Goal: Complete application form

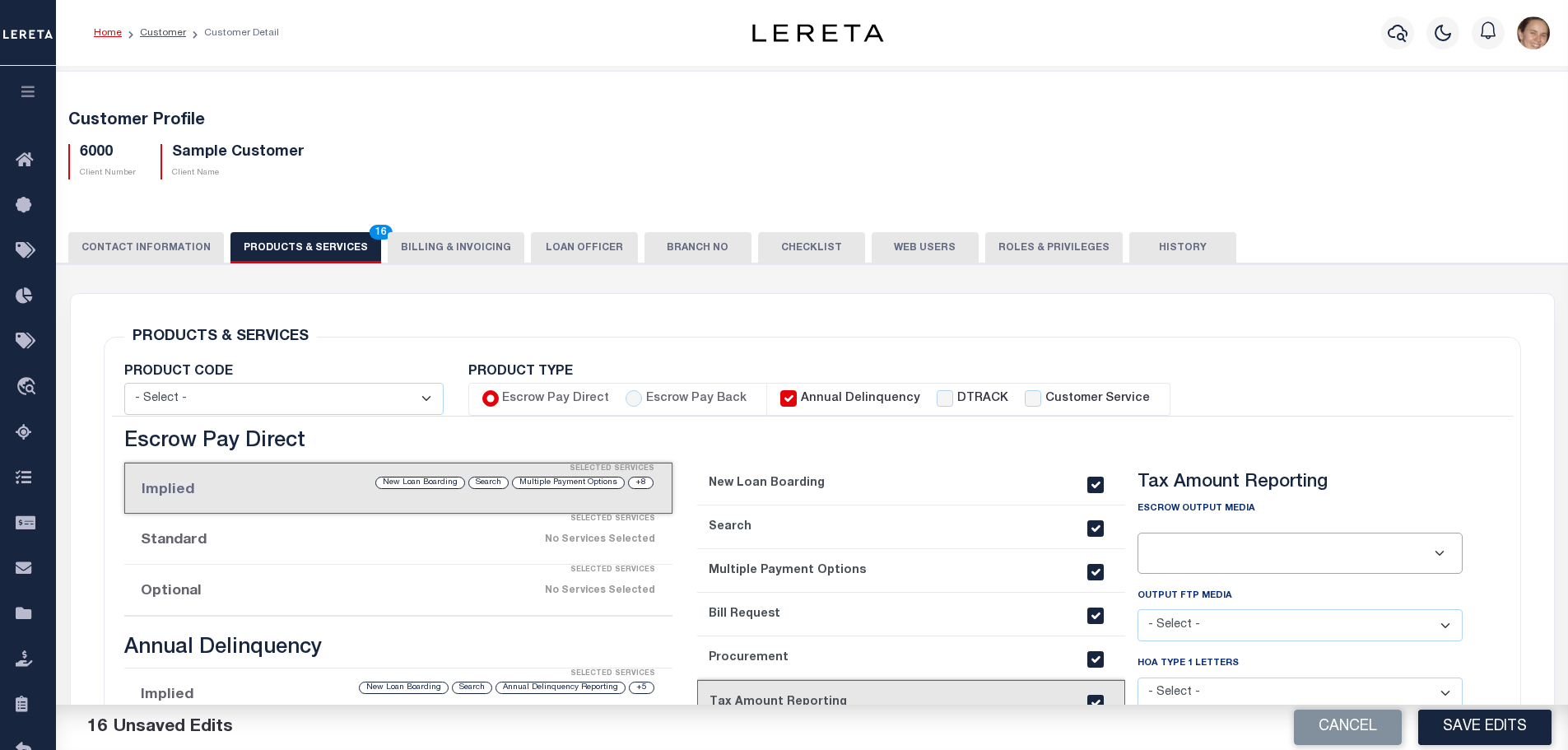
select select
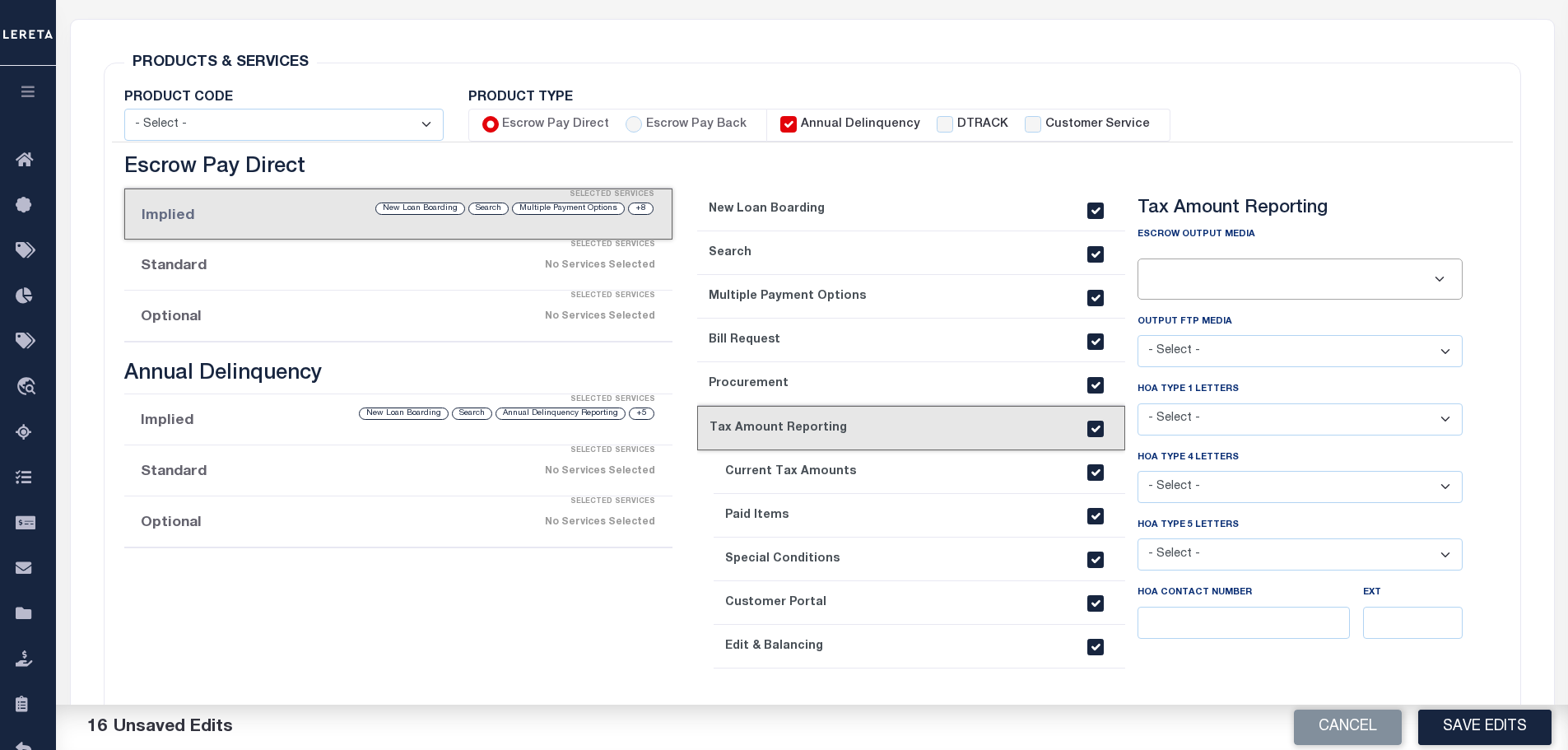
scroll to position [274, 0]
click at [677, 128] on label "Escrow Pay Back" at bounding box center [696, 124] width 101 height 18
click at [642, 128] on input "Escrow Pay Back" at bounding box center [635, 124] width 17 height 17
radio input "true"
checkbox input "true"
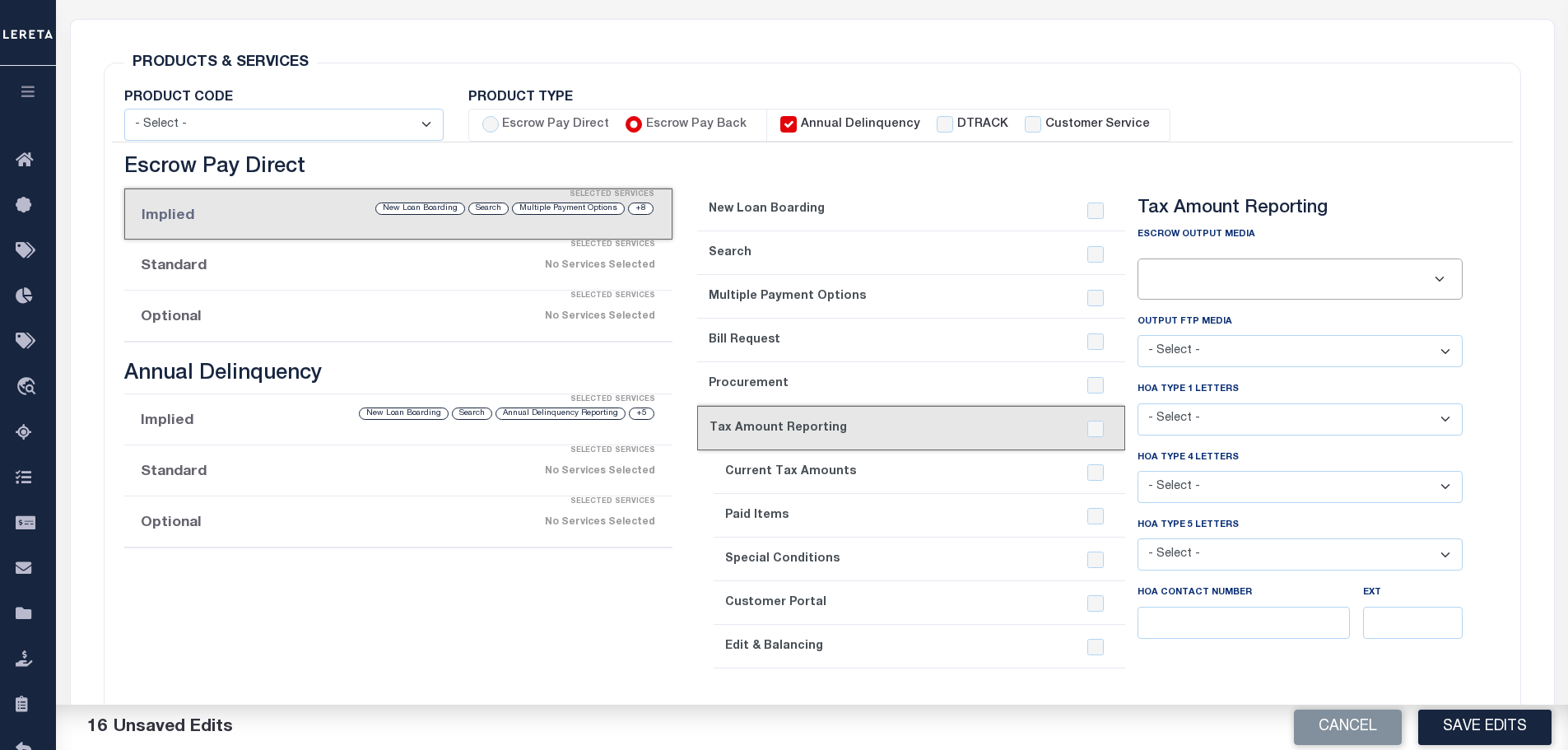
checkbox input "true"
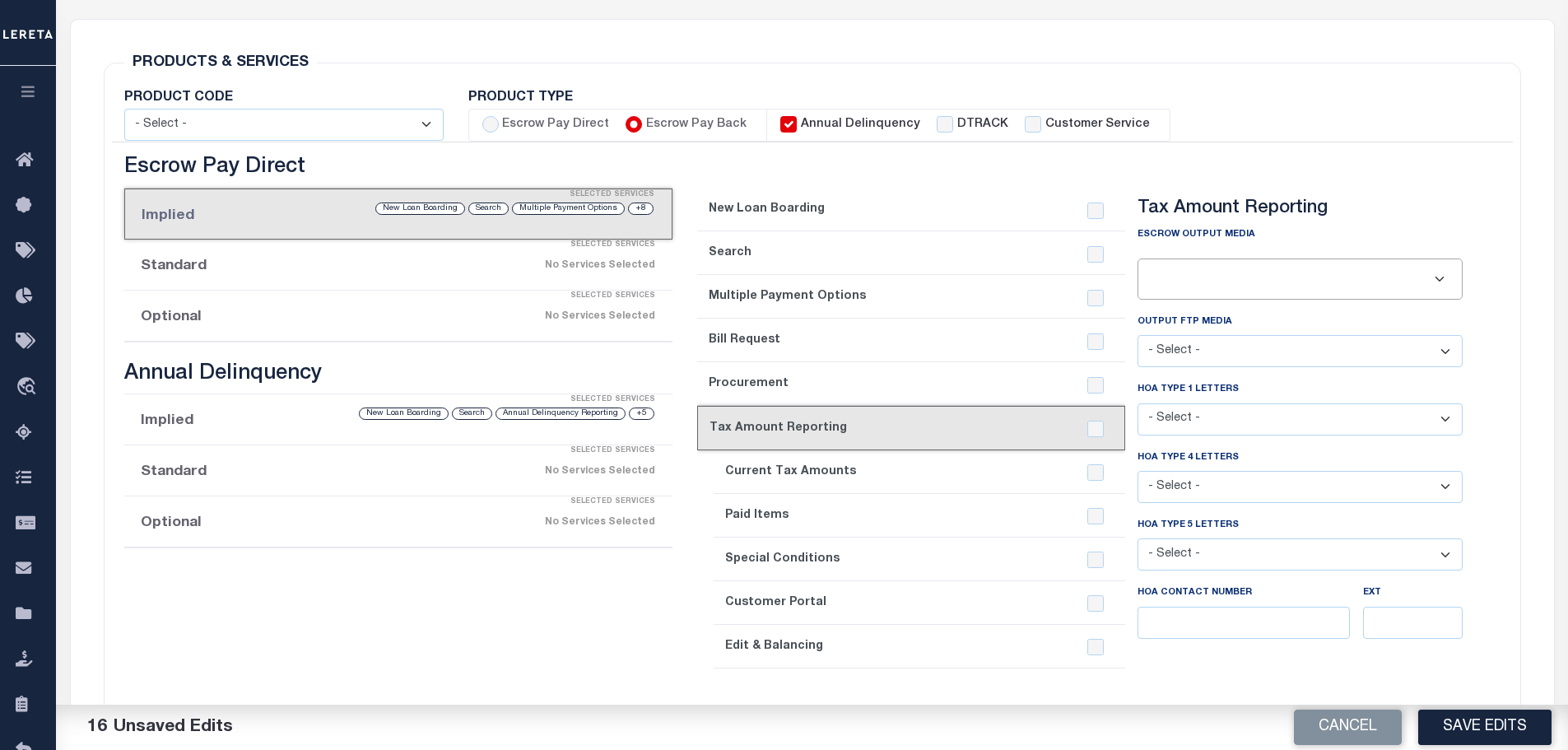
checkbox input "true"
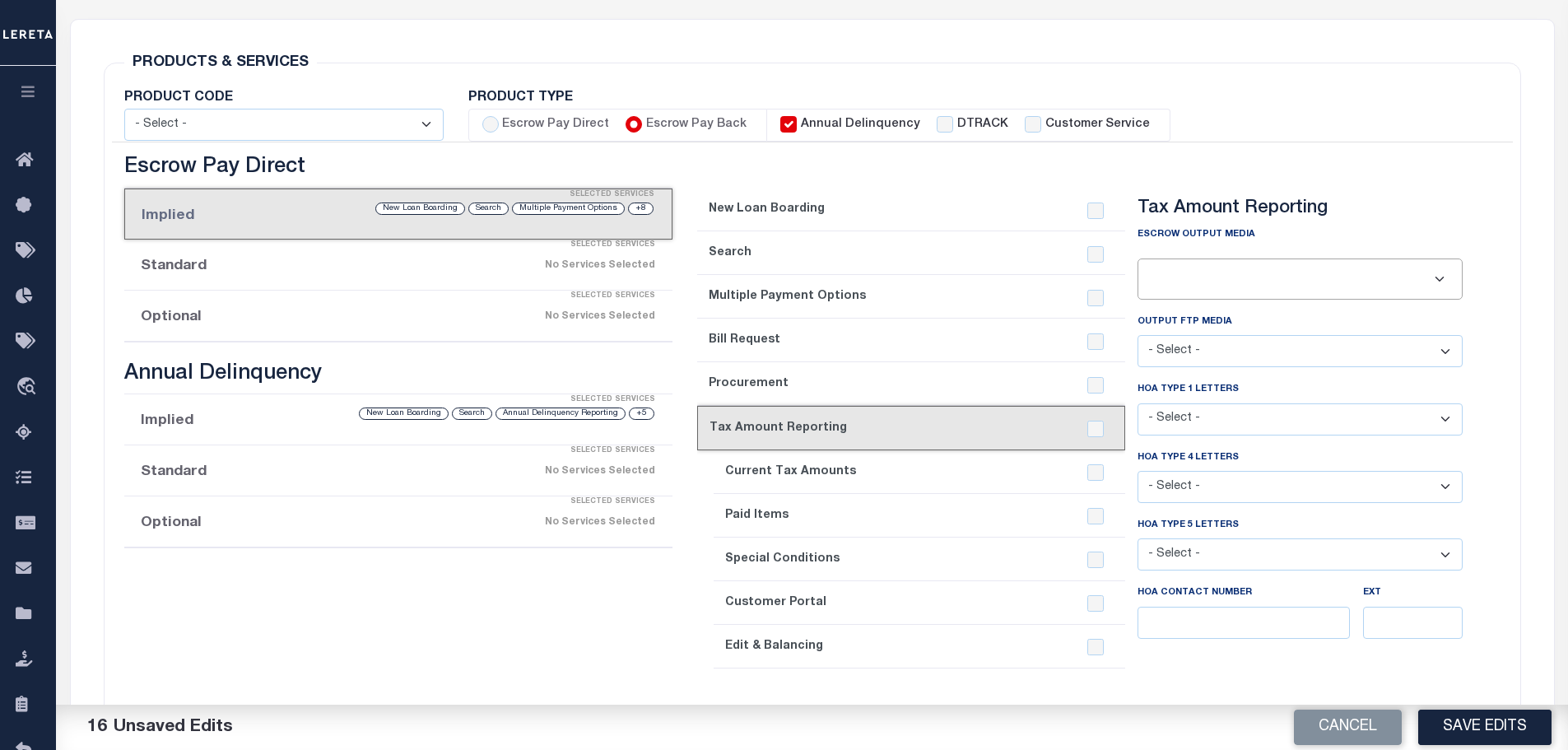
checkbox input "false"
checkbox input "true"
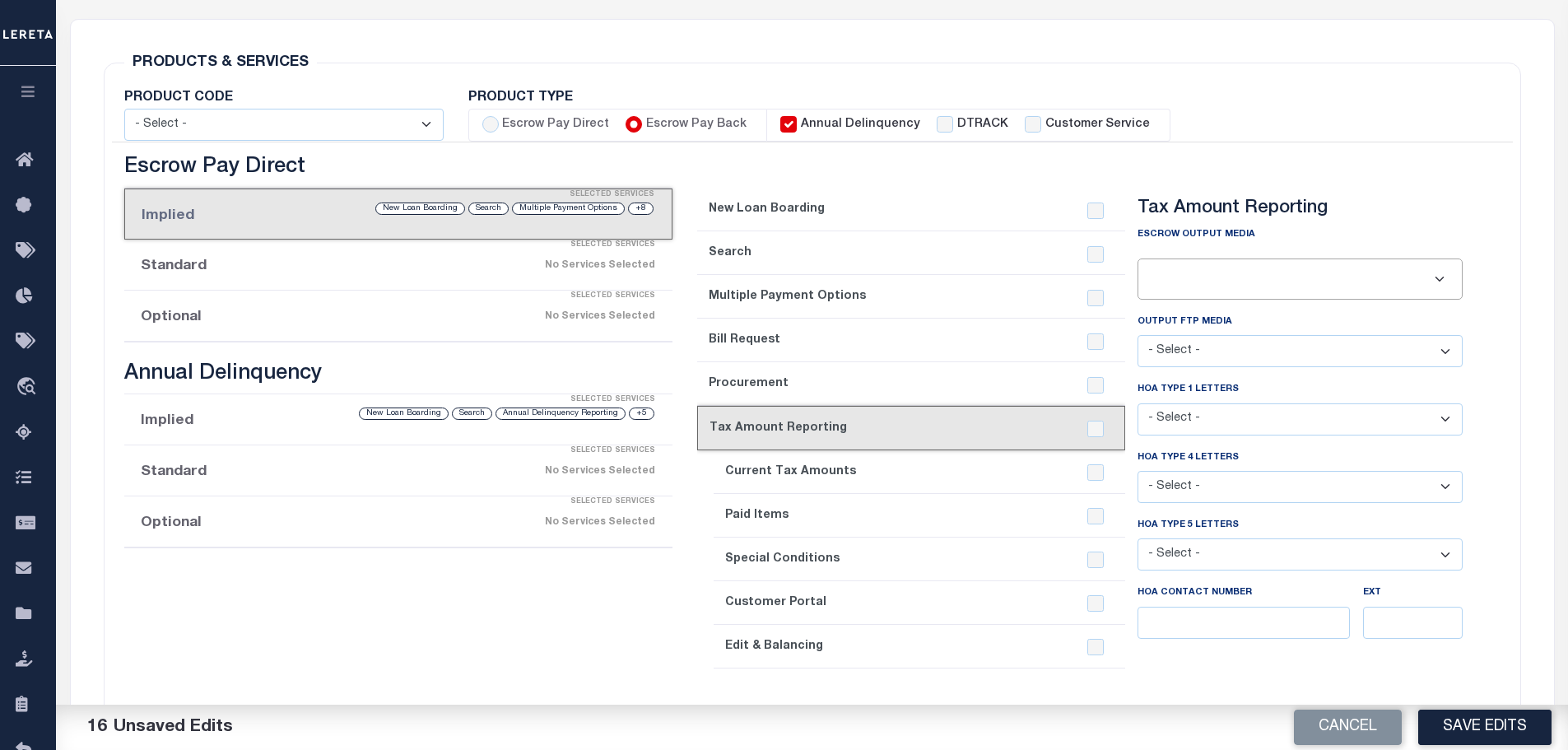
checkbox input "true"
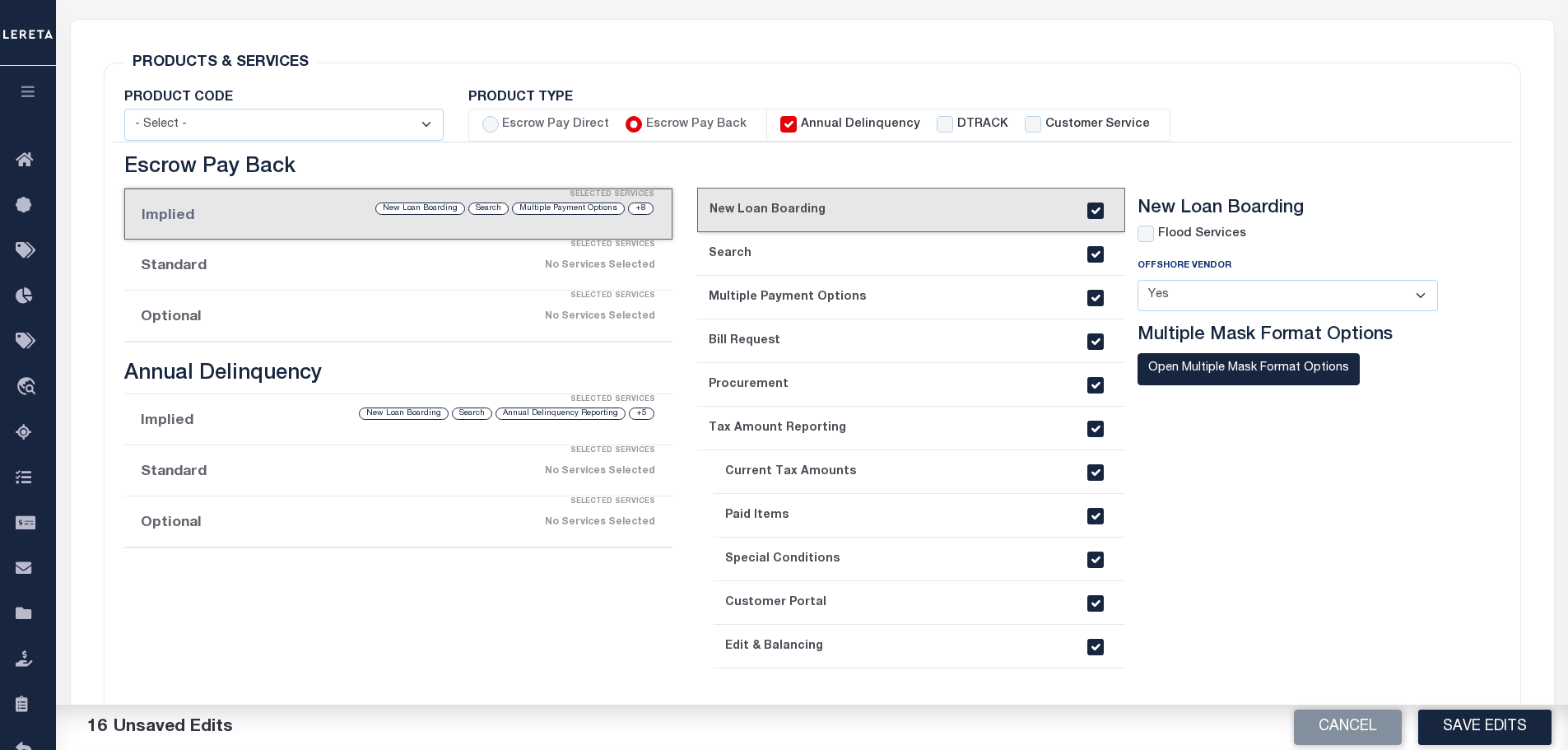
click at [801, 133] on label "Annual Delinquency" at bounding box center [860, 124] width 119 height 18
click at [797, 133] on input "Annual Delinquency" at bounding box center [789, 124] width 17 height 17
checkbox input "false"
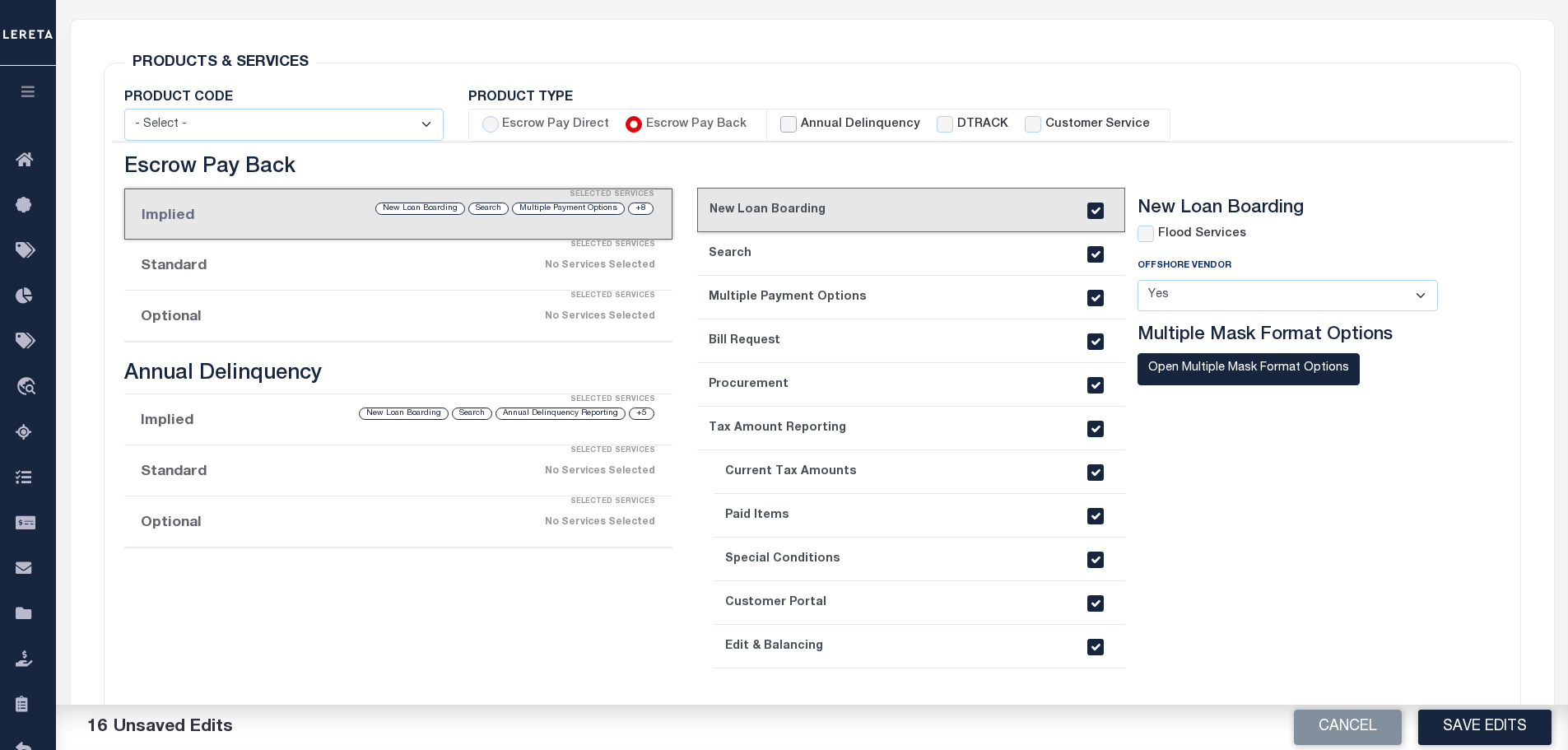
checkbox input "false"
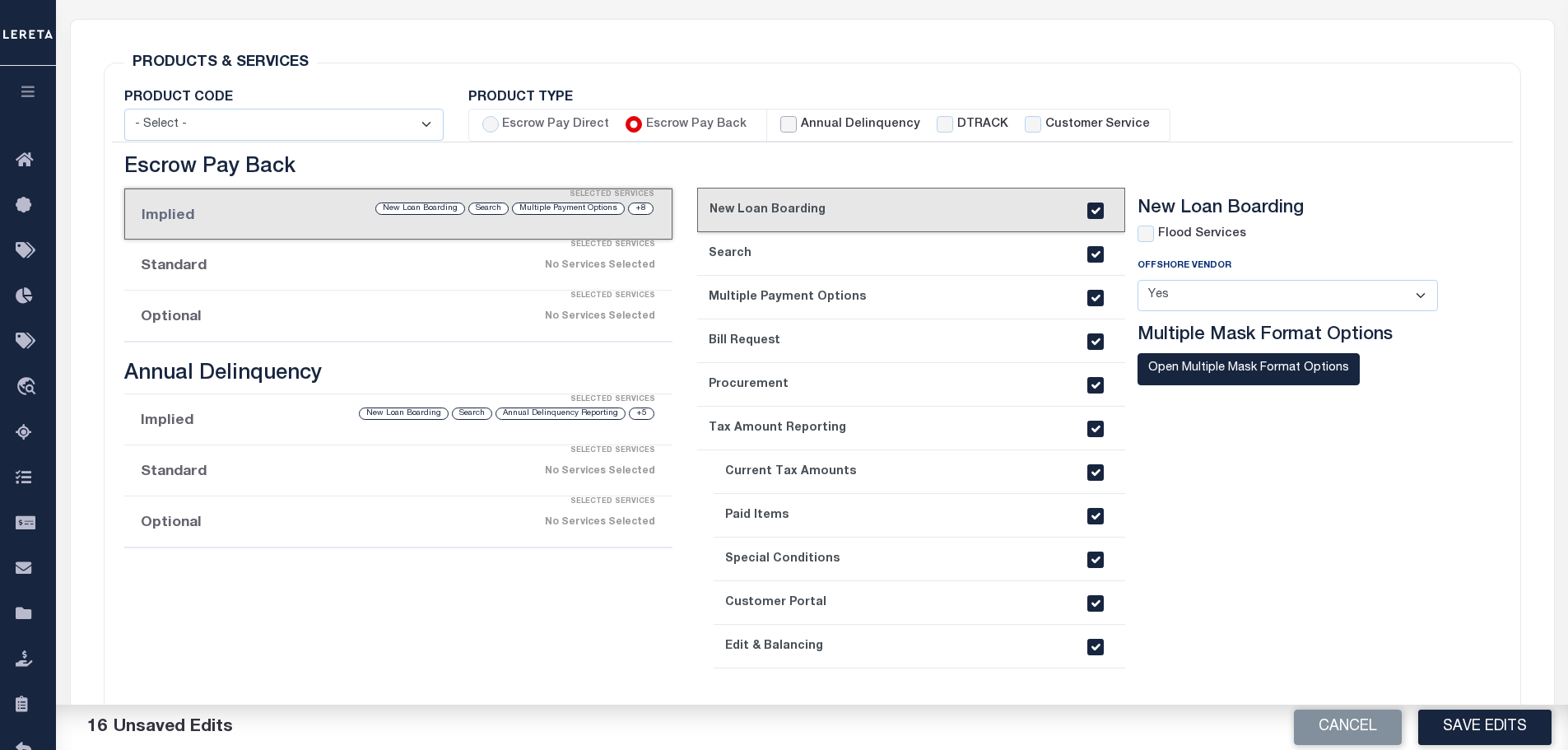
checkbox input "false"
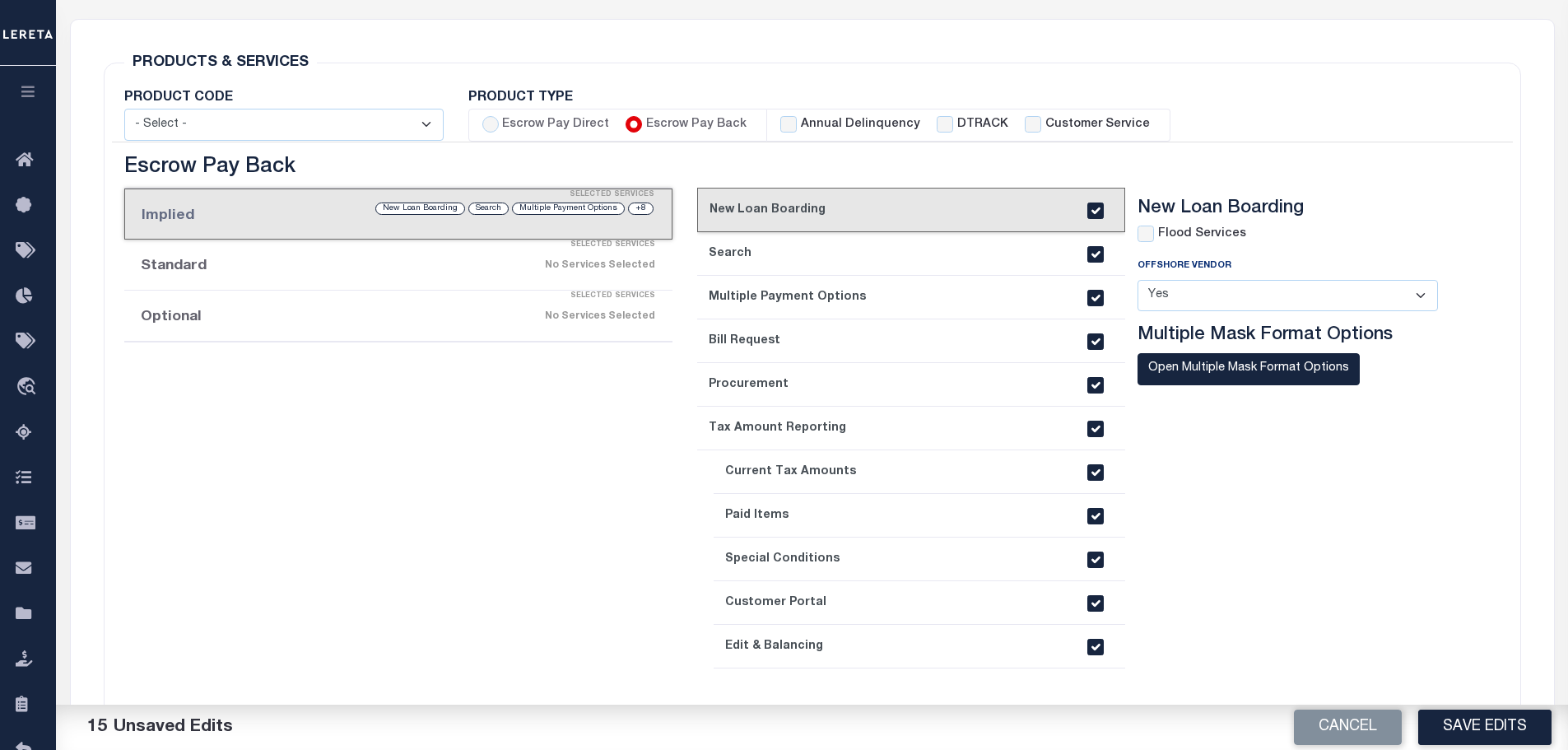
click at [801, 133] on label "Annual Delinquency" at bounding box center [860, 124] width 119 height 18
click at [797, 133] on input "Annual Delinquency" at bounding box center [789, 124] width 17 height 17
checkbox input "true"
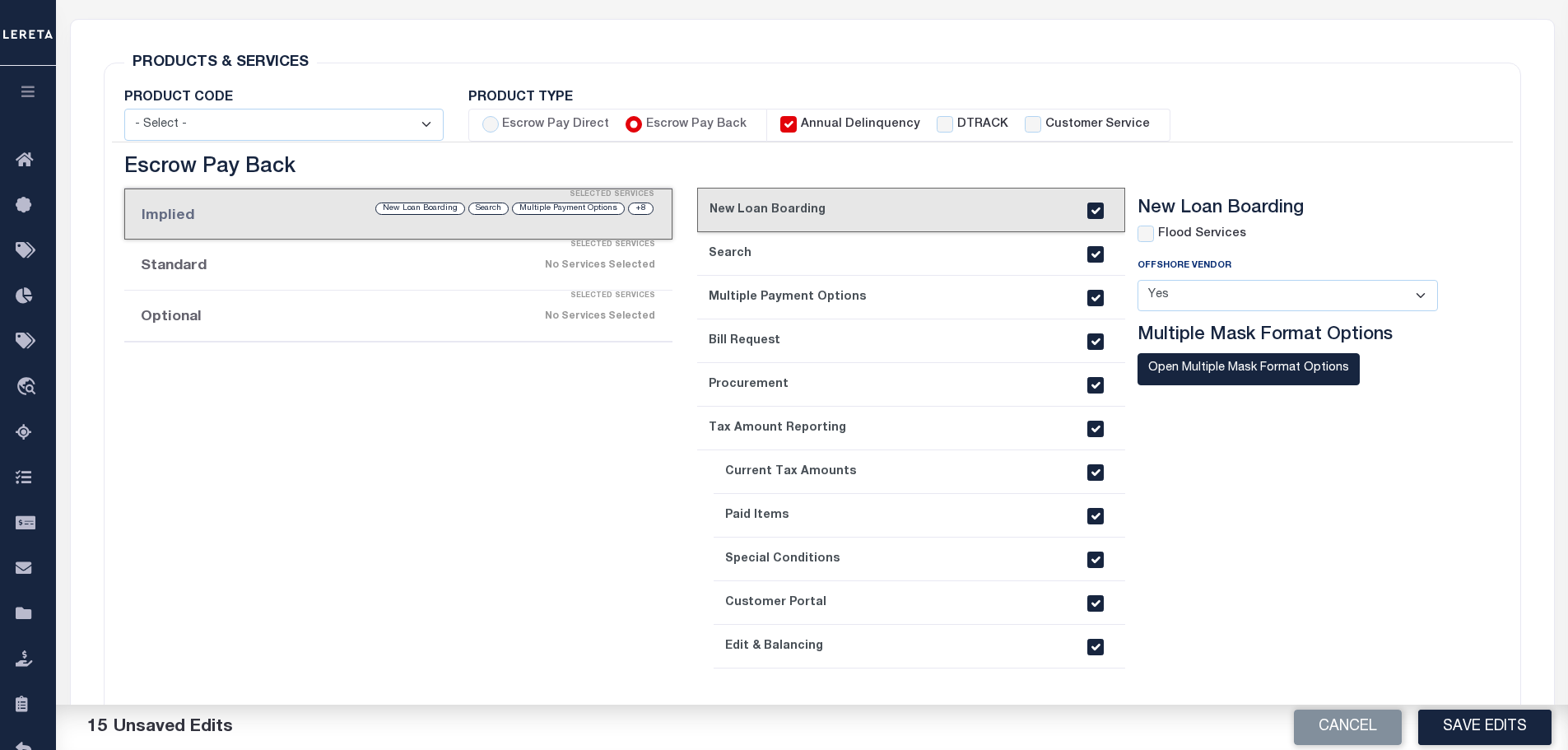
checkbox input "true"
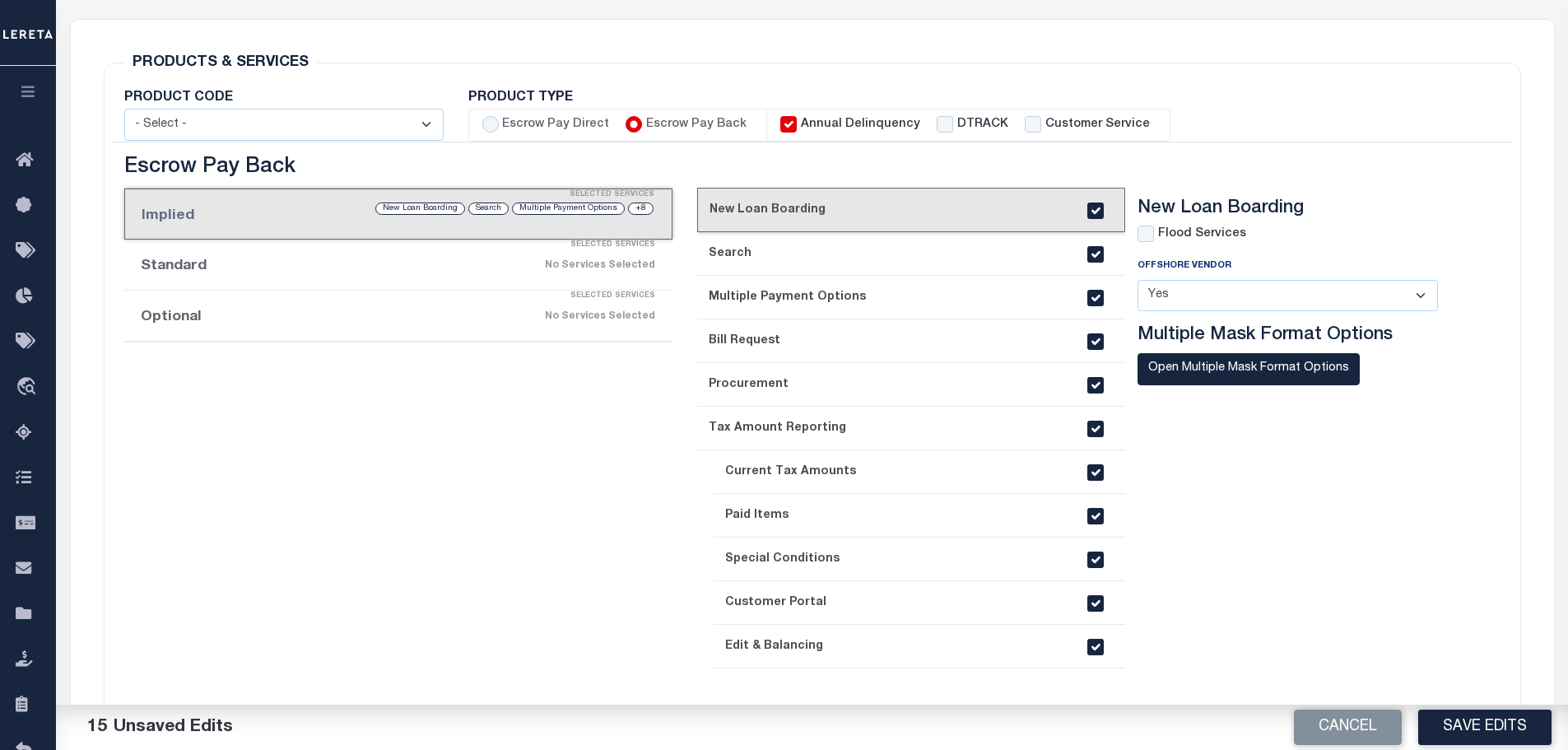
checkbox input "true"
checkbox input "false"
checkbox input "true"
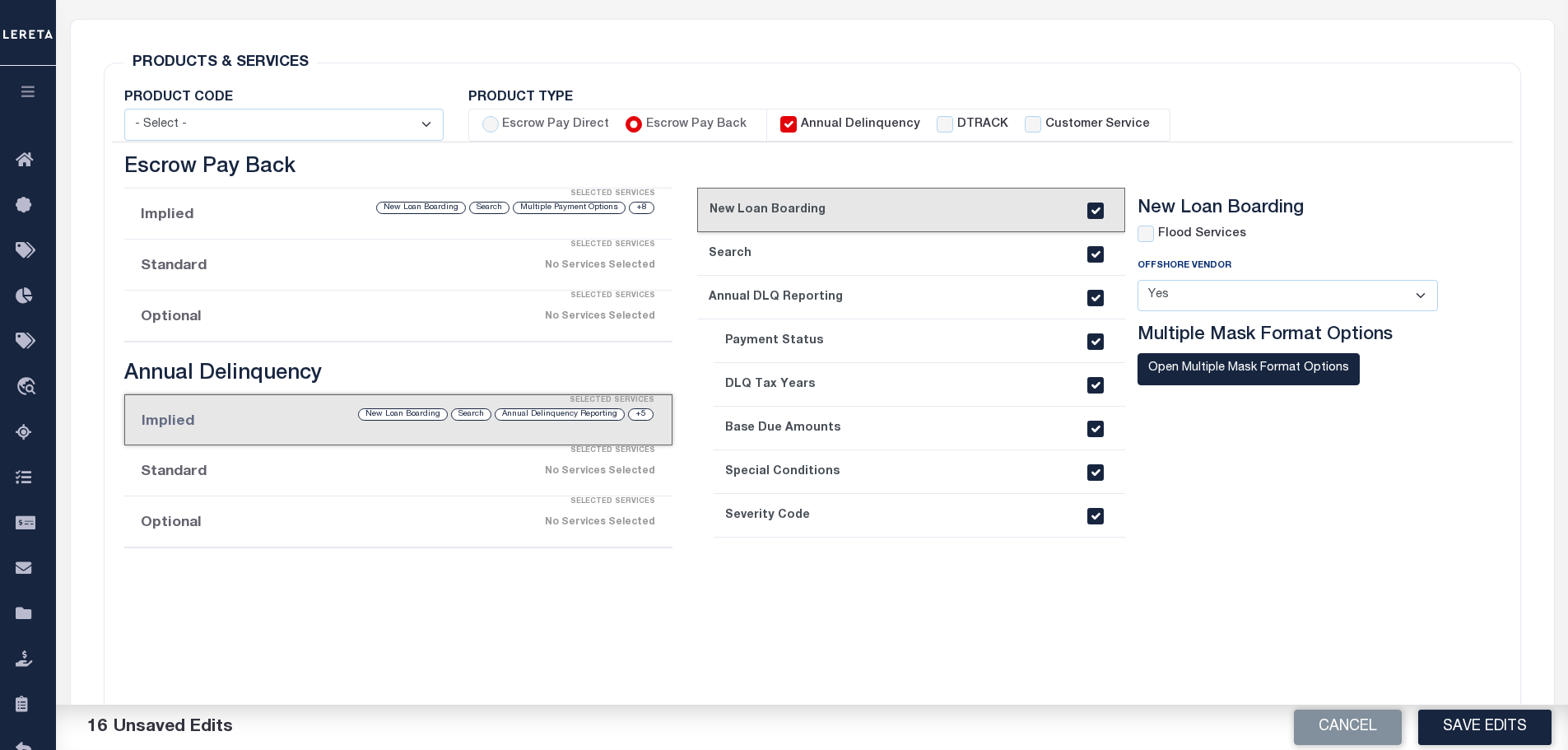
click at [792, 300] on link "3. Annual DLQ Reporting" at bounding box center [911, 297] width 428 height 43
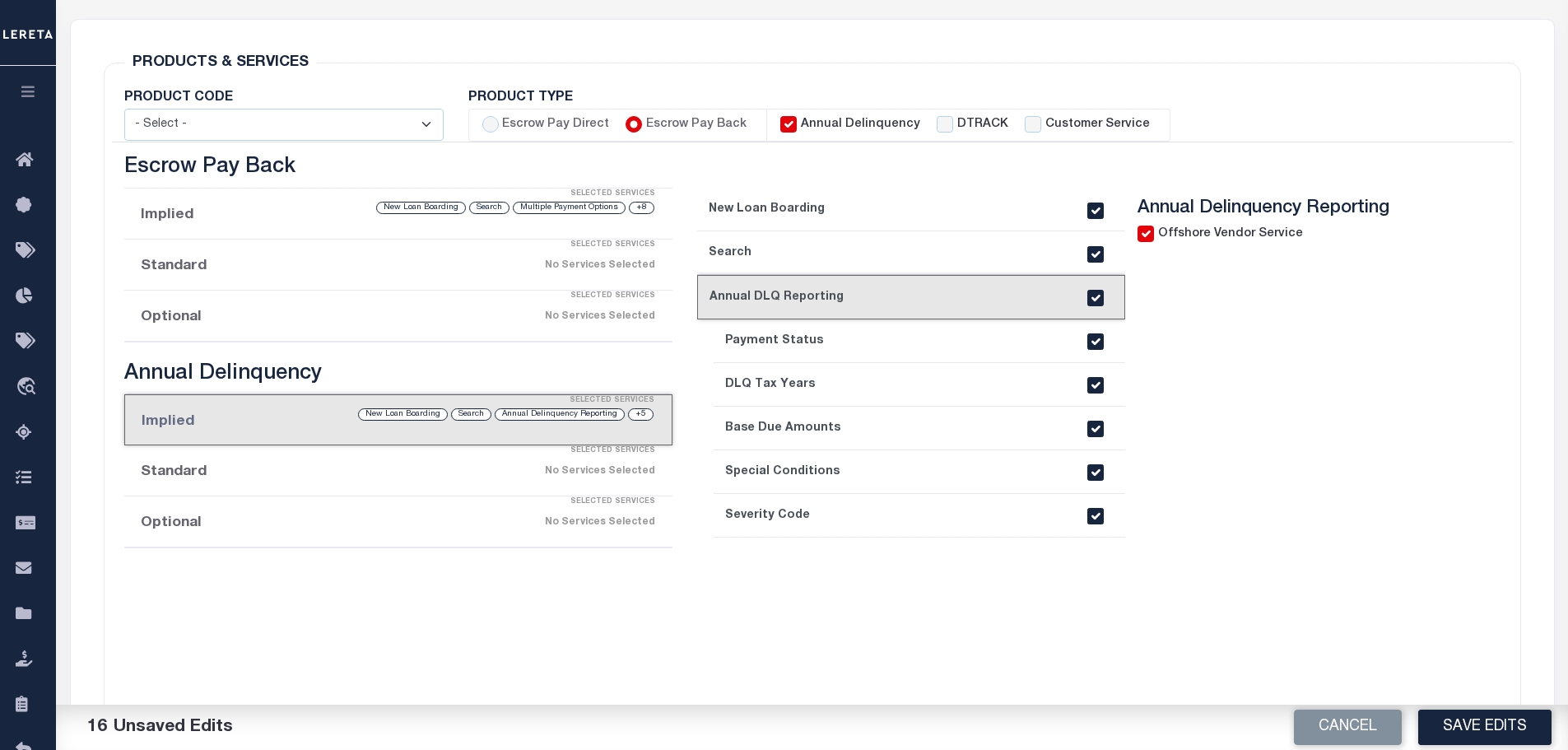
click at [374, 487] on div "Selected Services" at bounding box center [416, 502] width 549 height 33
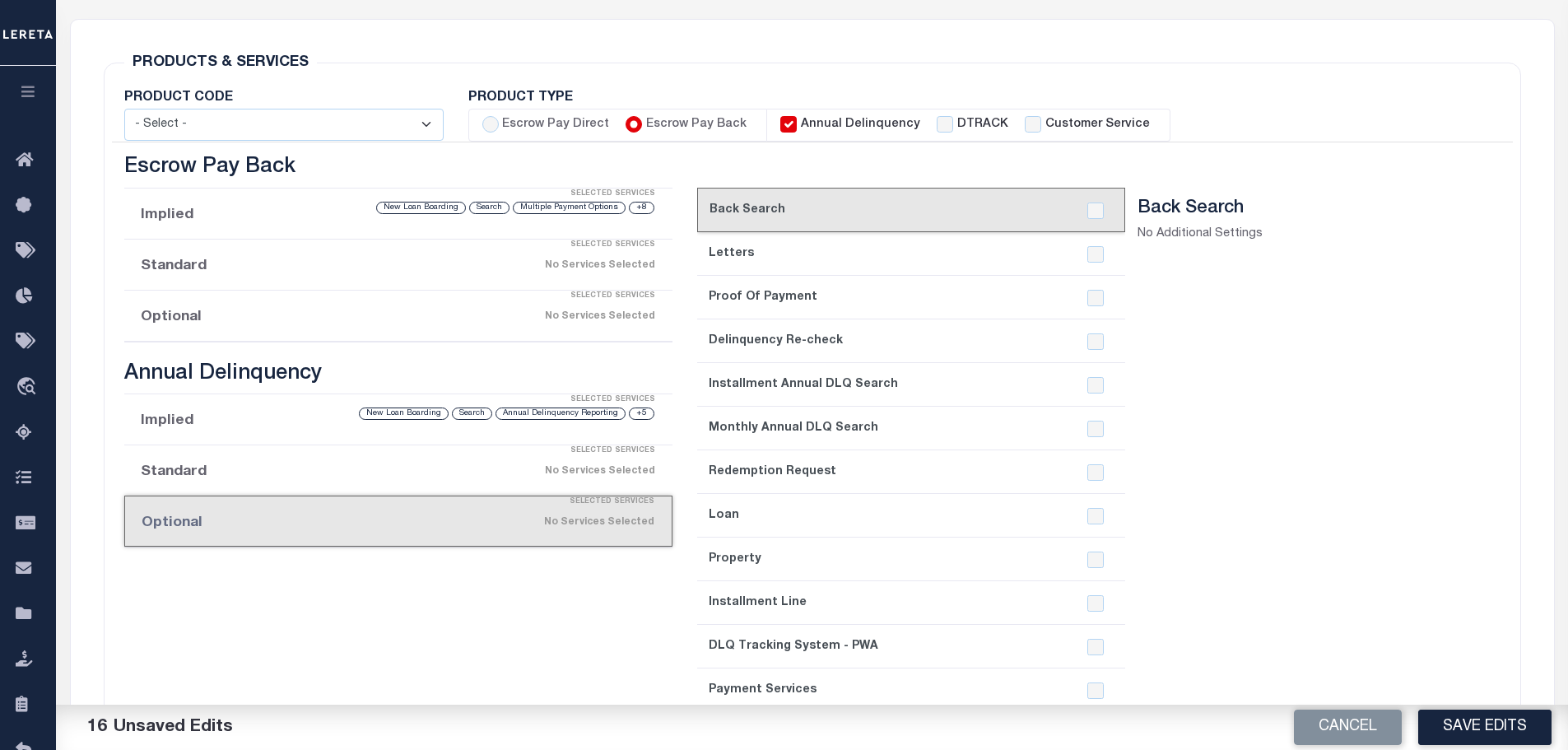
click at [384, 463] on div "Selected Services" at bounding box center [416, 450] width 549 height 33
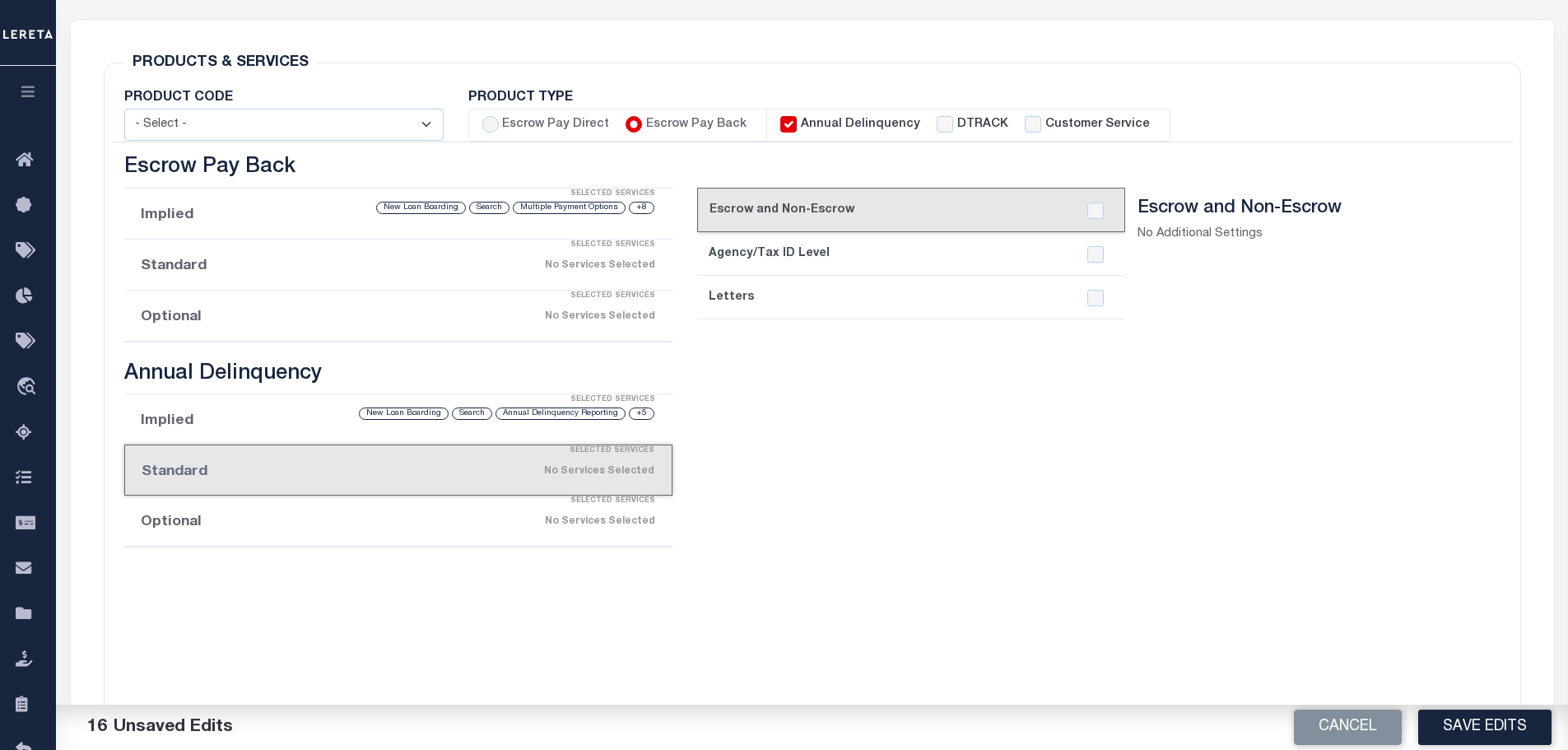
click at [823, 255] on link "2. Agency/Tax ID Level" at bounding box center [911, 254] width 428 height 43
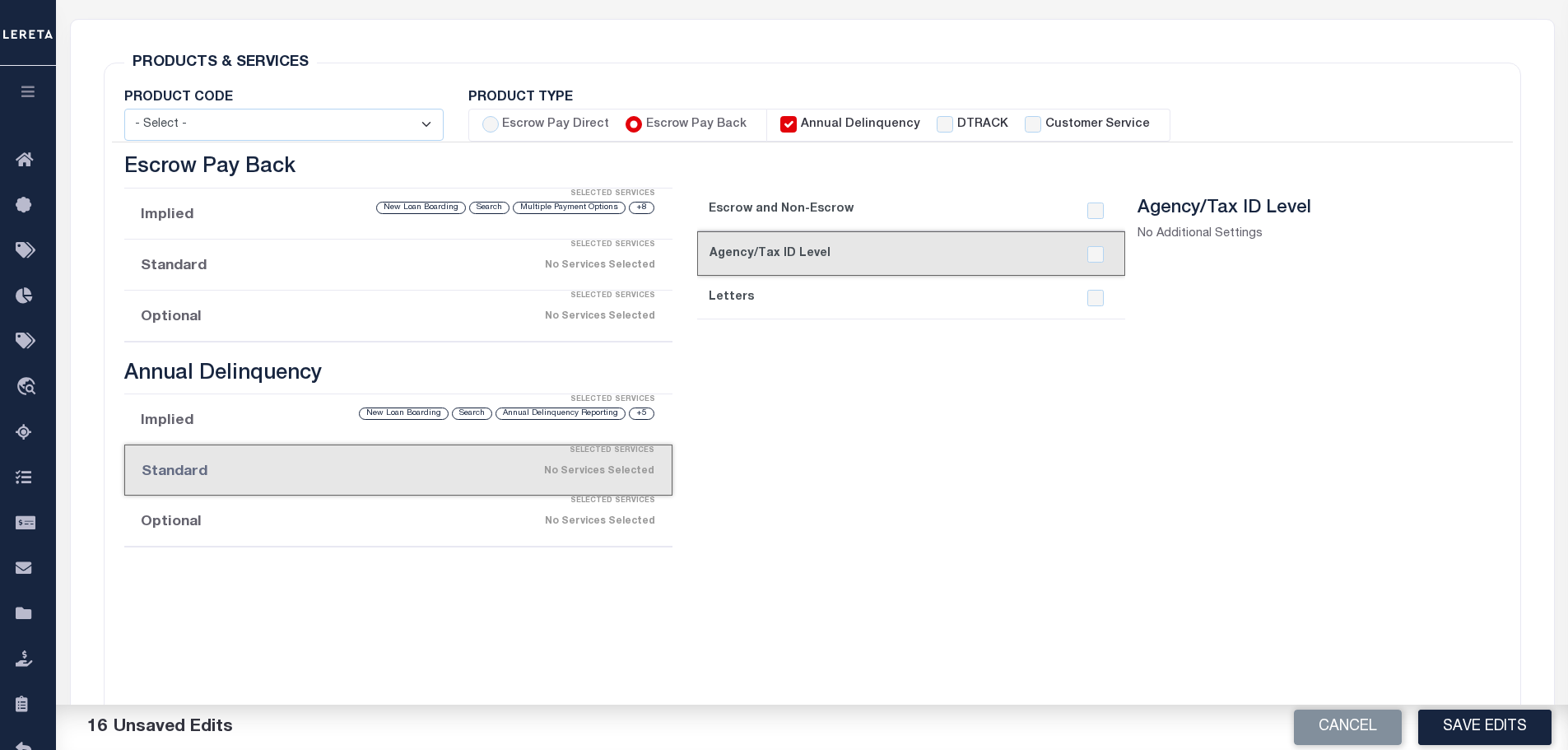
click at [833, 298] on link "3. Letters" at bounding box center [911, 297] width 428 height 43
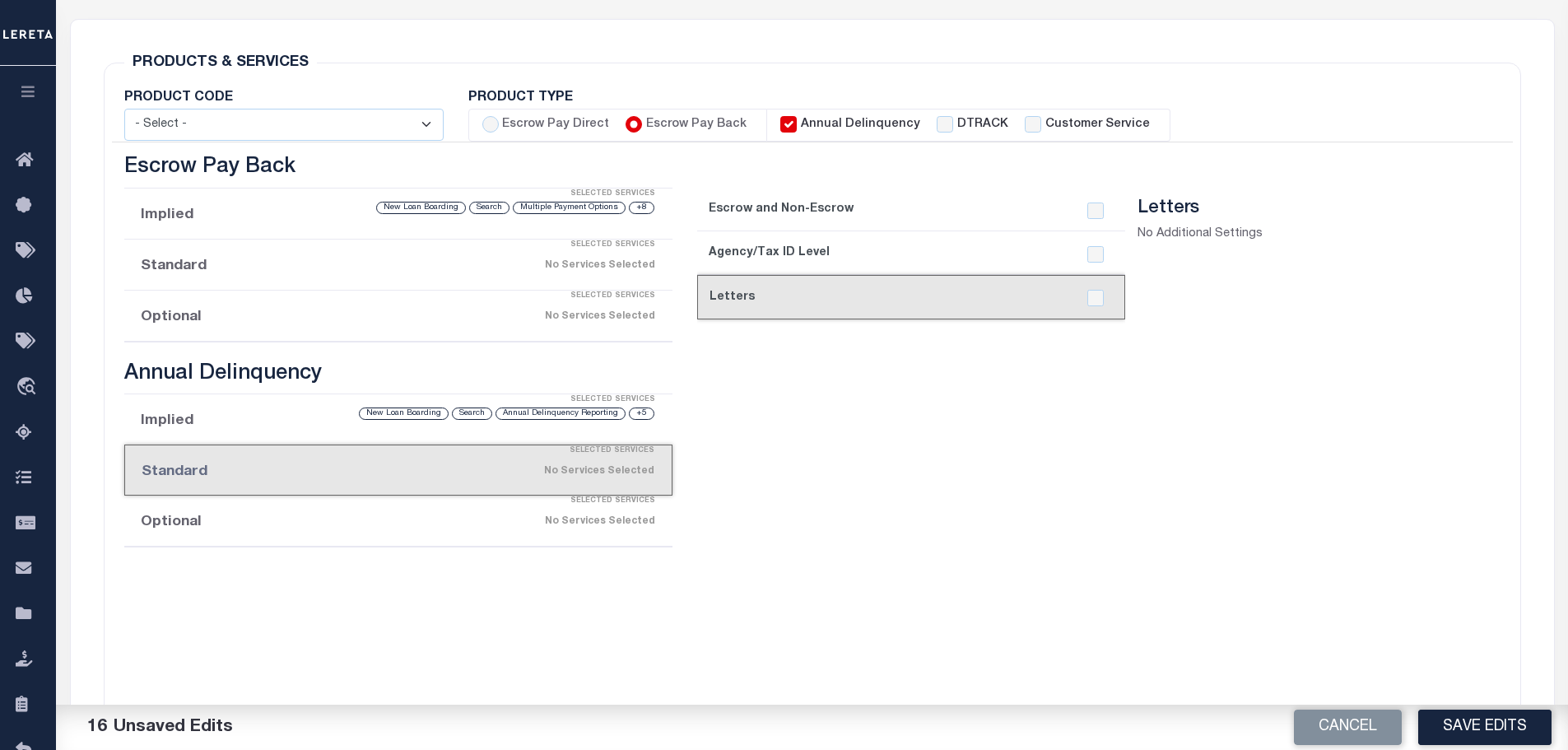
click at [442, 523] on div "No Services Selected" at bounding box center [462, 521] width 386 height 29
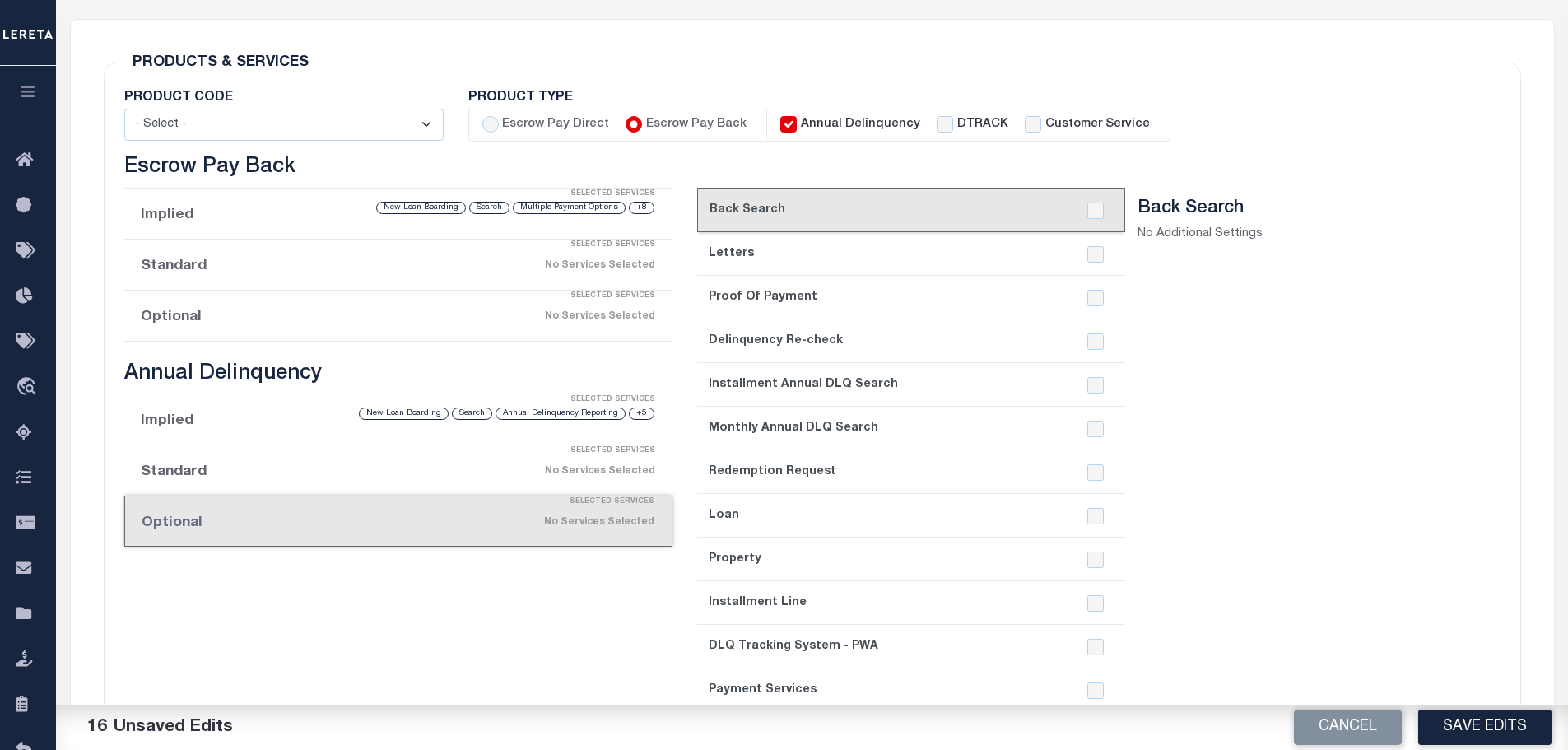
click at [852, 262] on link "2. Letters" at bounding box center [911, 254] width 428 height 43
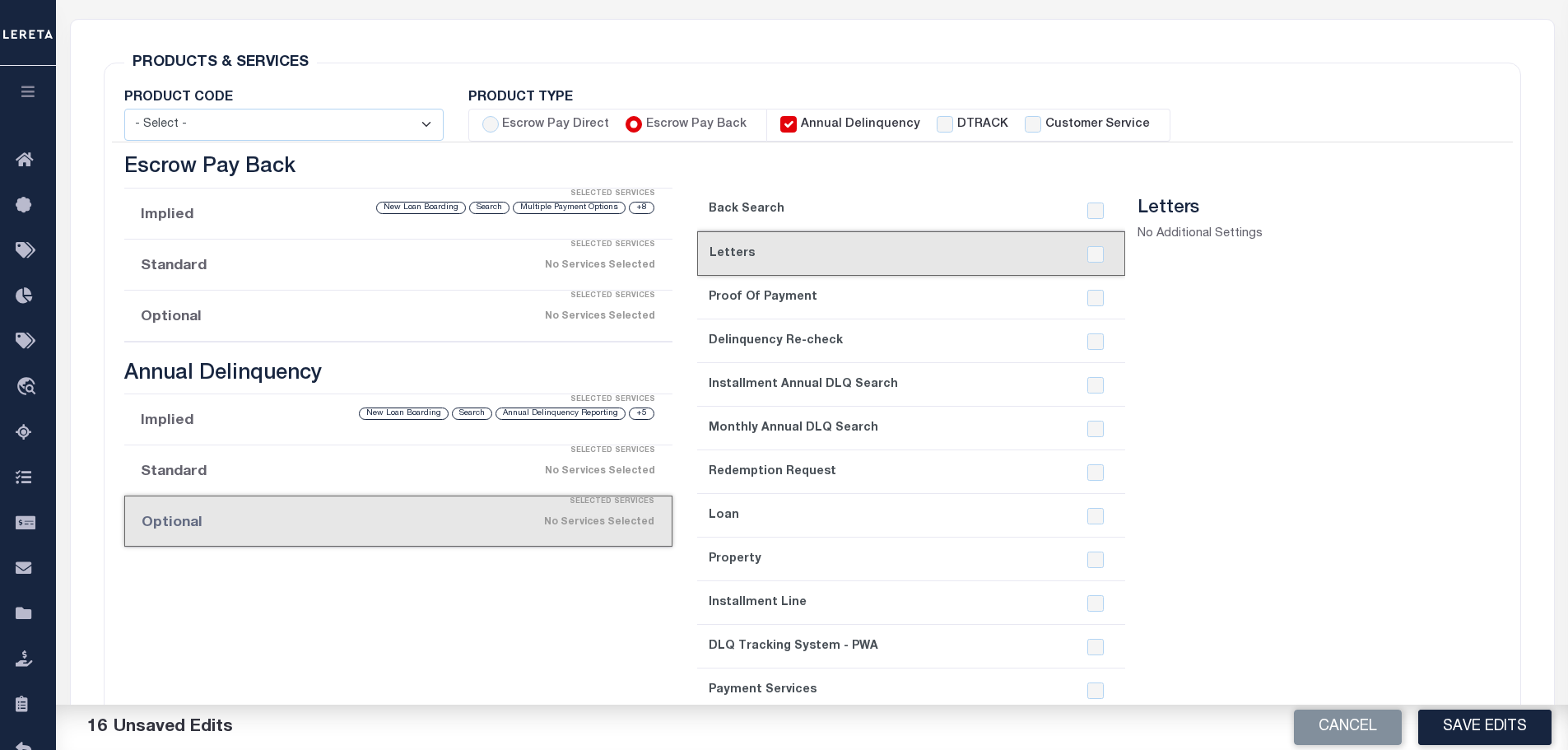
click at [836, 211] on link "1. Back Search" at bounding box center [911, 210] width 428 height 43
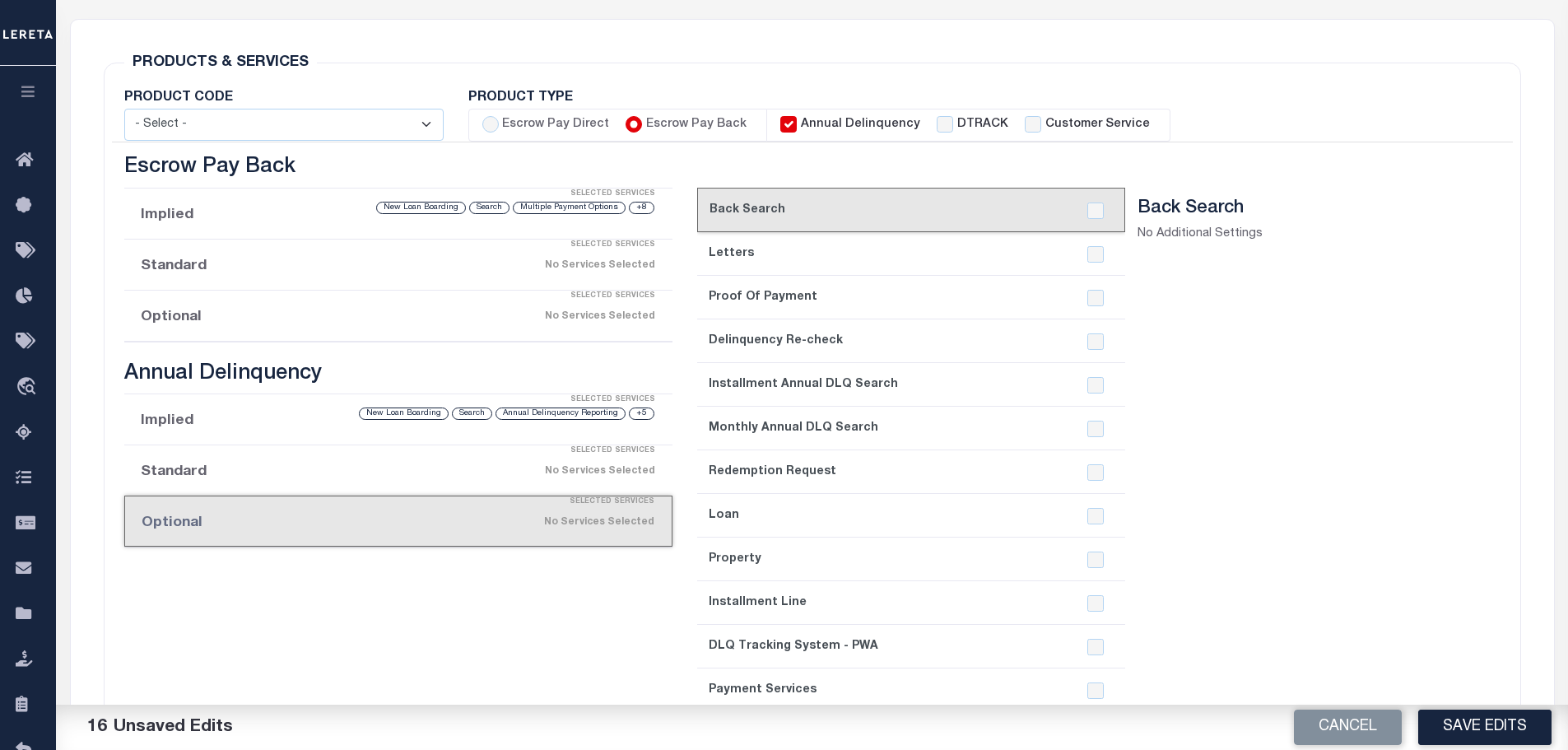
click at [849, 295] on link "3. Proof Of Payment" at bounding box center [911, 297] width 428 height 43
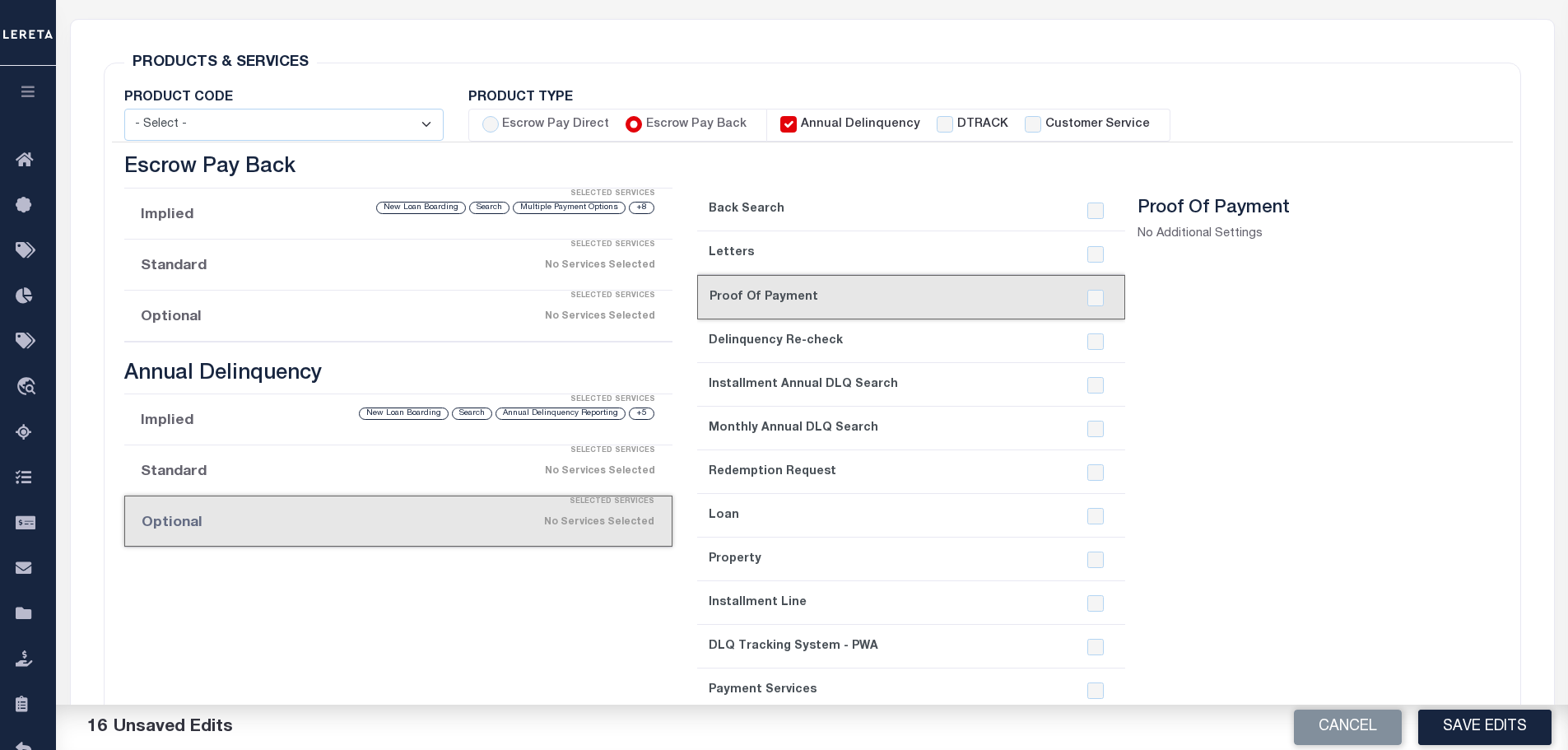
click at [852, 341] on link "4. Delinquency Re-check" at bounding box center [911, 341] width 428 height 43
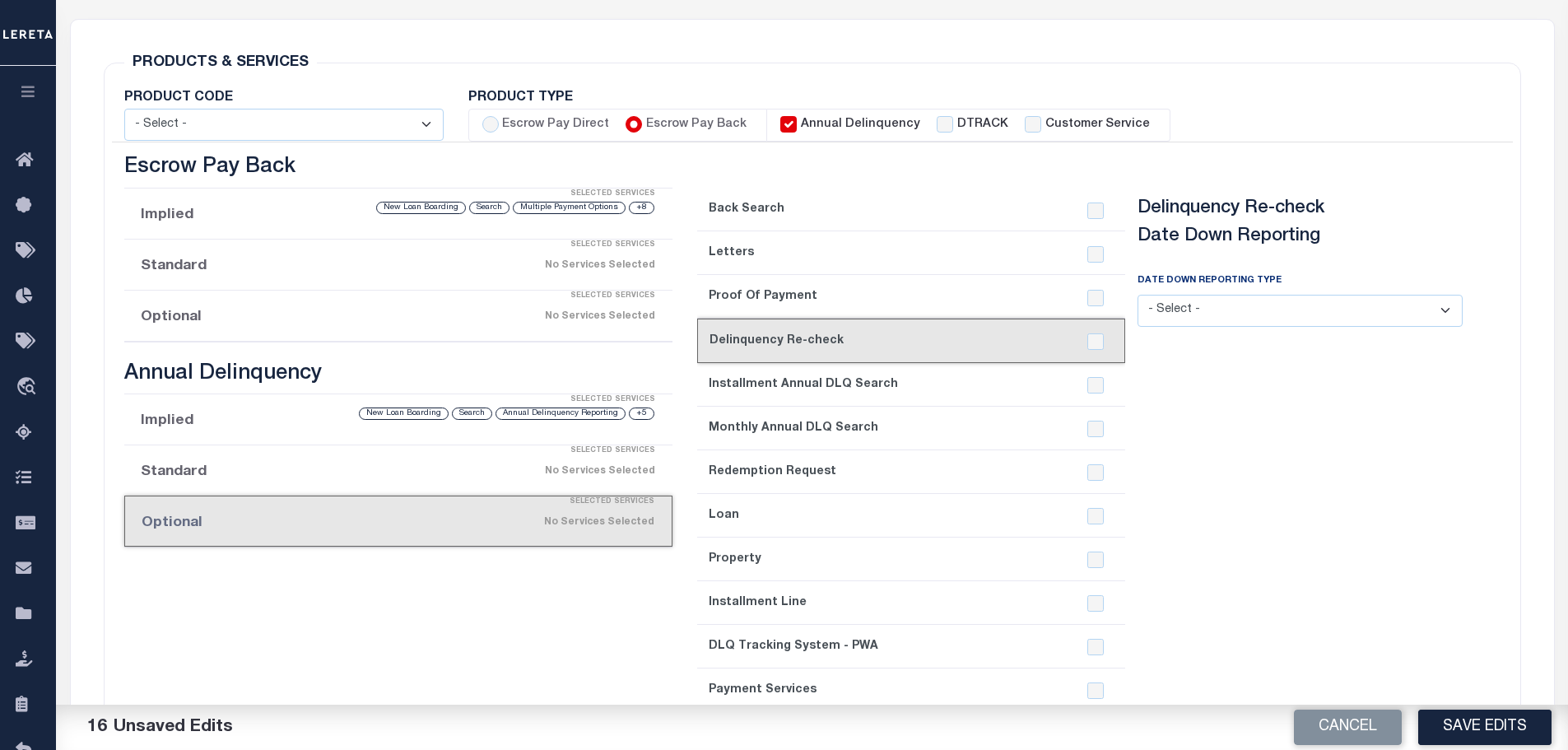
click at [849, 379] on link "5. Installment Annual DLQ Search" at bounding box center [911, 384] width 428 height 43
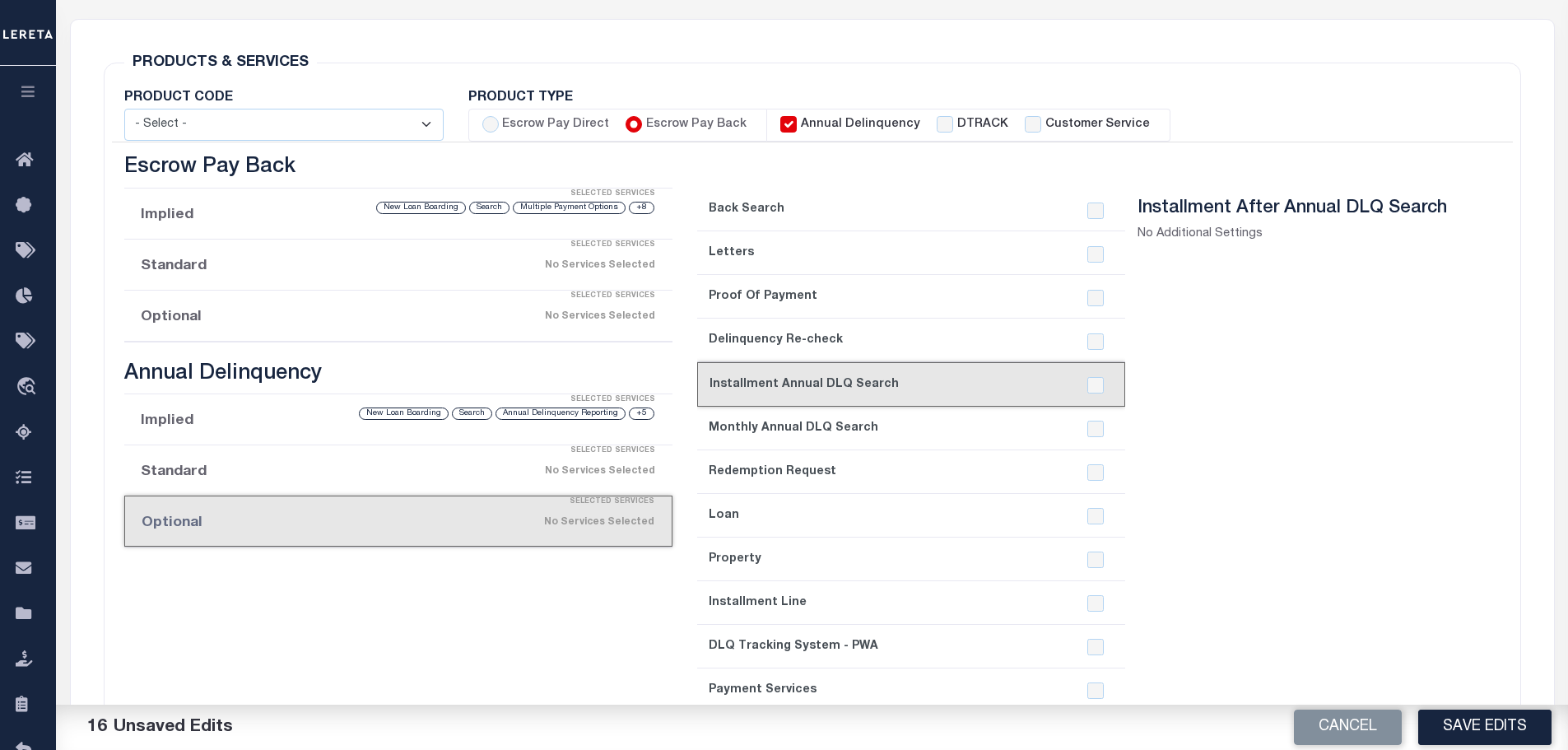
click at [848, 418] on link "6. Monthly Annual DLQ Search" at bounding box center [911, 429] width 428 height 43
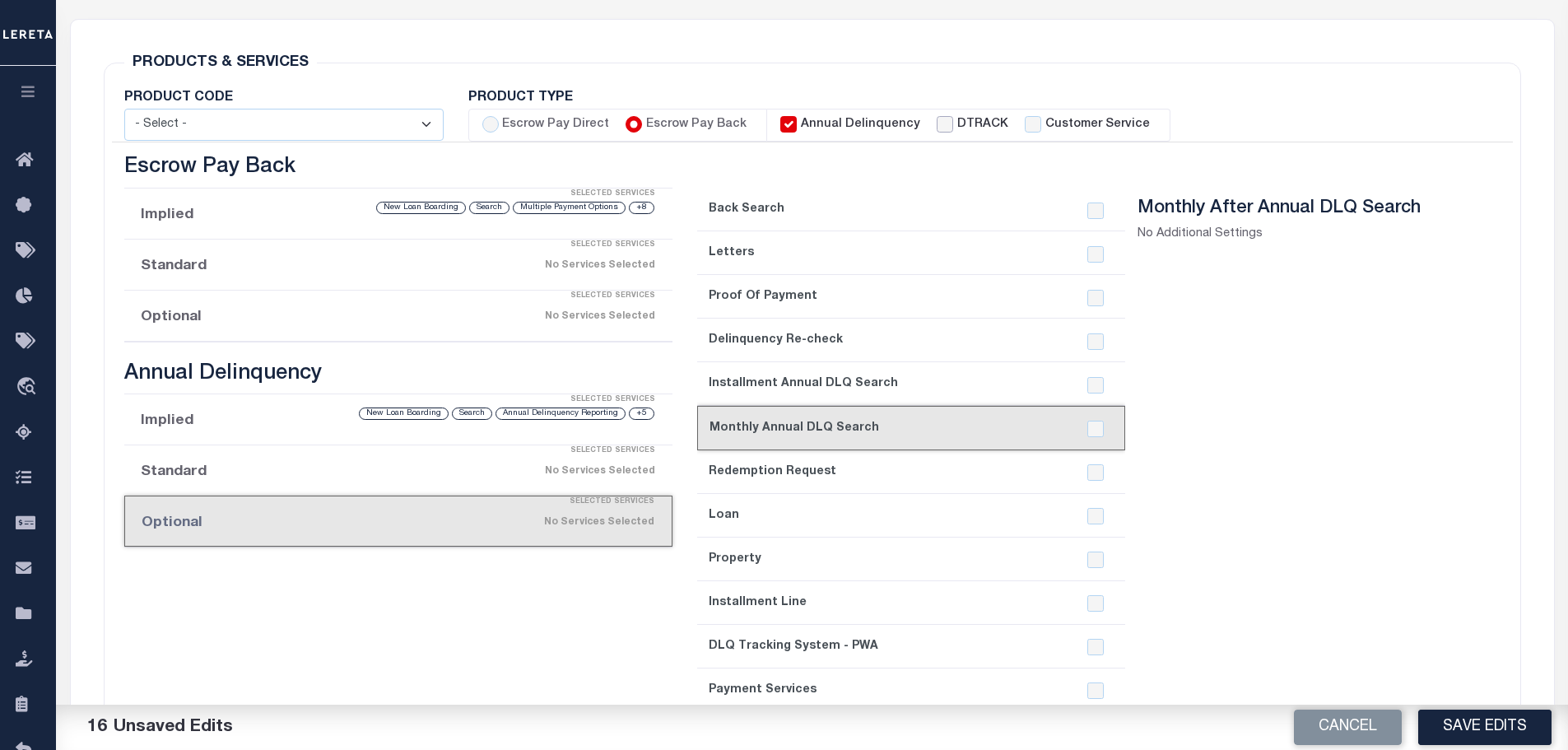
click at [937, 121] on input "DTRACK" at bounding box center [946, 124] width 17 height 17
checkbox input "true"
checkbox input "false"
checkbox input "true"
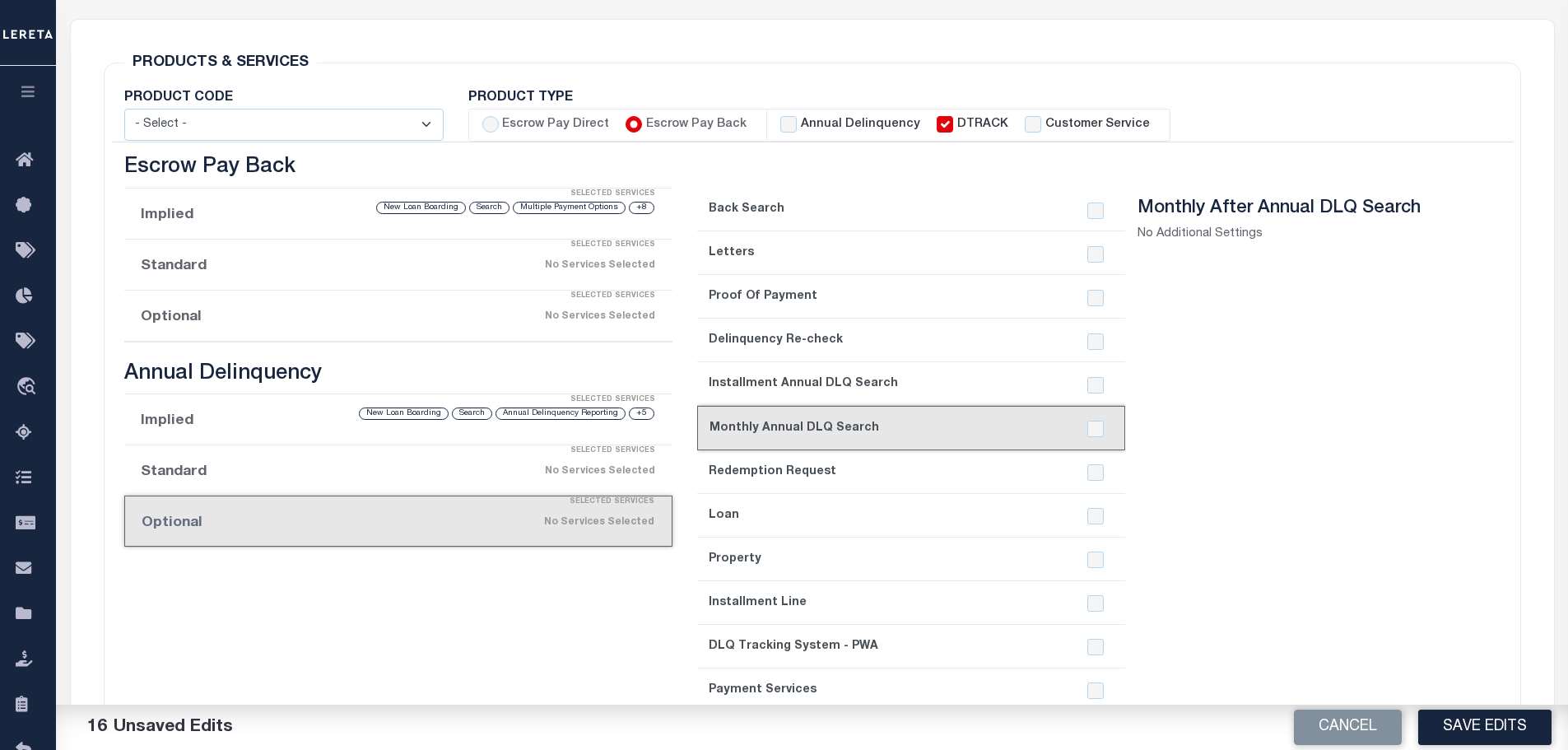
checkbox input "true"
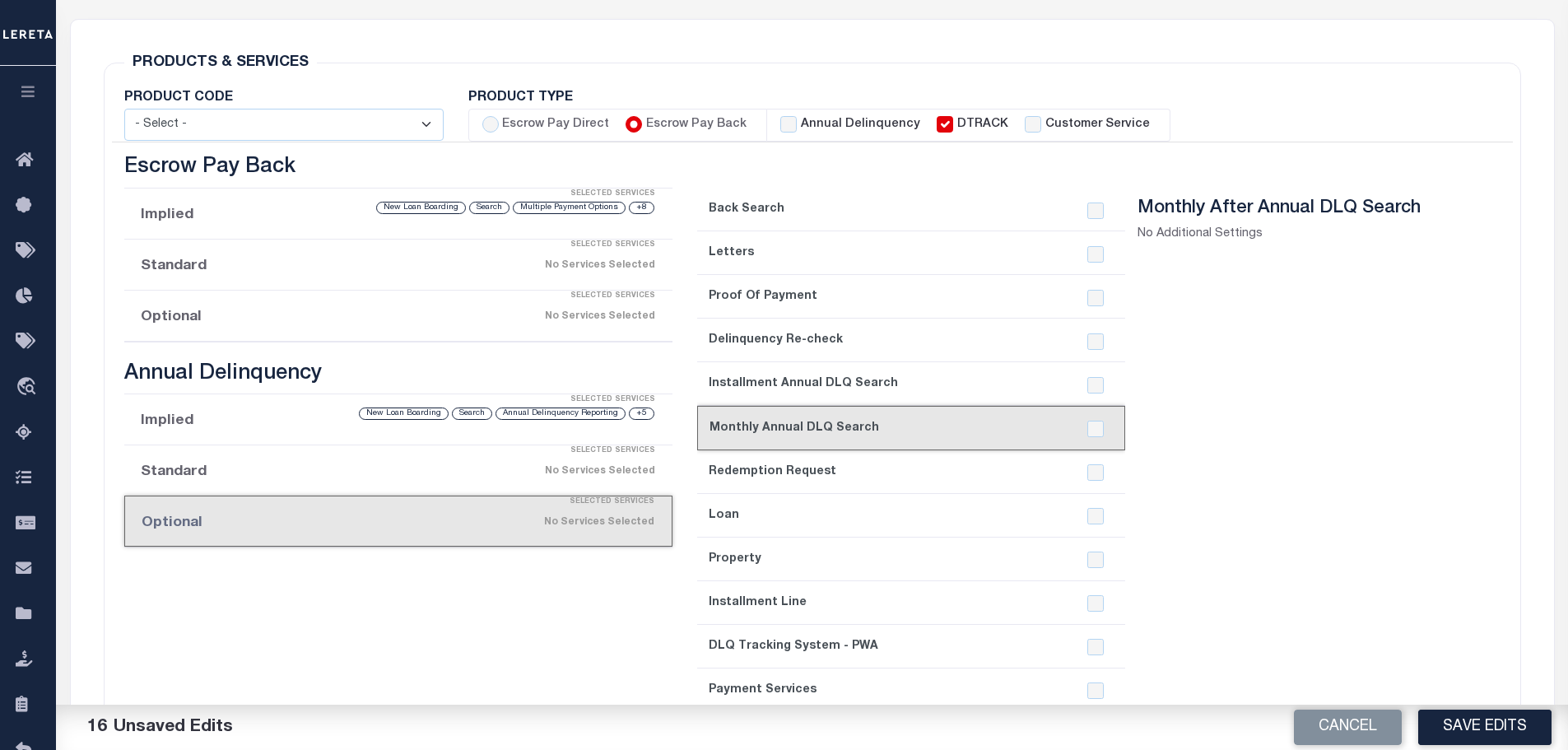
checkbox input "true"
checkbox input "false"
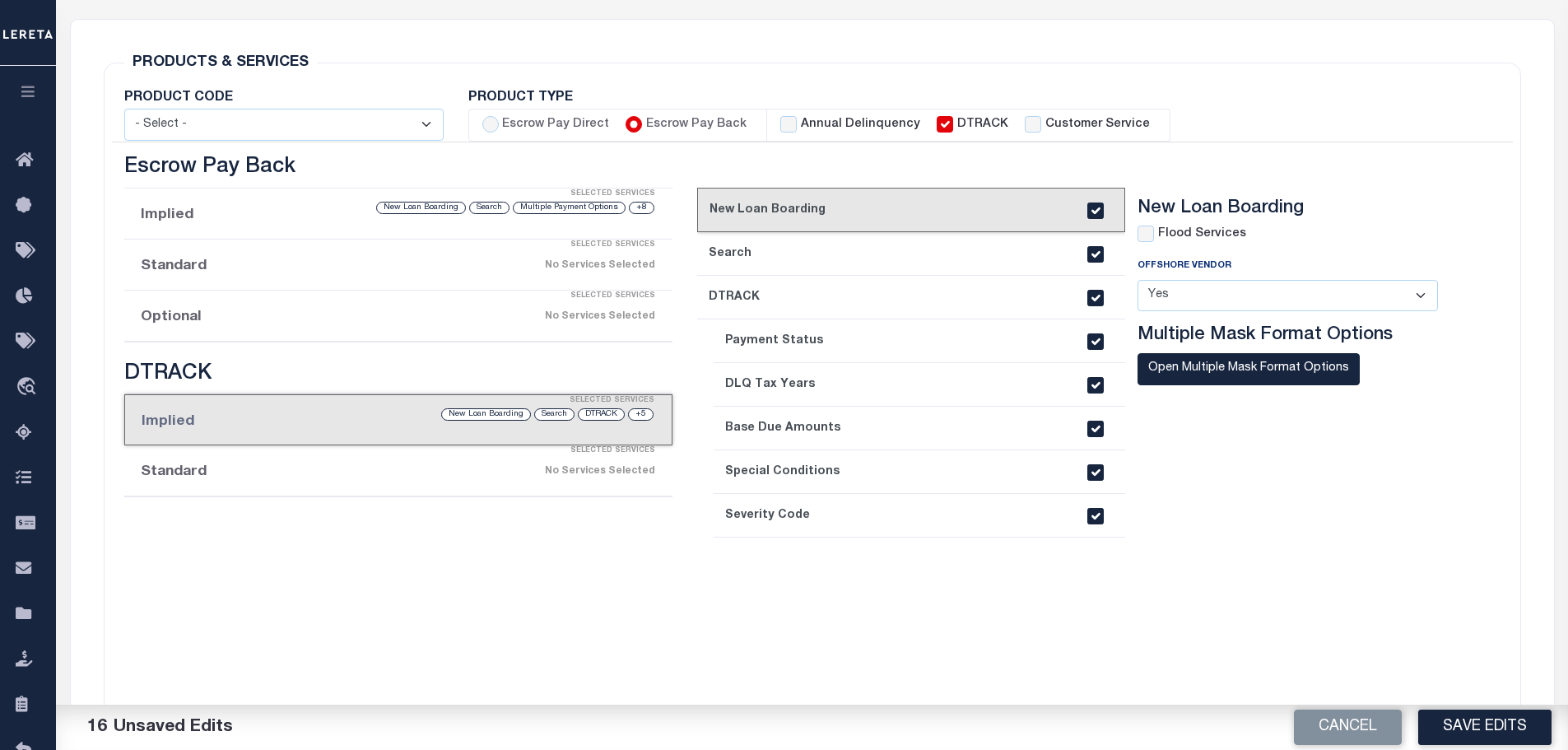
click at [749, 305] on link "3. DTRACK" at bounding box center [911, 297] width 428 height 43
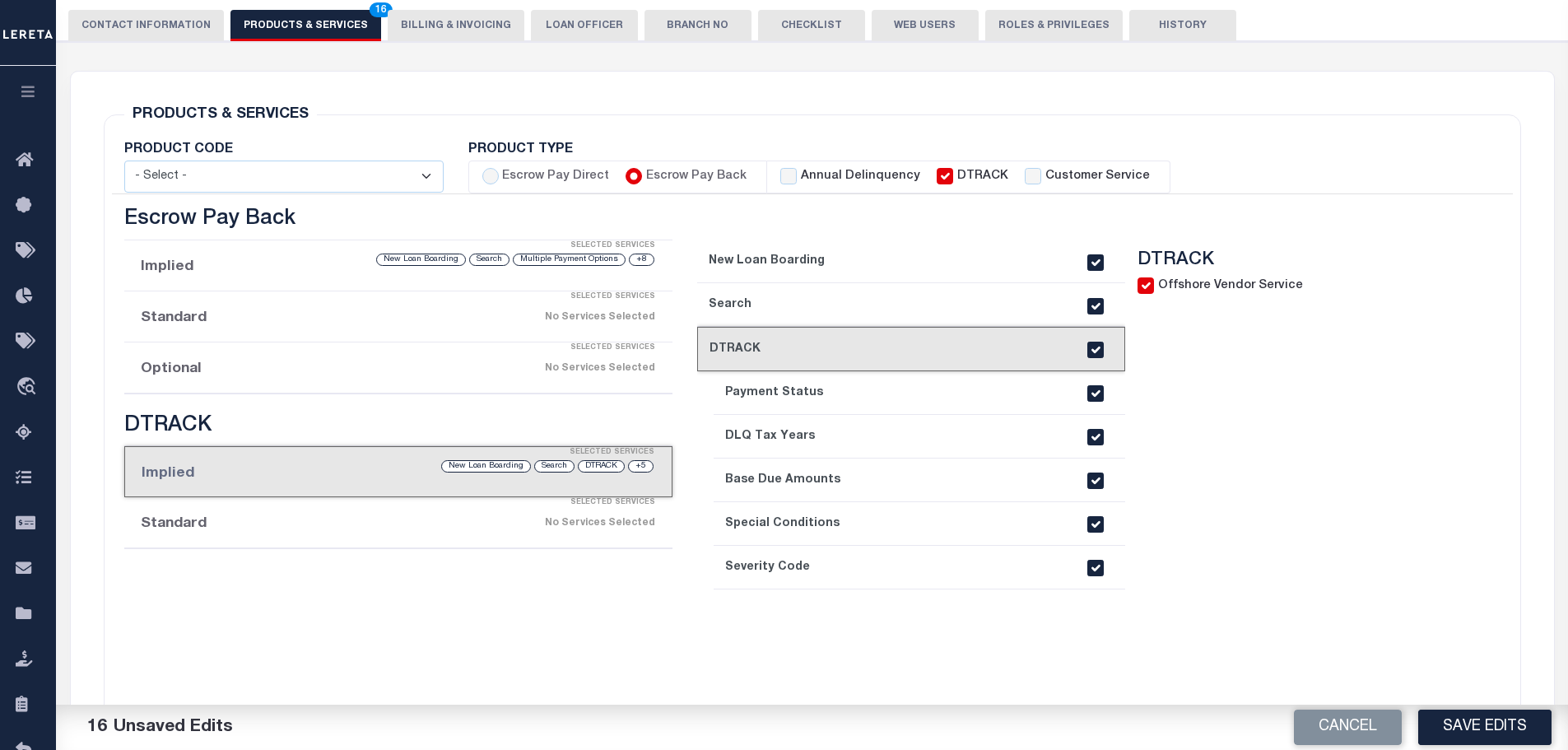
scroll to position [220, 0]
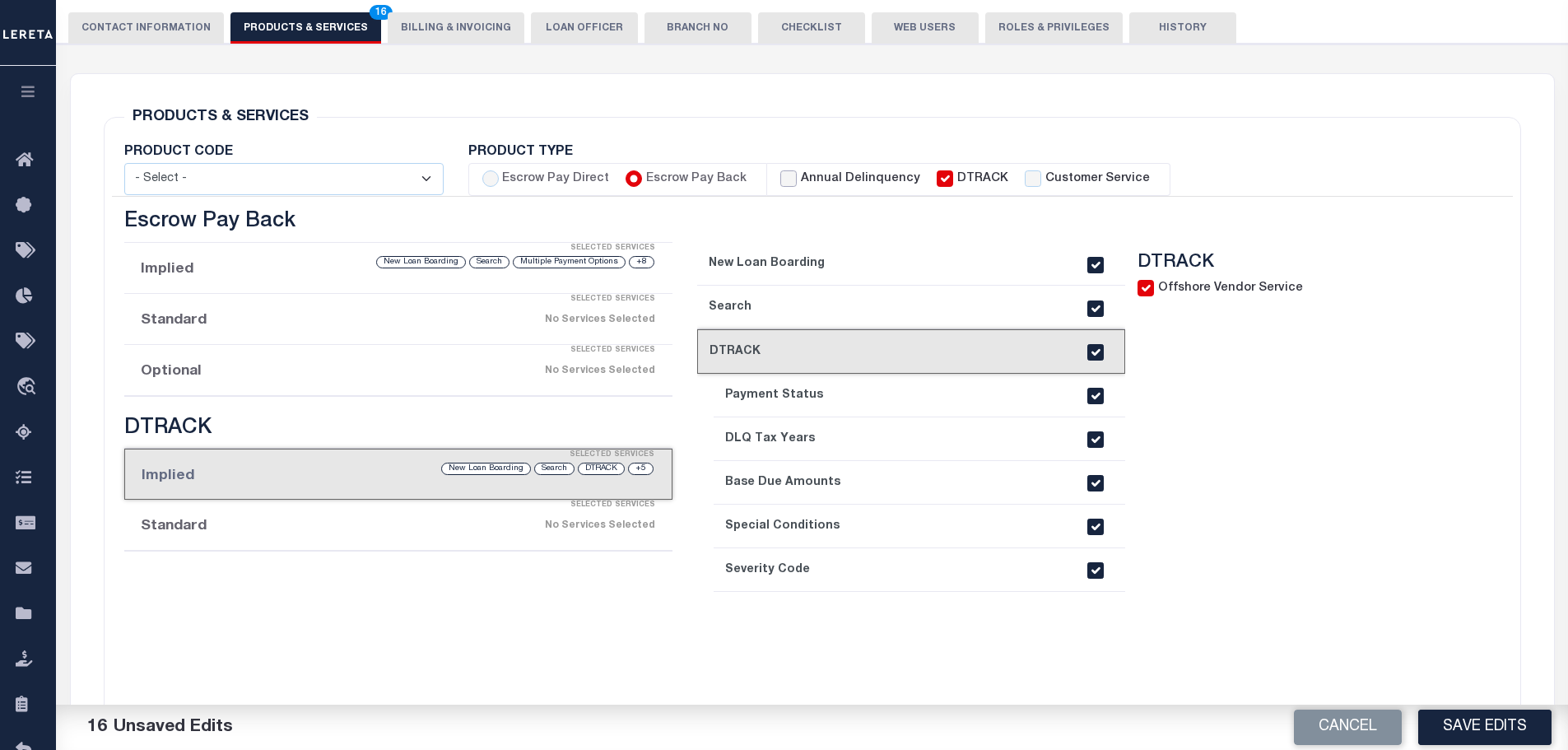
click at [783, 174] on input "Annual Delinquency" at bounding box center [789, 179] width 17 height 17
checkbox input "true"
checkbox input "false"
checkbox input "true"
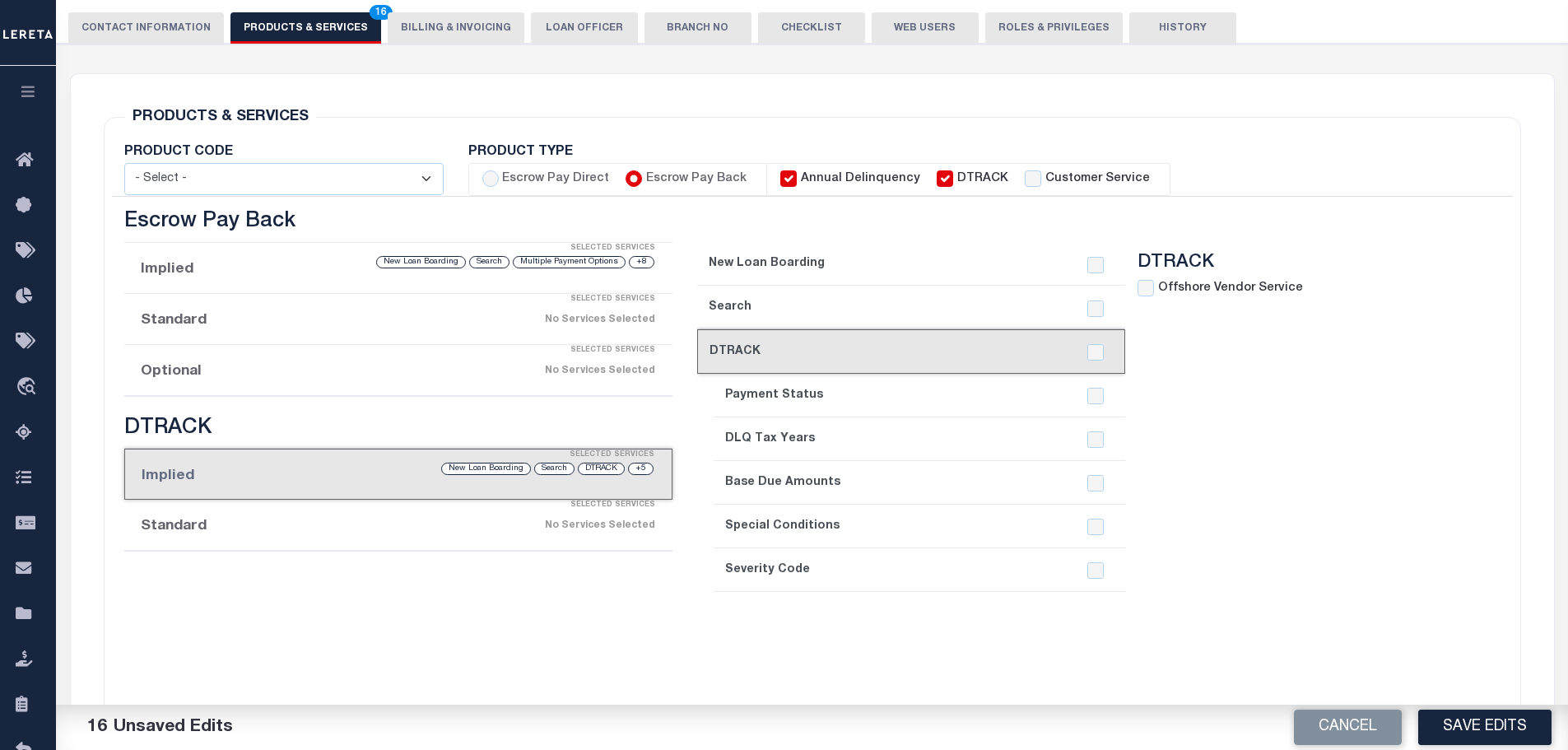
checkbox input "true"
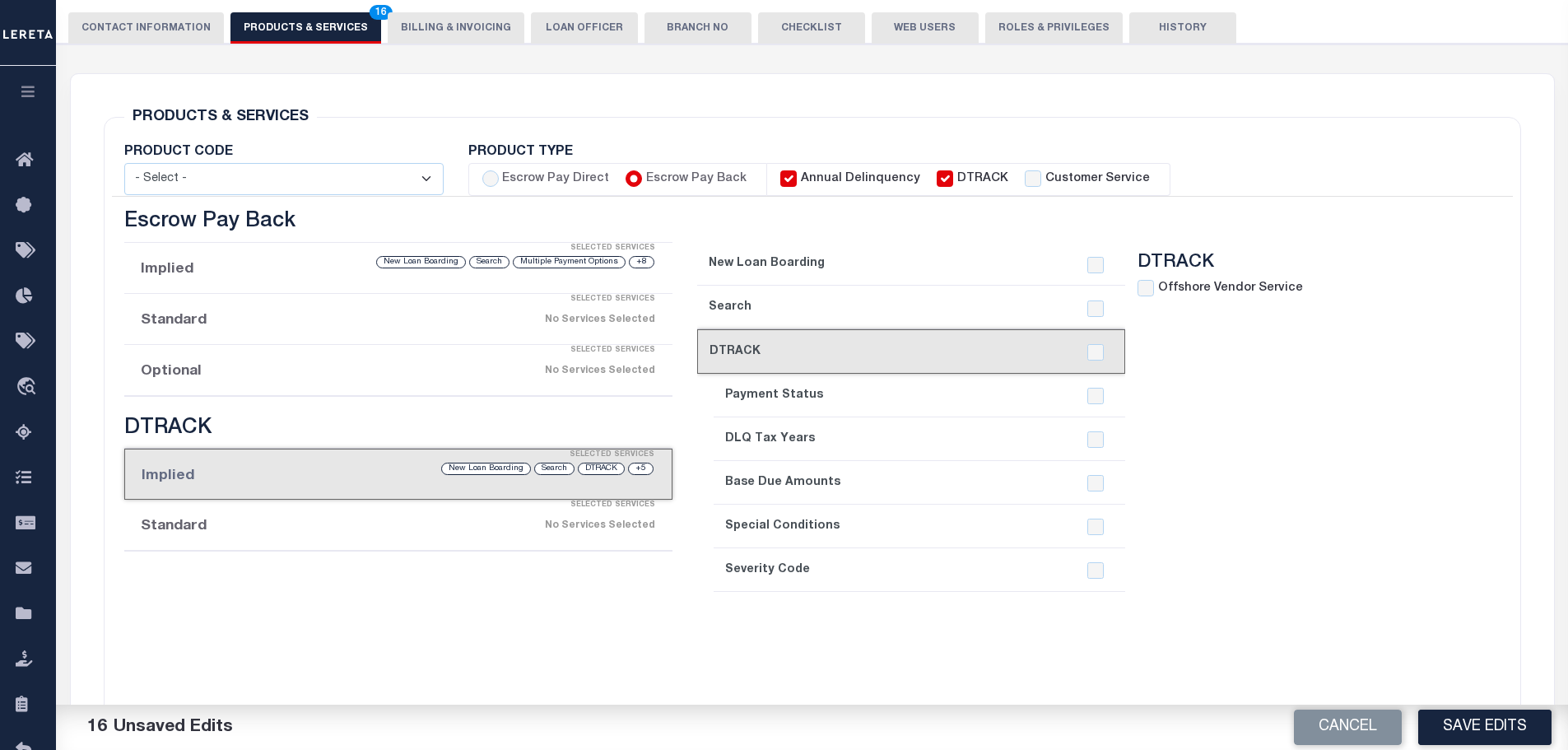
checkbox input "true"
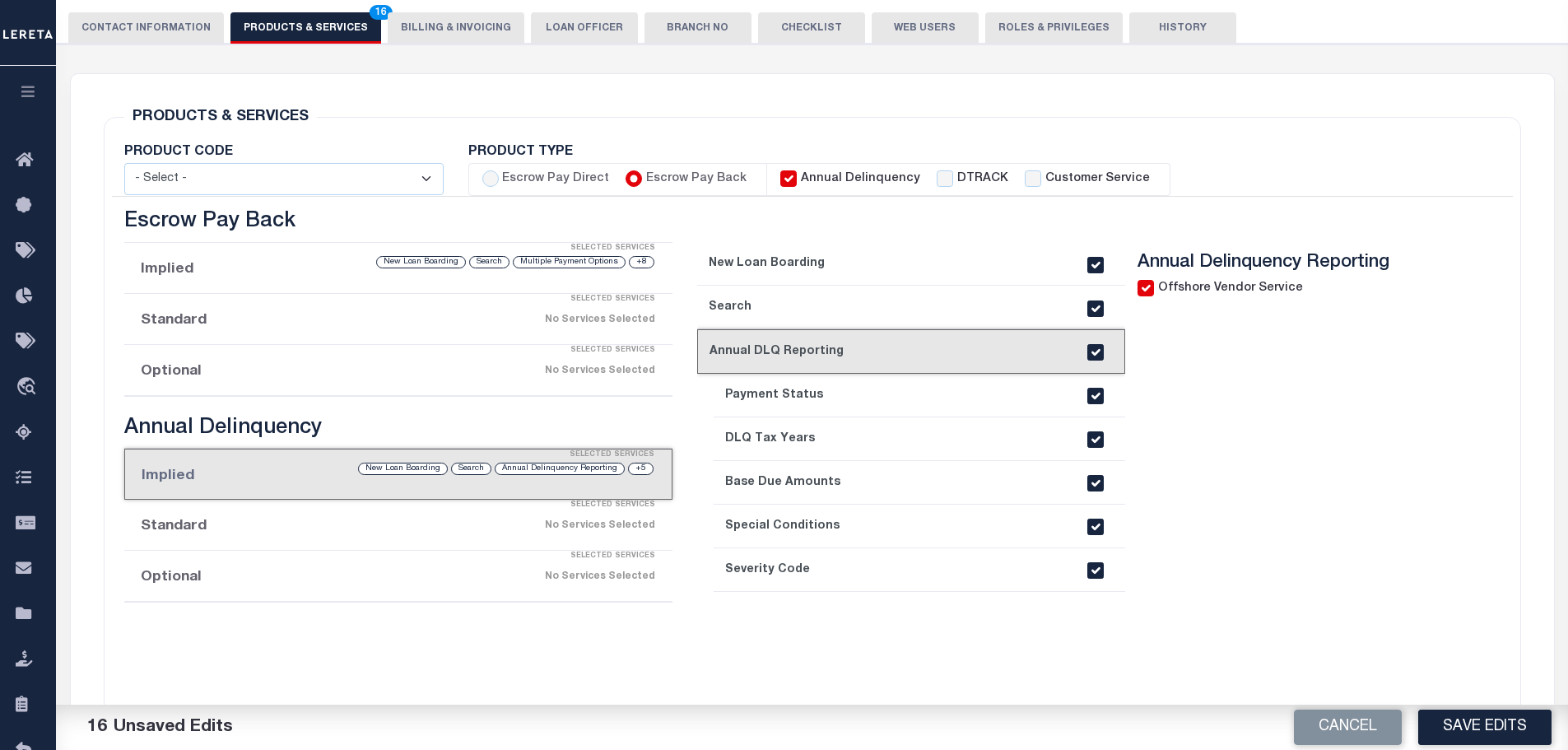
click at [380, 523] on div "No Services Selected" at bounding box center [462, 525] width 386 height 29
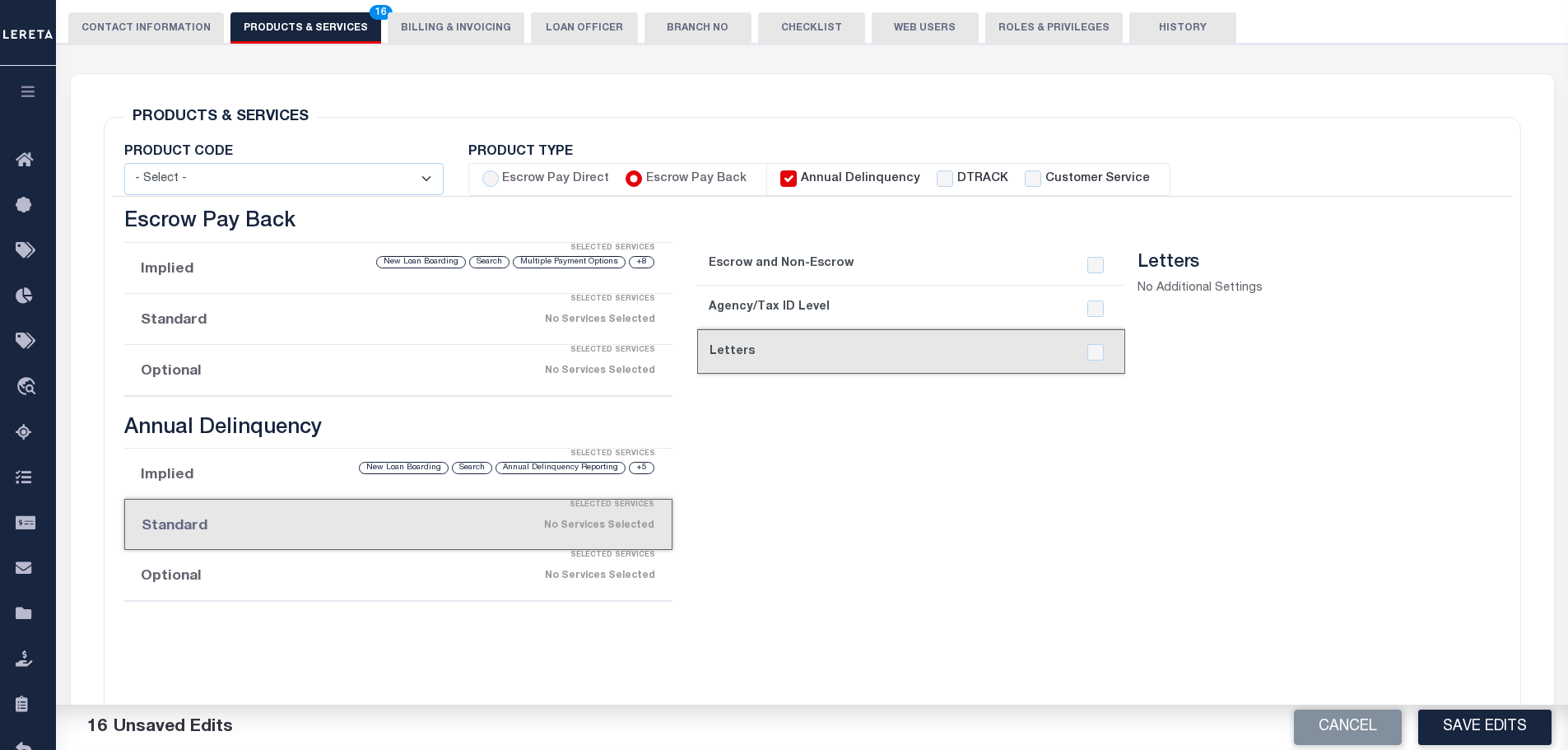
click at [895, 276] on link "1. Escrow and Non-Escrow" at bounding box center [911, 263] width 428 height 43
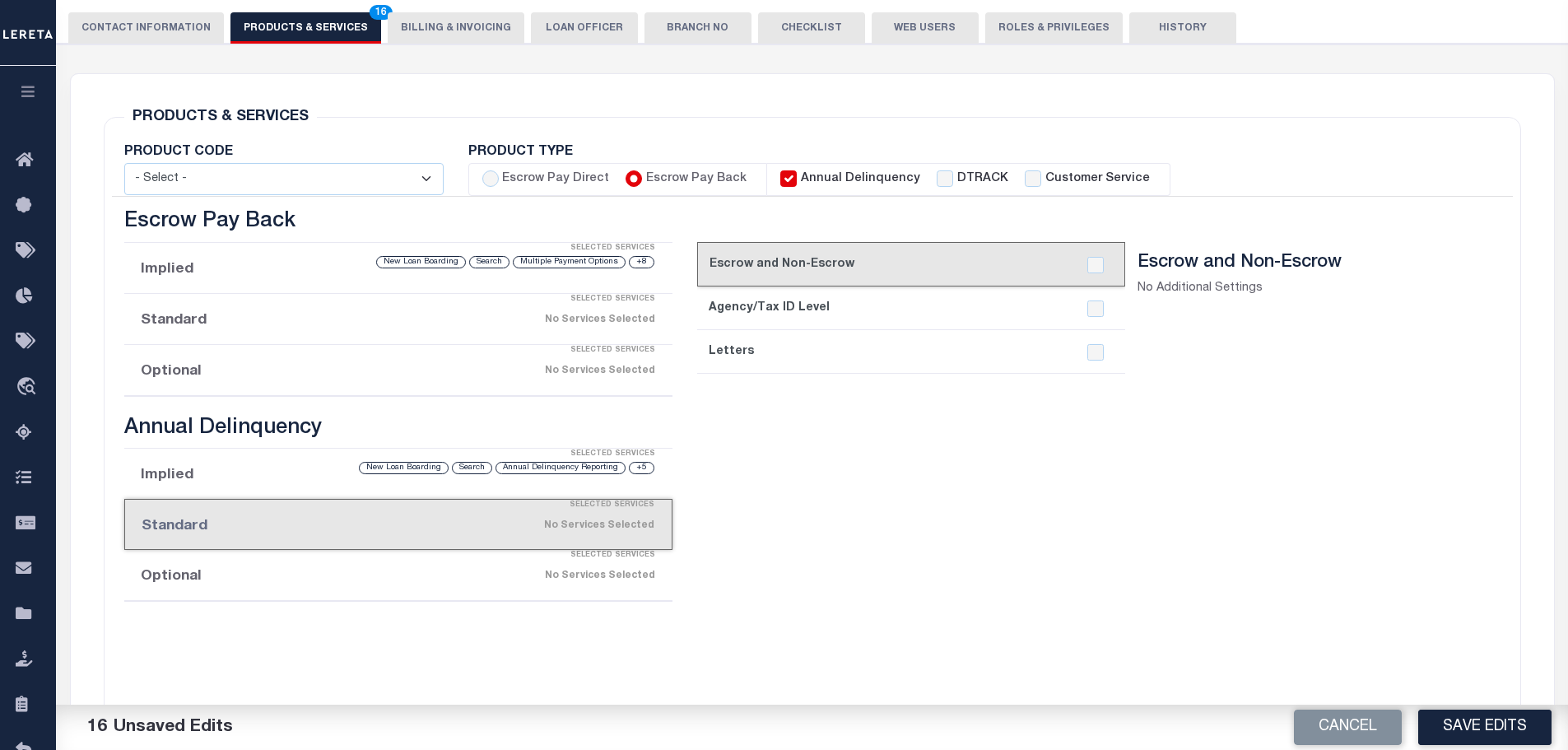
click at [836, 311] on link "2. Agency/Tax ID Level" at bounding box center [911, 308] width 428 height 43
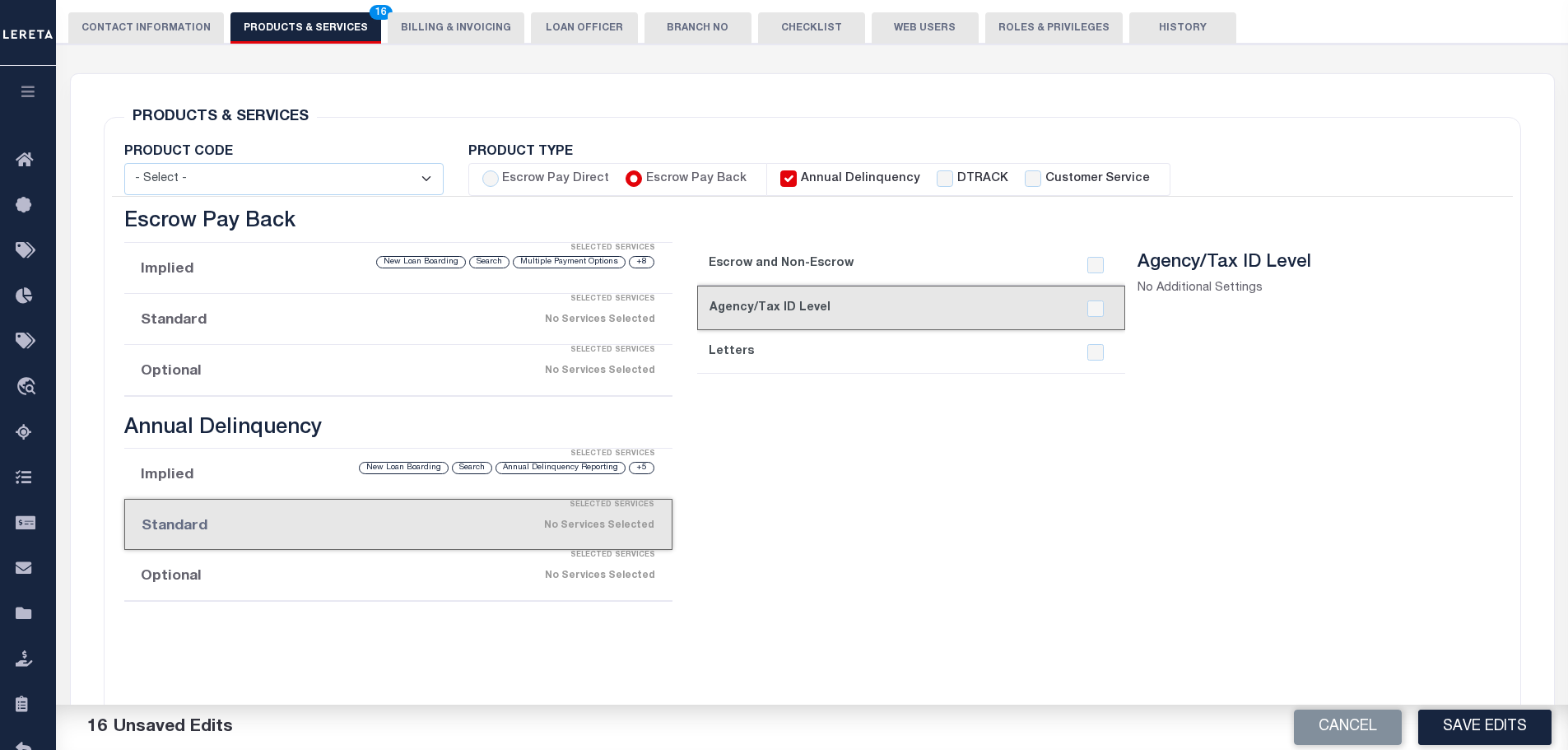
click at [836, 343] on link "3. Letters" at bounding box center [911, 352] width 428 height 43
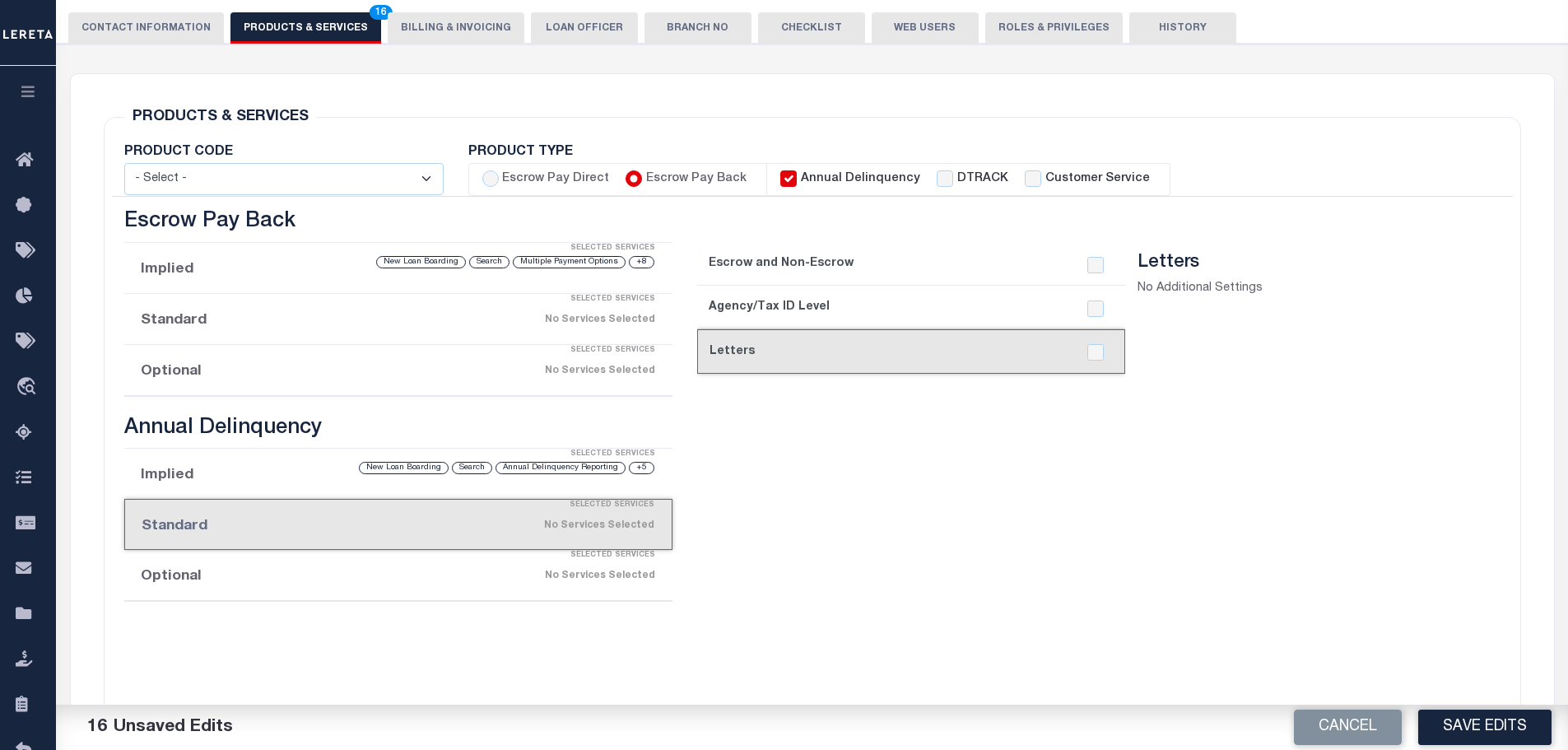
click at [473, 484] on li "Implied Selected Services +5 Annual Delinquency Reporting Search New Loan Board…" at bounding box center [399, 474] width 549 height 51
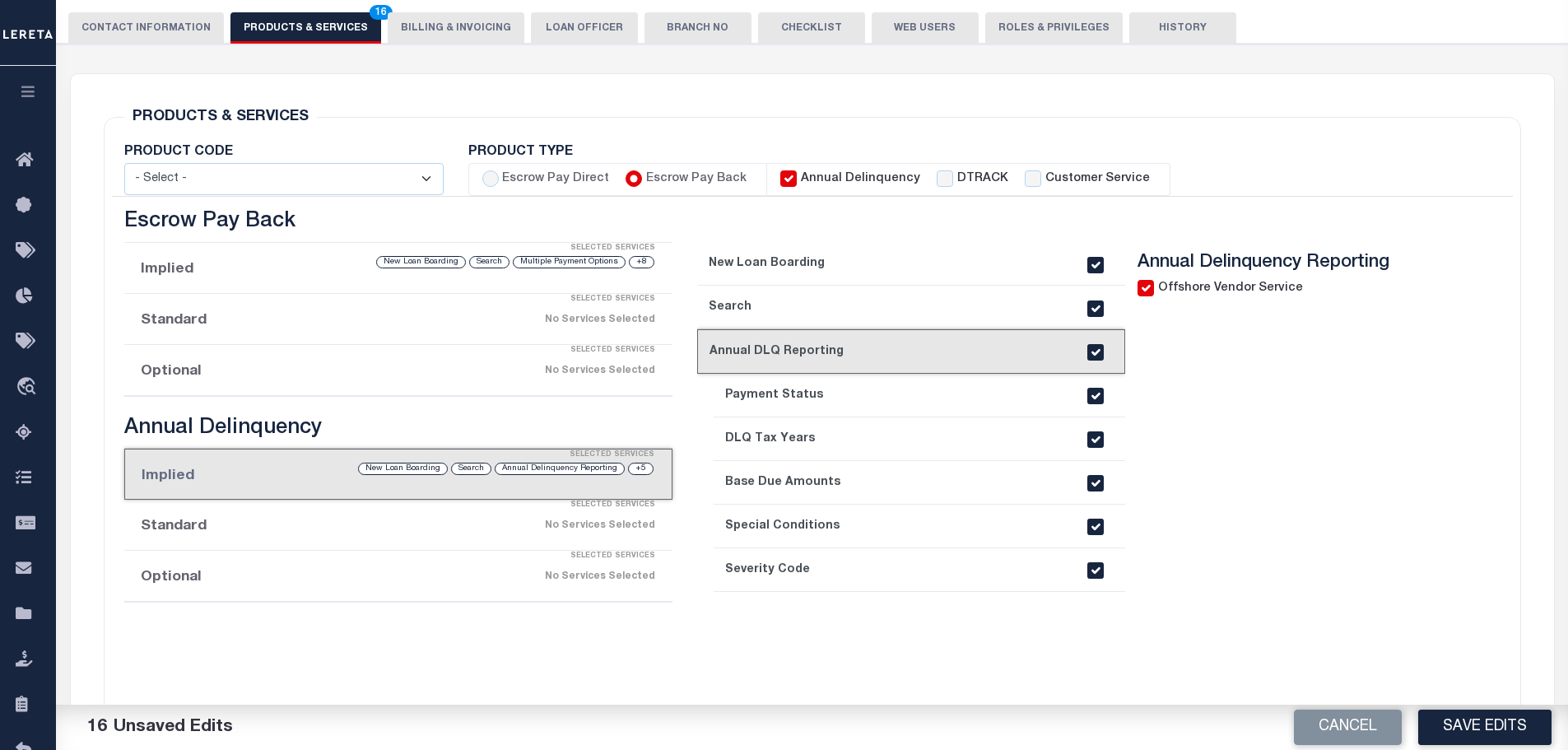
click at [461, 585] on div "No Services Selected" at bounding box center [462, 576] width 386 height 29
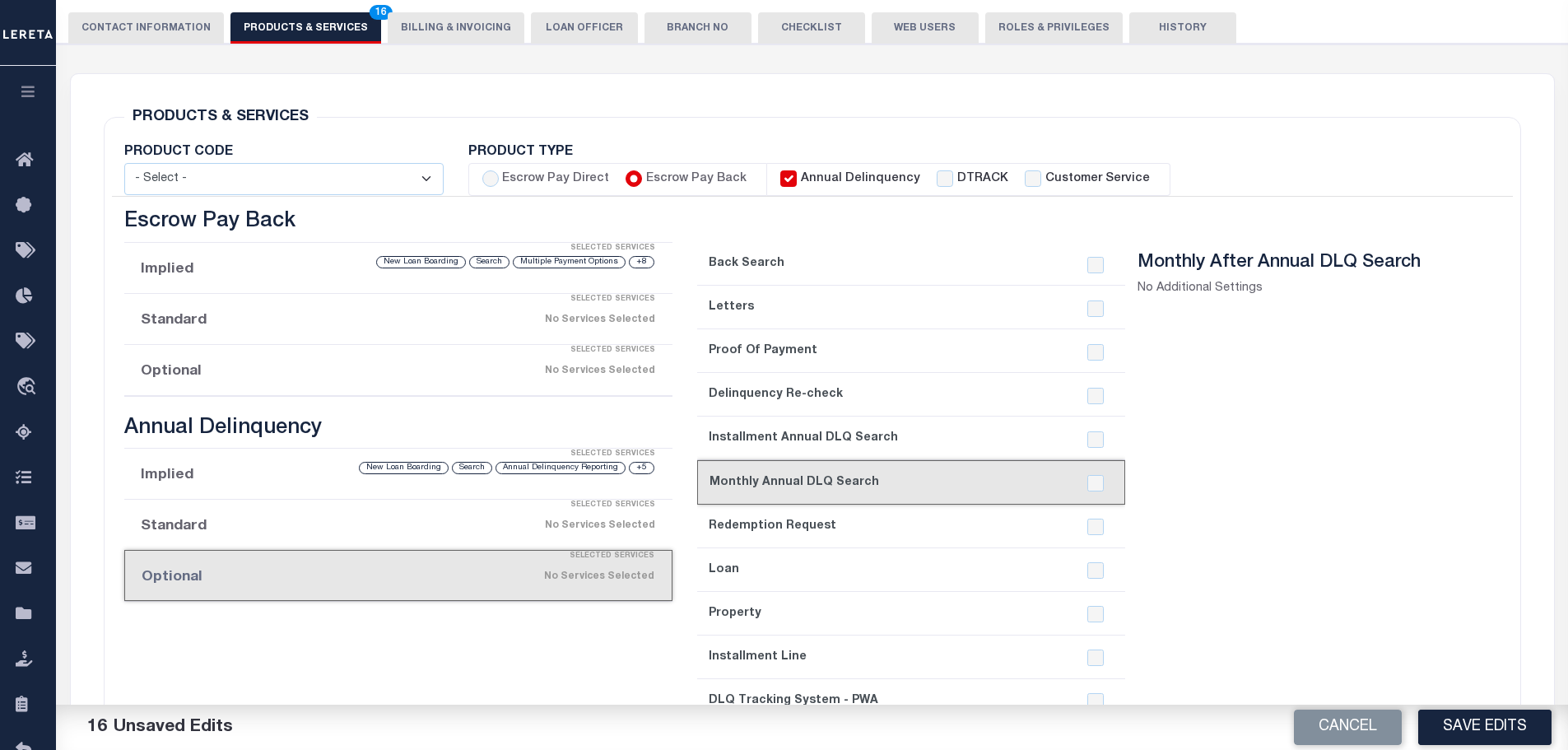
click at [461, 586] on div "No Services Selected" at bounding box center [462, 576] width 384 height 29
click at [279, 489] on div "Selected Services" at bounding box center [416, 505] width 549 height 33
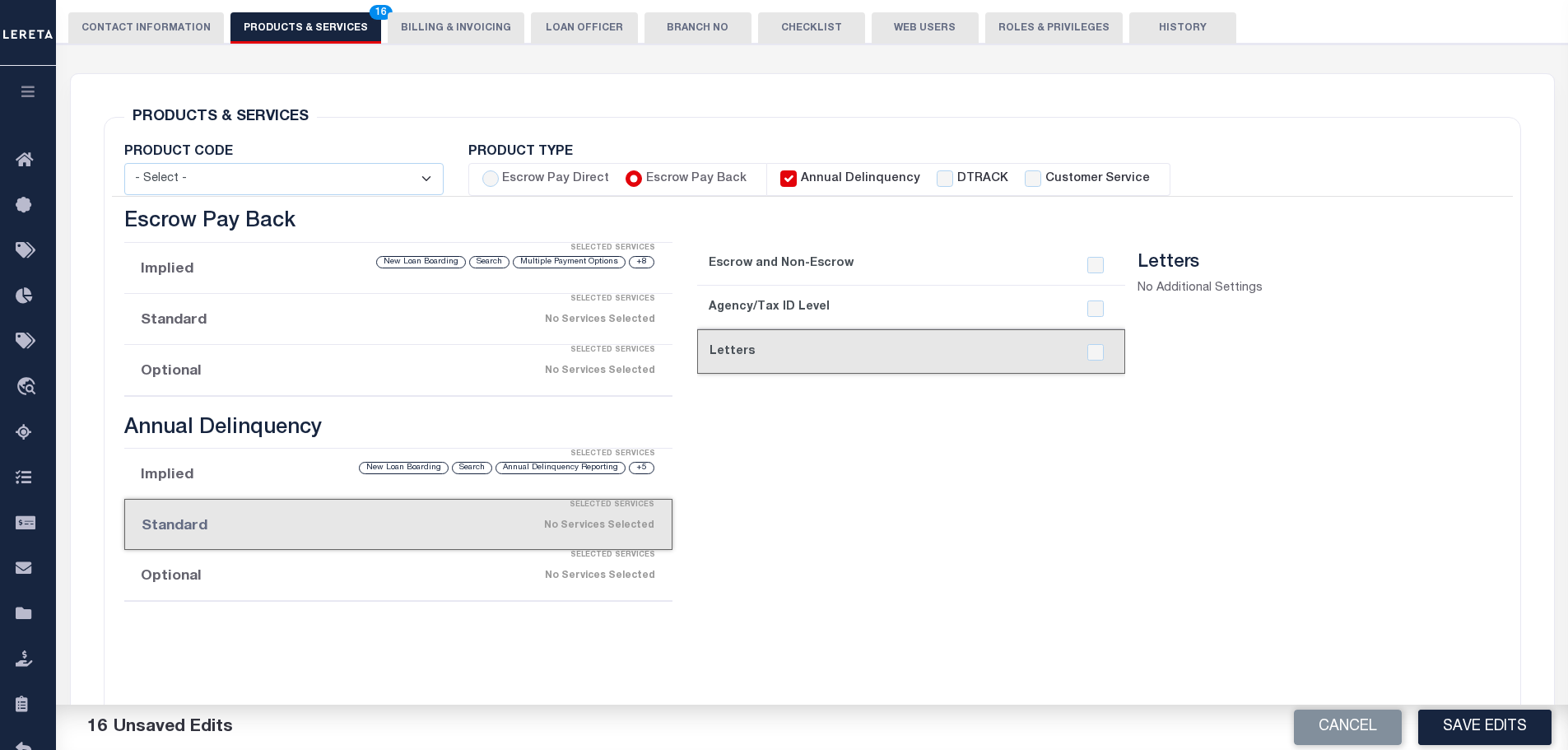
click at [267, 462] on div "Selected Services" at bounding box center [416, 454] width 549 height 33
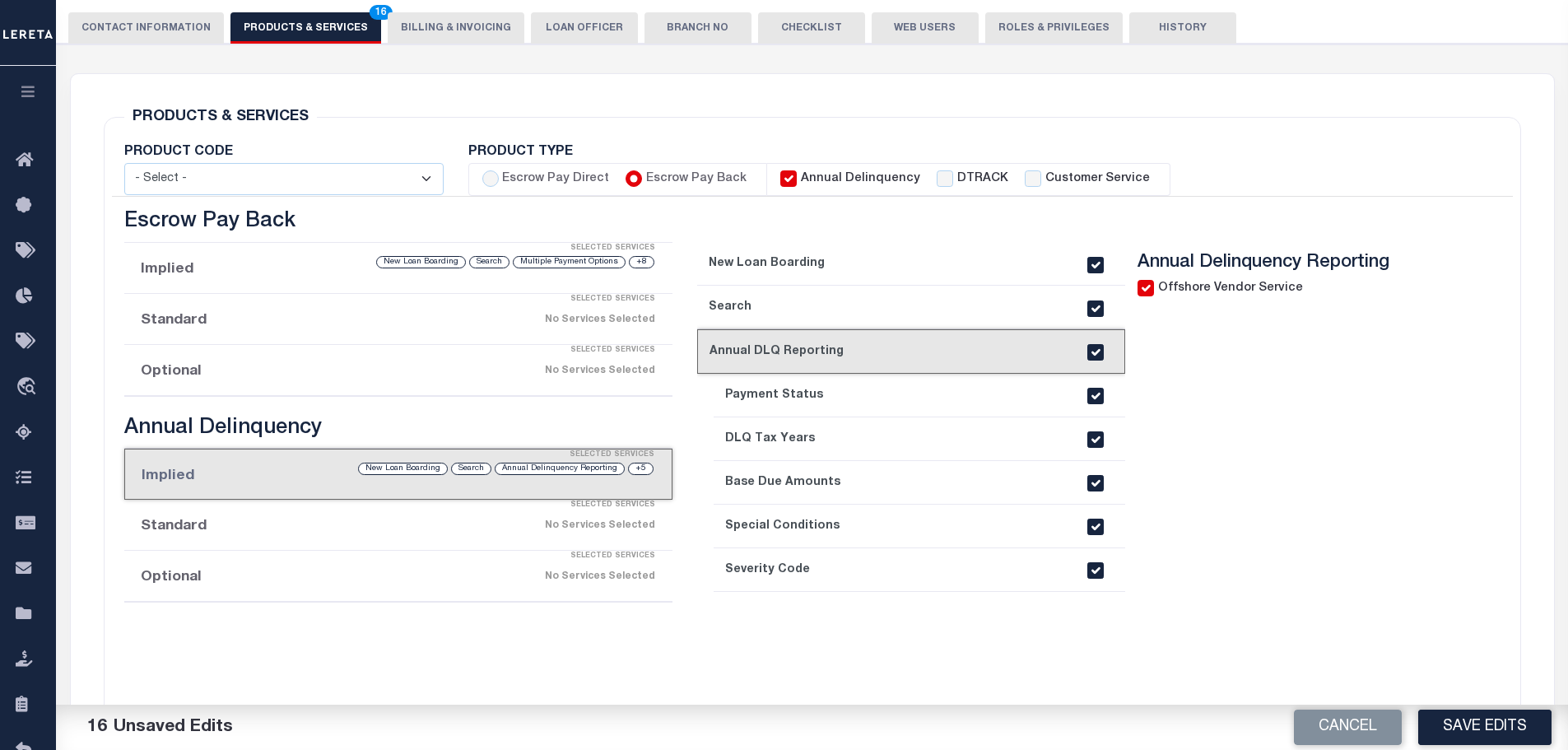
click at [267, 462] on div "Selected Services" at bounding box center [416, 455] width 547 height 33
click at [268, 461] on div "Selected Services" at bounding box center [416, 455] width 547 height 33
drag, startPoint x: 268, startPoint y: 461, endPoint x: 263, endPoint y: 274, distance: 187.1
click at [263, 274] on div "Escrow Pay Direct Implied Selected Services No Services Selected Standard Selec…" at bounding box center [399, 497] width 573 height 575
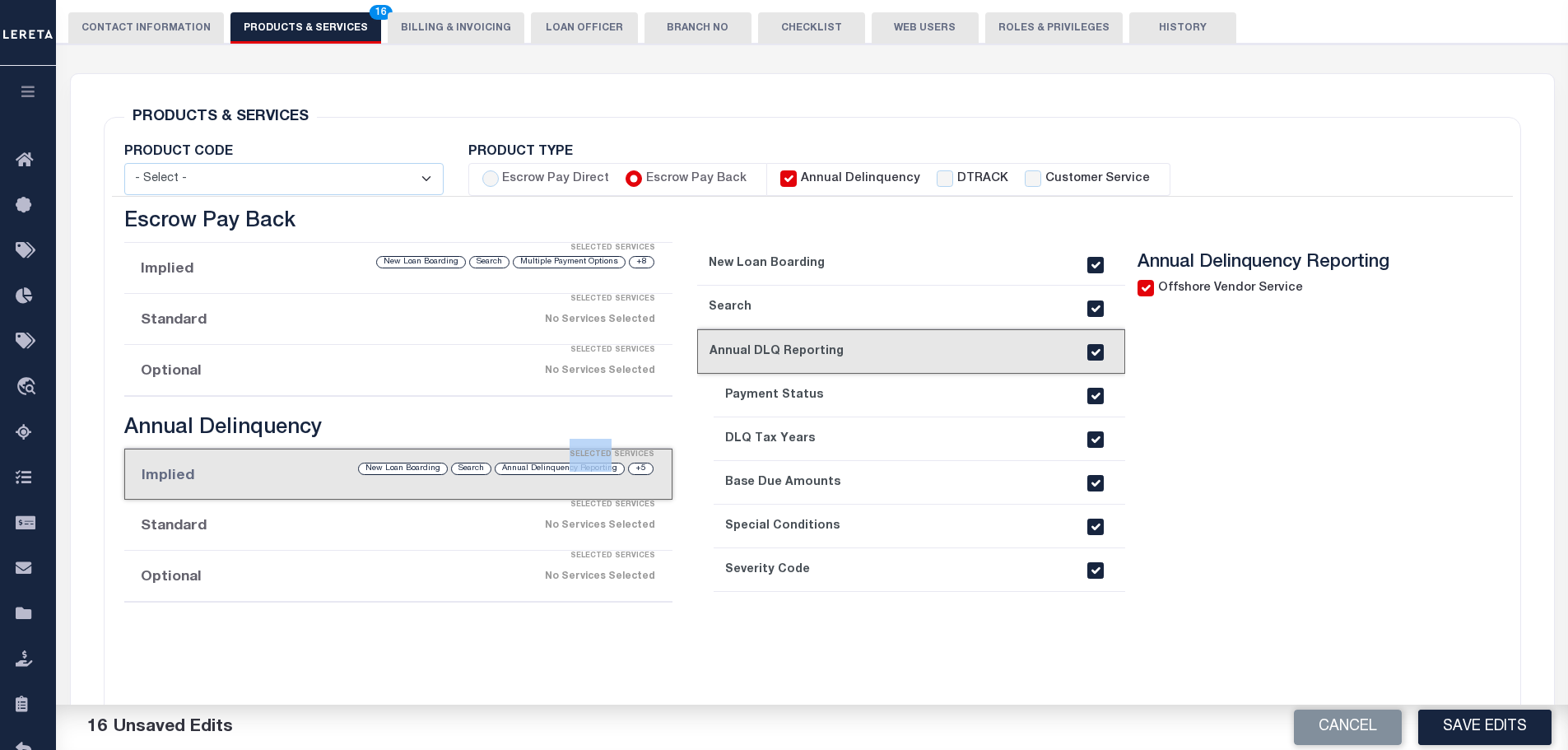
click at [208, 260] on div "Selected Services" at bounding box center [416, 248] width 549 height 33
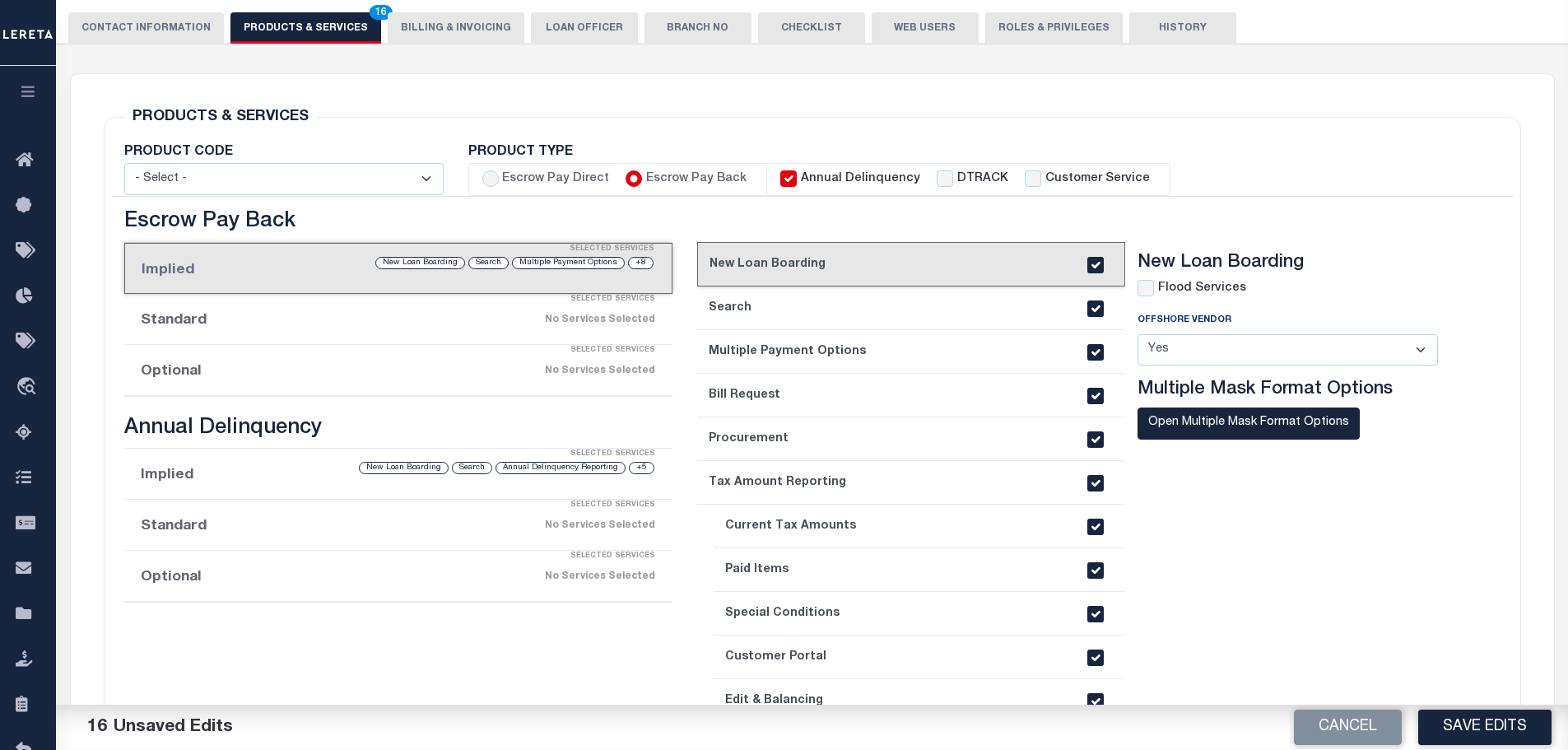
click at [238, 320] on li "Standard Selected Services No Services Selected" at bounding box center [399, 320] width 549 height 51
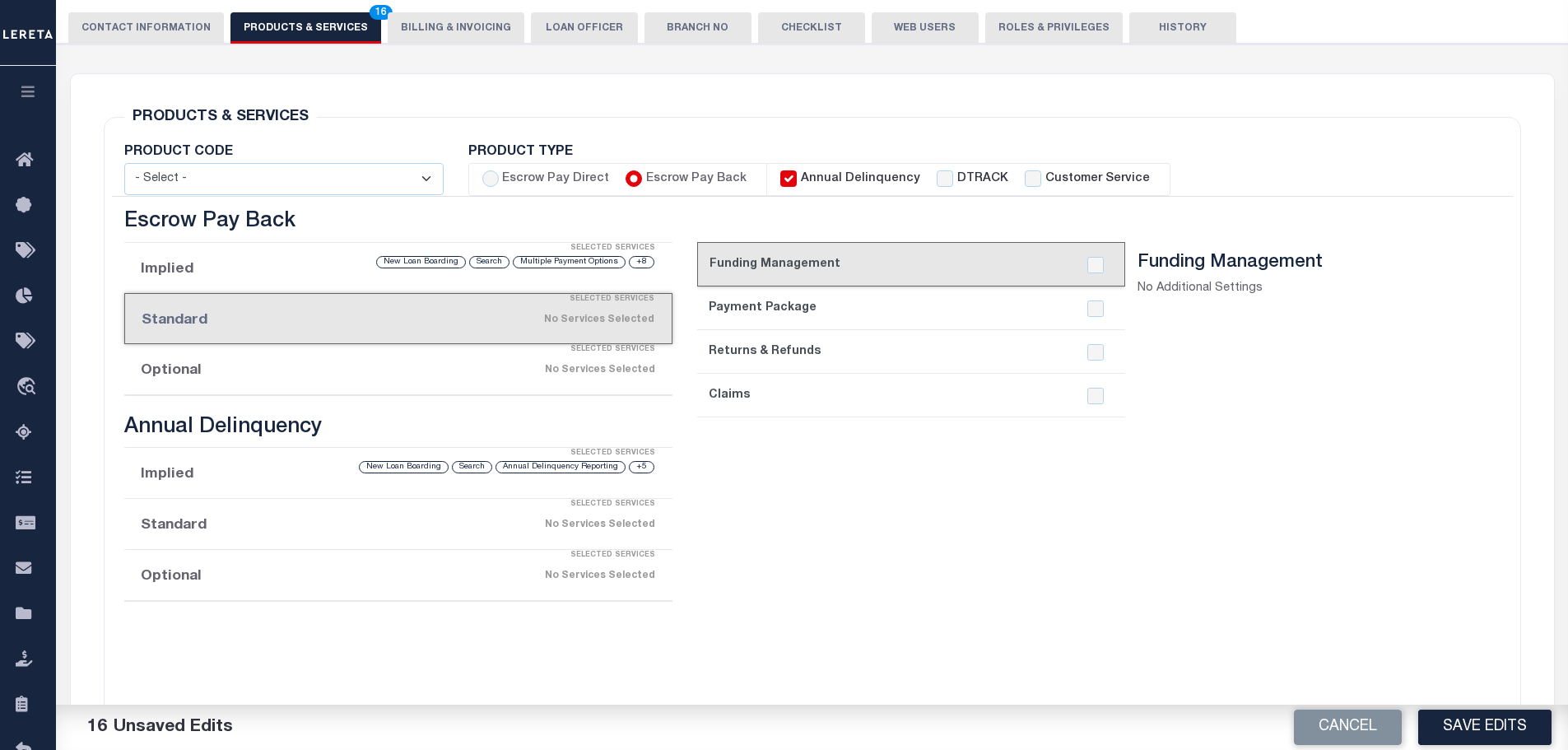
click at [243, 356] on div "Selected Services" at bounding box center [416, 350] width 549 height 33
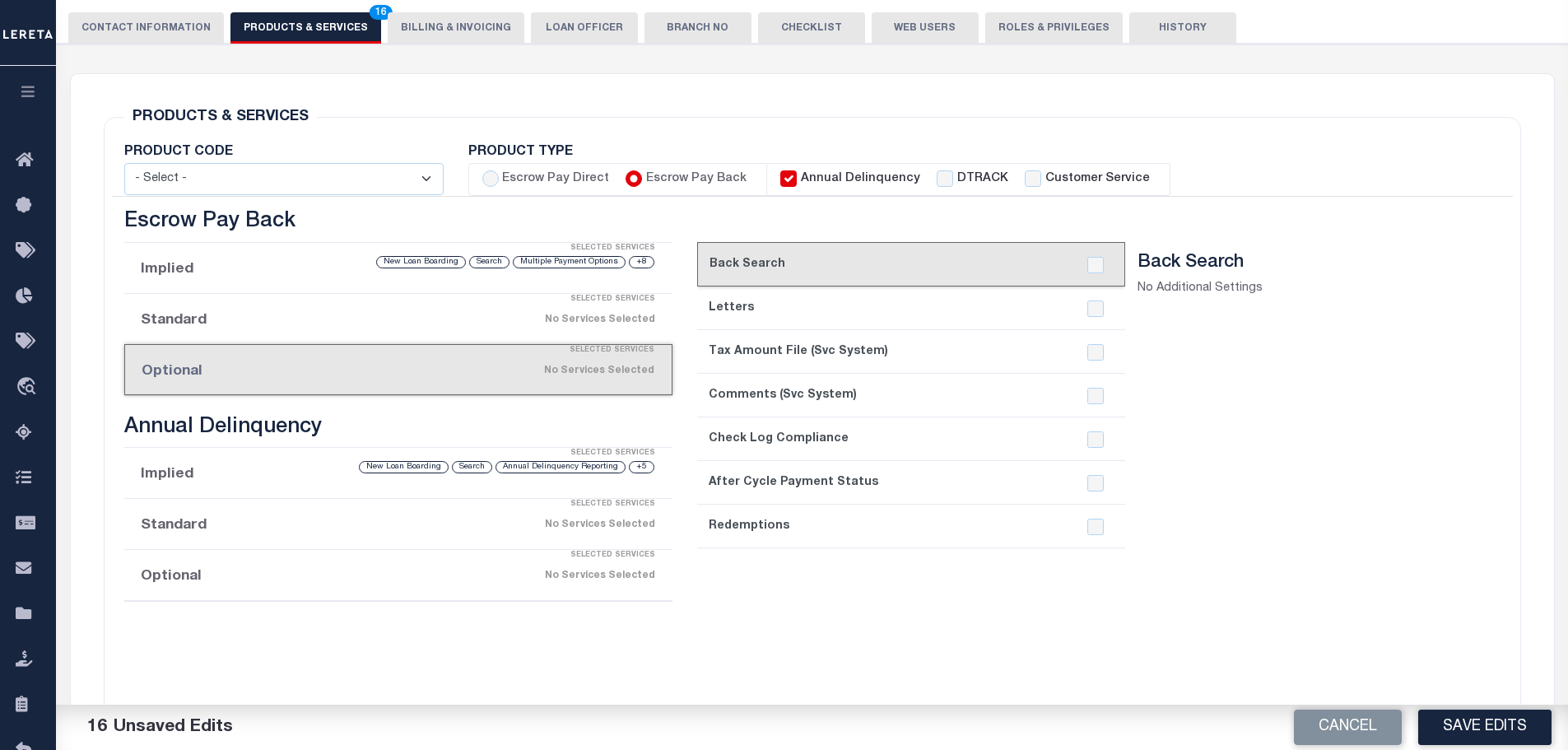
click at [250, 520] on div "Selected Services" at bounding box center [416, 504] width 549 height 33
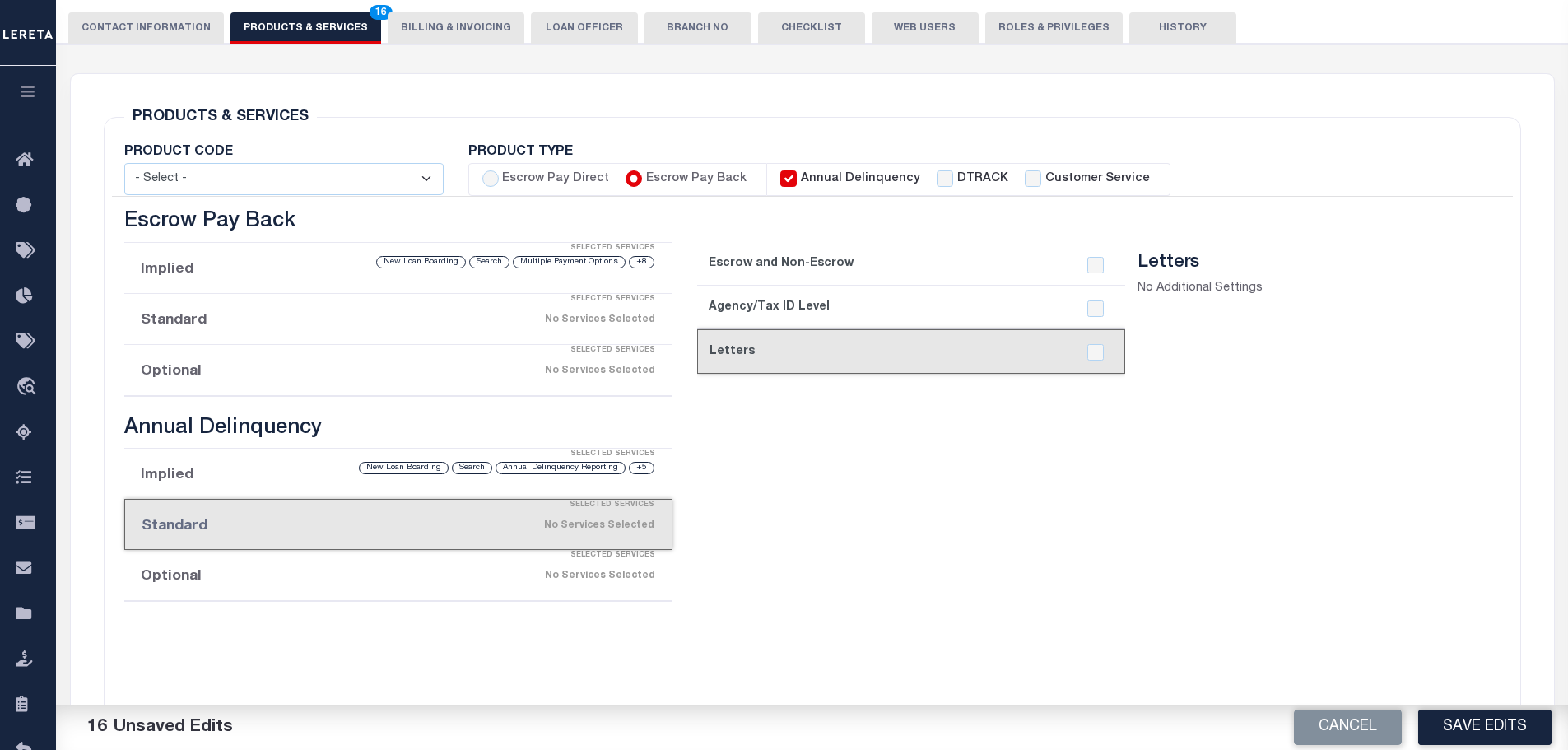
click at [434, 181] on select "- Select - Standard Tax (STX) Outsourcing (OS) Enhanced Tax (ETX) Tax Status Re…" at bounding box center [284, 179] width 320 height 32
select select "STX"
click at [124, 163] on select "- Select - Standard Tax (STX) Outsourcing (OS) Enhanced Tax (ETX) Tax Status Re…" at bounding box center [284, 179] width 320 height 32
checkbox input "true"
click at [426, 180] on select "- Select - Standard Tax (STX) Outsourcing (OS) Enhanced Tax (ETX) Tax Status Re…" at bounding box center [284, 179] width 320 height 32
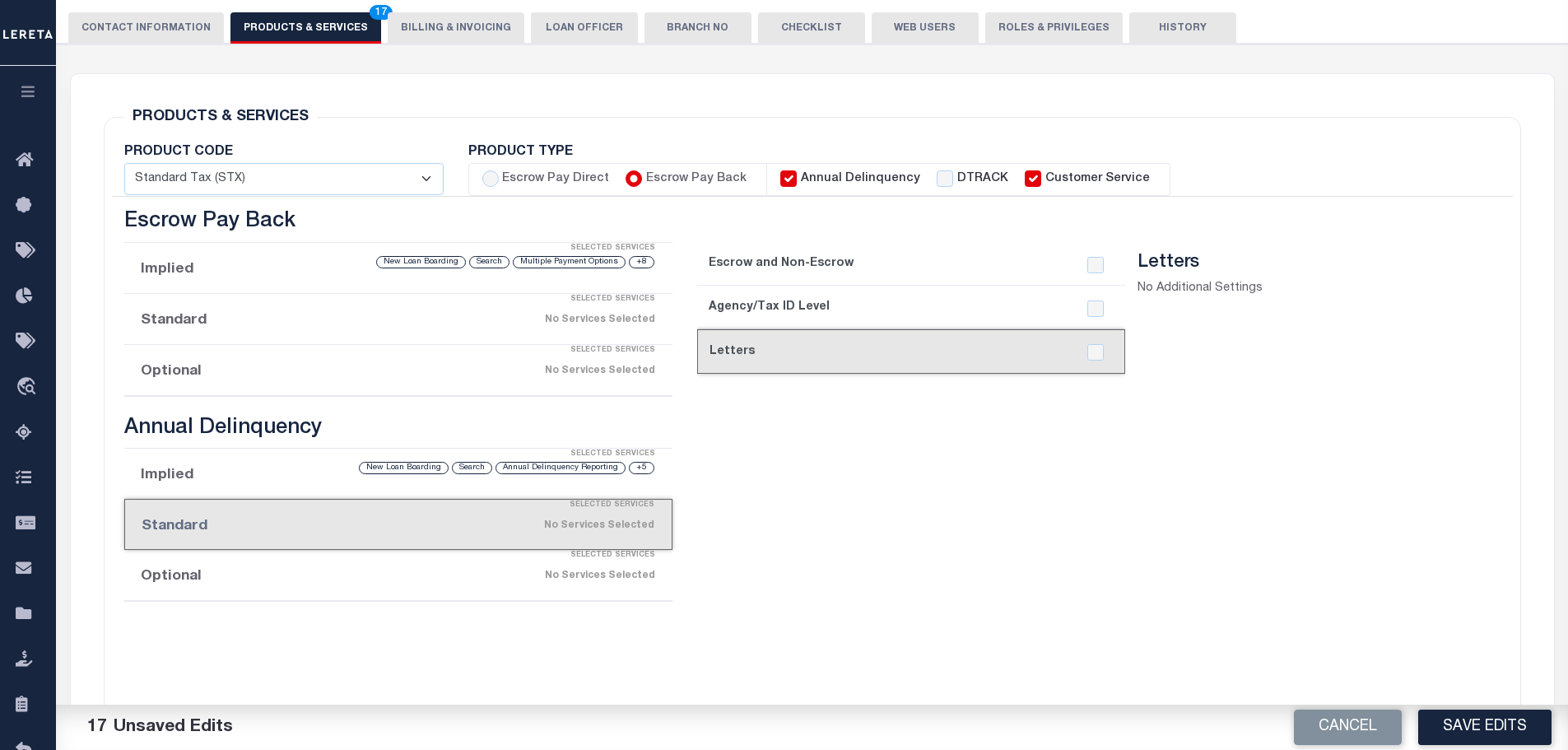
select select "ETX"
click at [124, 163] on select "- Select - Standard Tax (STX) Outsourcing (OS) Enhanced Tax (ETX) Tax Status Re…" at bounding box center [284, 179] width 320 height 32
click at [421, 180] on select "- Select - Standard Tax (STX) Outsourcing (OS) Enhanced Tax (ETX) Tax Status Re…" at bounding box center [284, 179] width 320 height 32
select select
click at [124, 163] on select "- Select - Standard Tax (STX) Outsourcing (OS) Enhanced Tax (ETX) Tax Status Re…" at bounding box center [284, 179] width 320 height 32
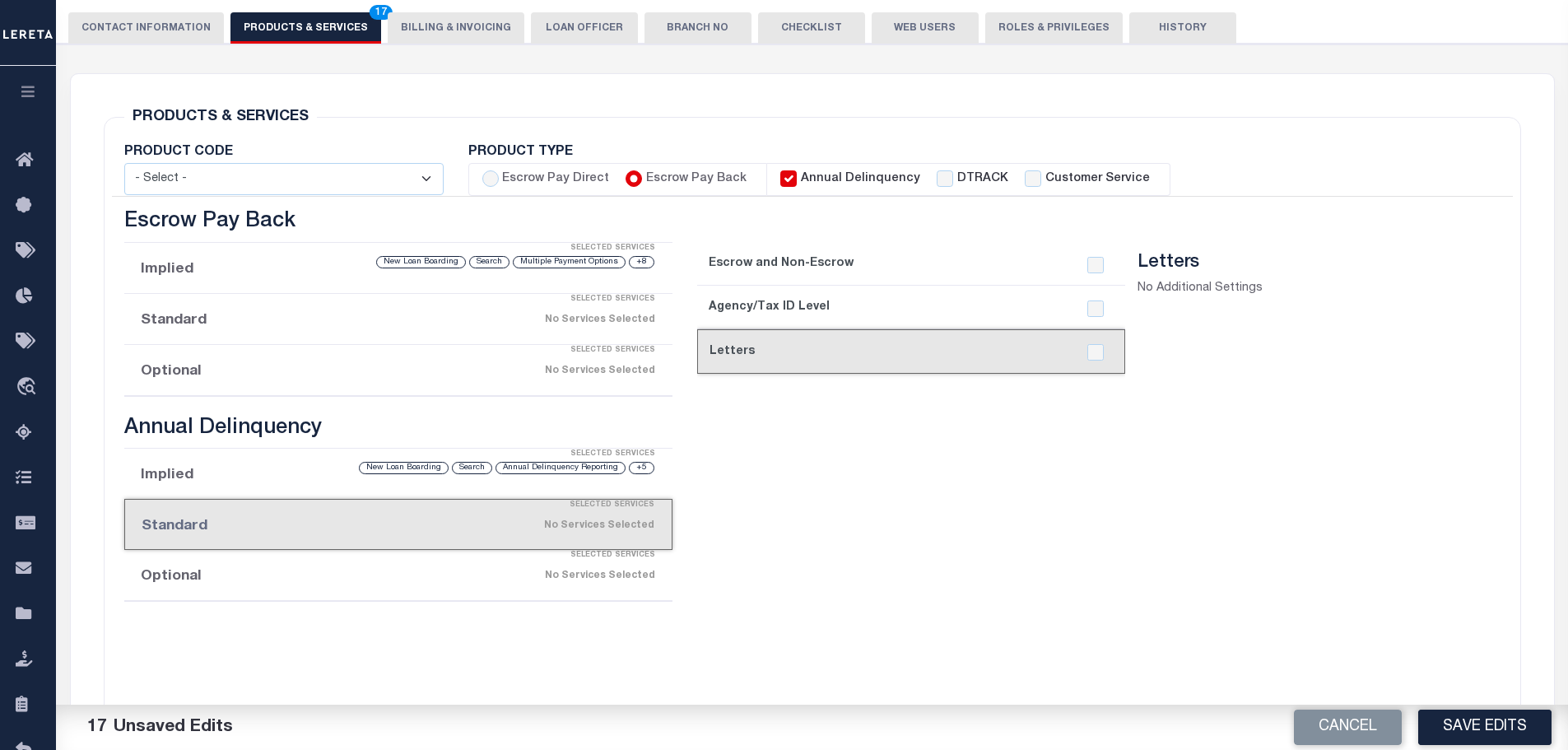
checkbox input "false"
click at [315, 276] on li "Implied Selected Services +8 Multiple Payment Options Search New Loan Boarding" at bounding box center [399, 268] width 549 height 51
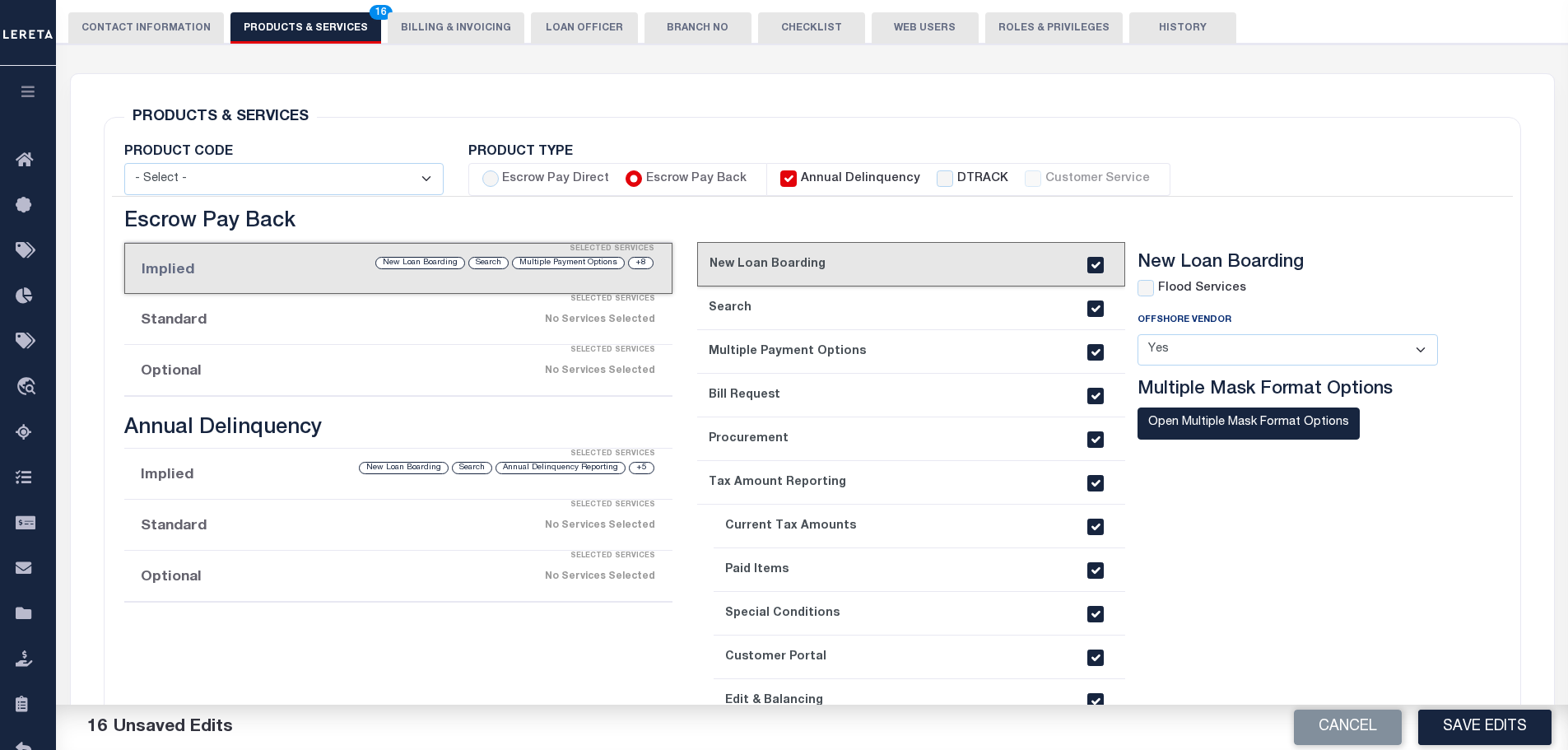
click at [439, 314] on div "Selected Services" at bounding box center [416, 299] width 549 height 33
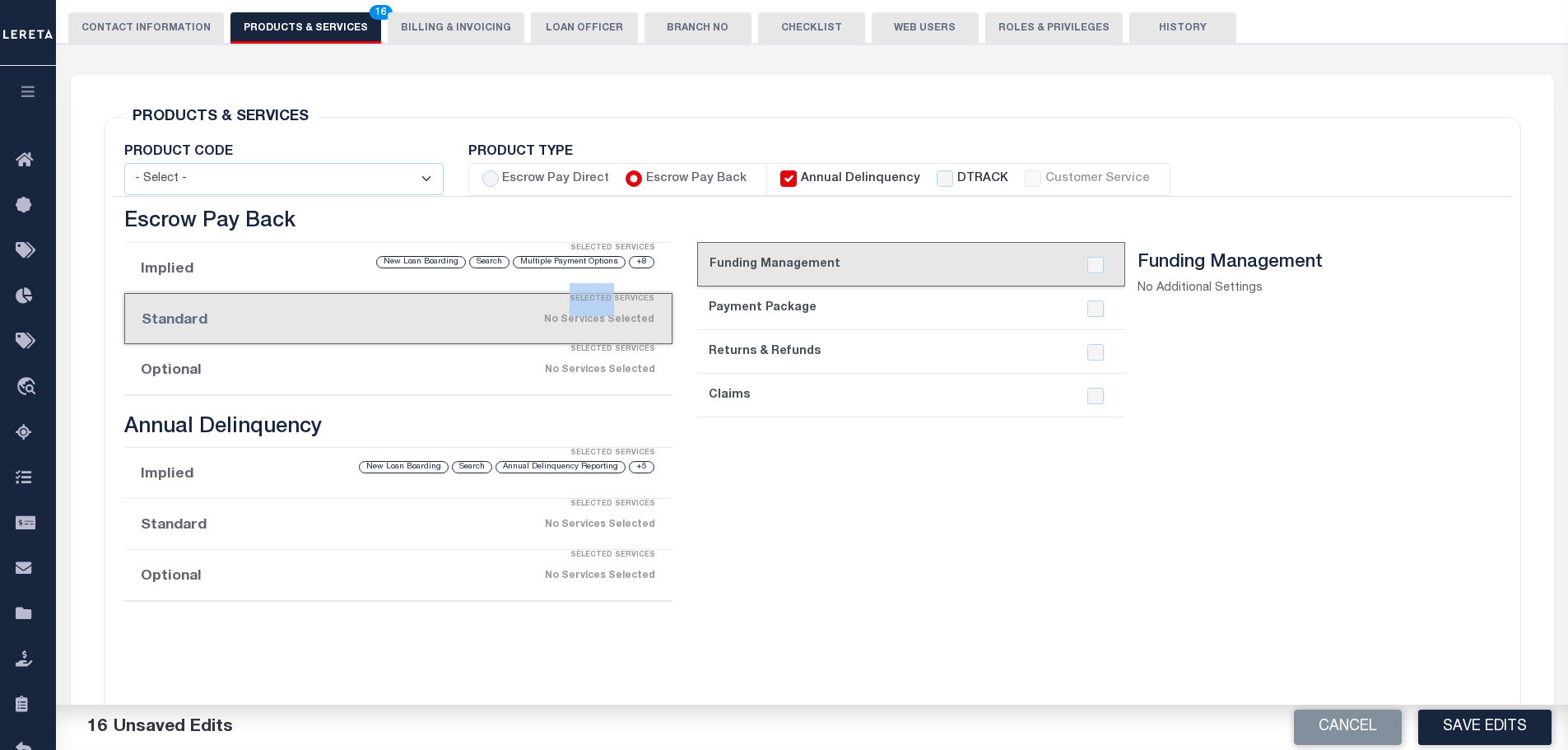
click at [438, 315] on div "Selected Services" at bounding box center [416, 299] width 547 height 33
click at [452, 392] on li "Optional Selected Services No Services Selected" at bounding box center [399, 369] width 549 height 51
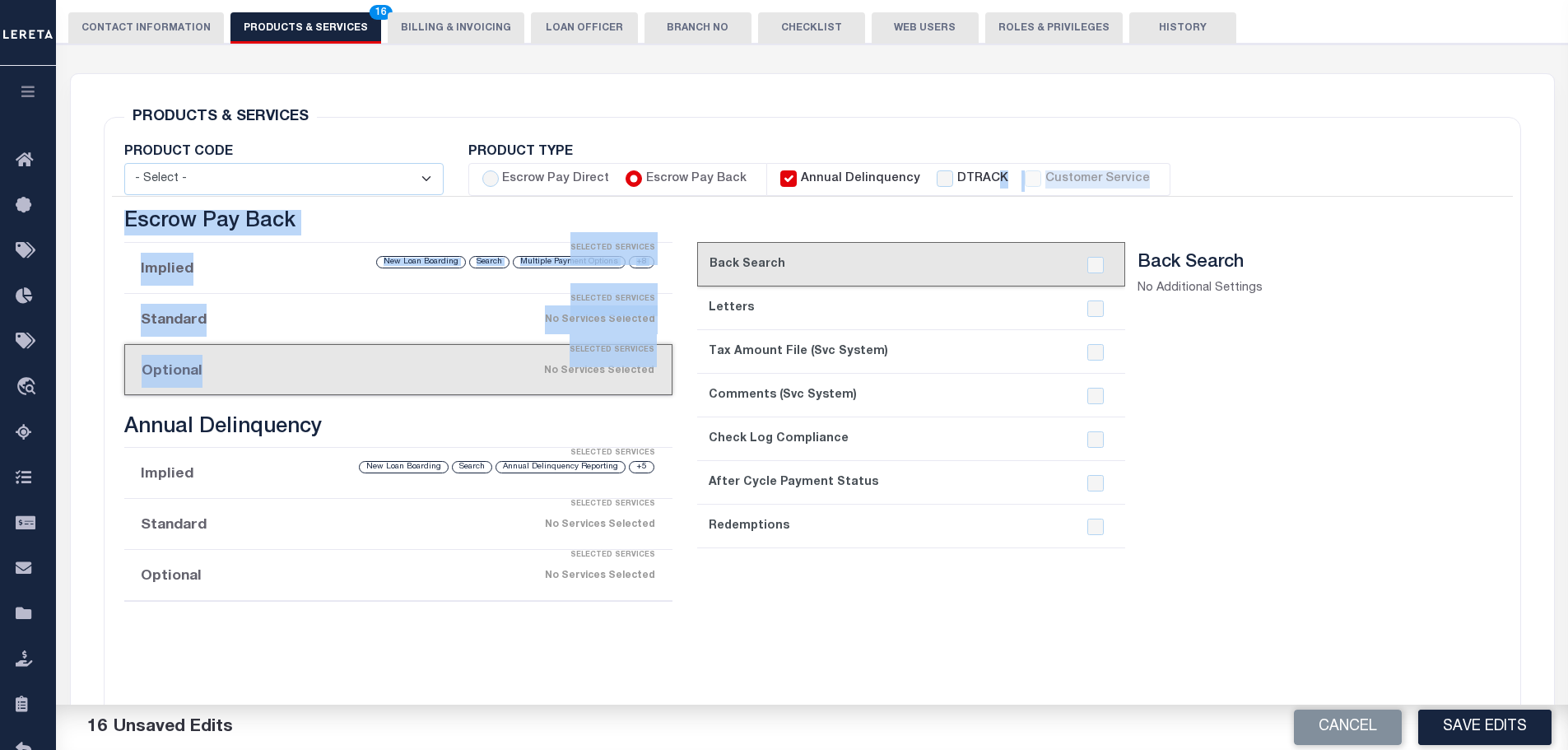
drag, startPoint x: 452, startPoint y: 392, endPoint x: 980, endPoint y: 171, distance: 572.4
click at [980, 171] on div "PRODUCT CODE - Select - Standard Tax (STX) Outsourcing (OS) Enhanced Tax (ETX) …" at bounding box center [812, 465] width 1402 height 639
click at [490, 174] on input "Escrow Pay Direct" at bounding box center [491, 179] width 17 height 17
radio input "true"
checkbox input "true"
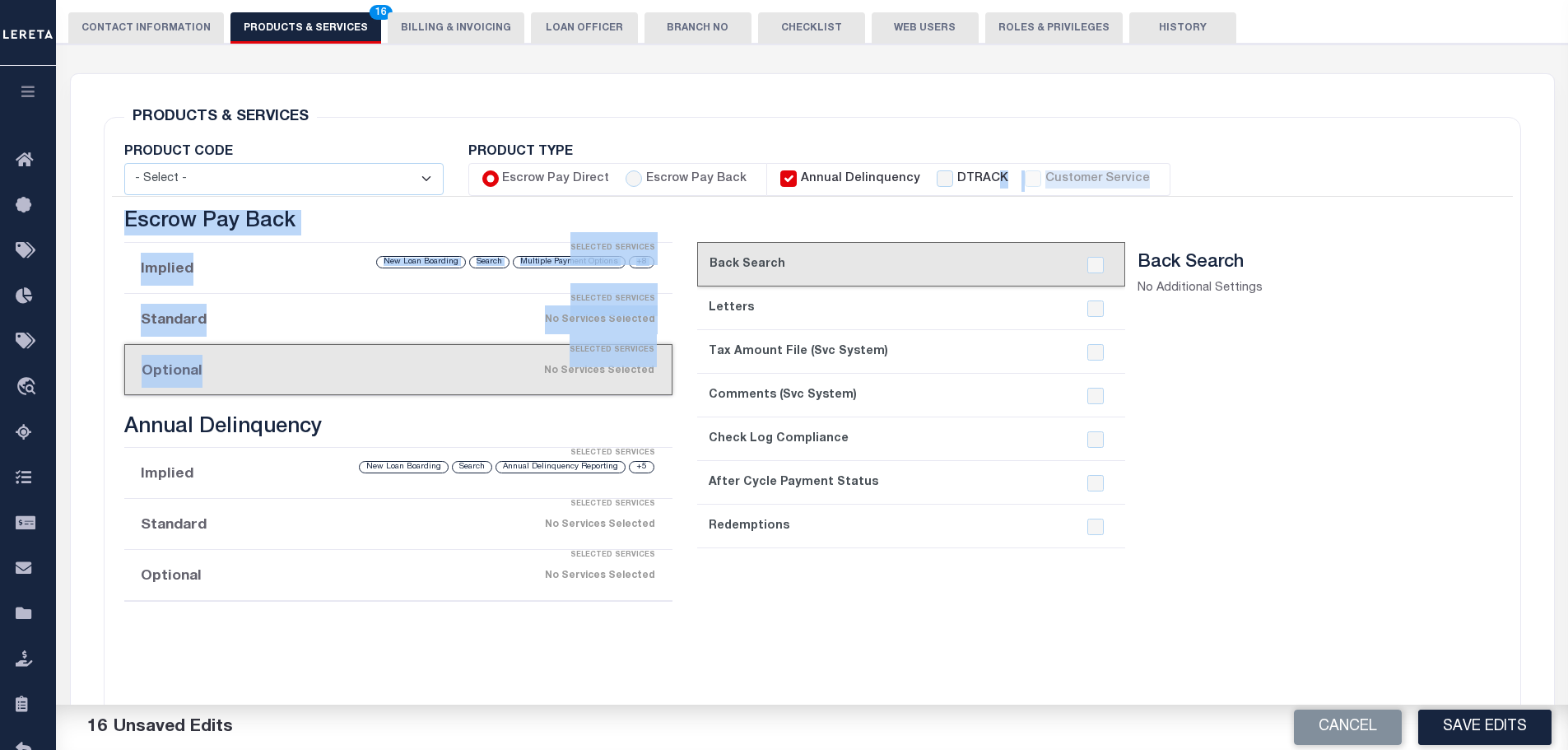
checkbox input "true"
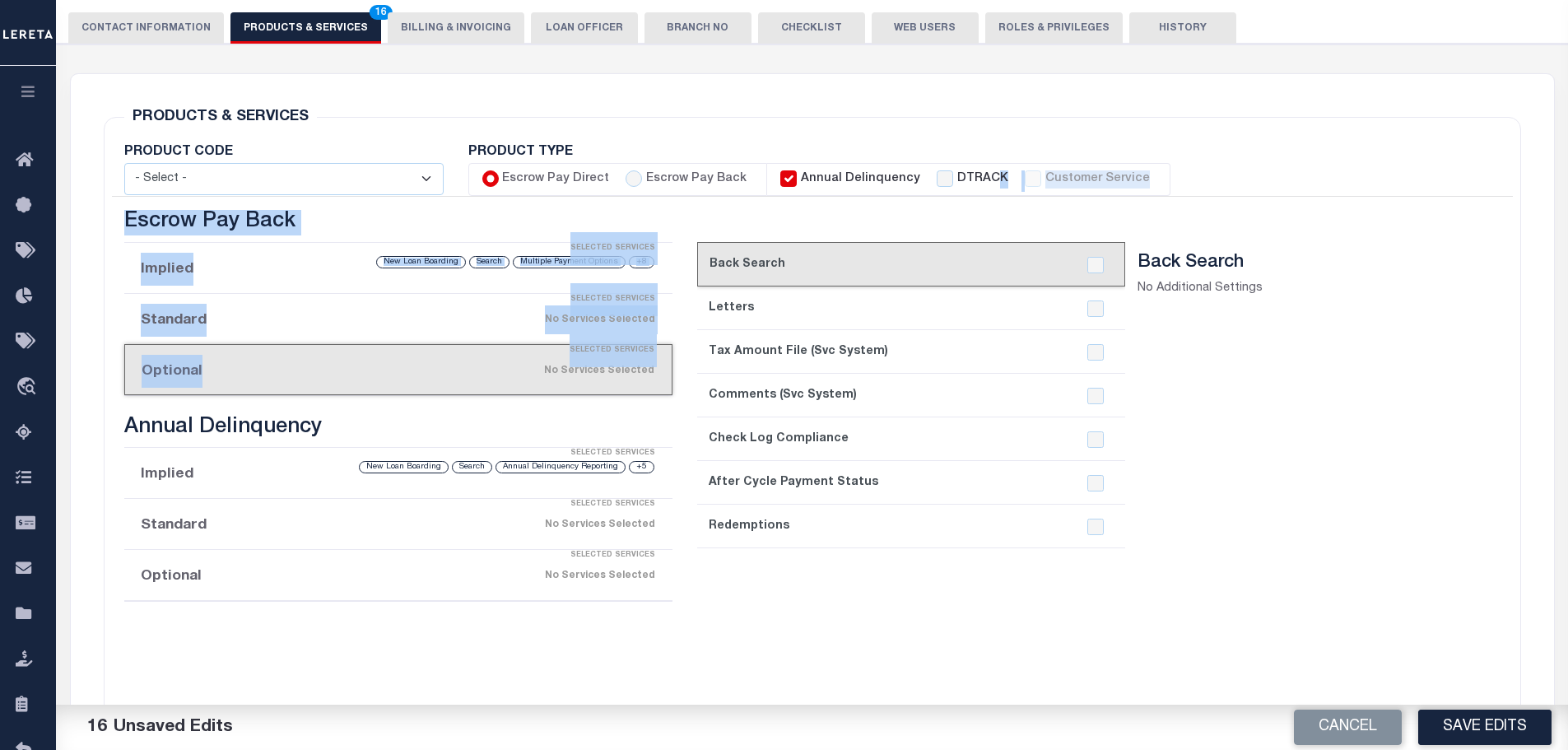
checkbox input "true"
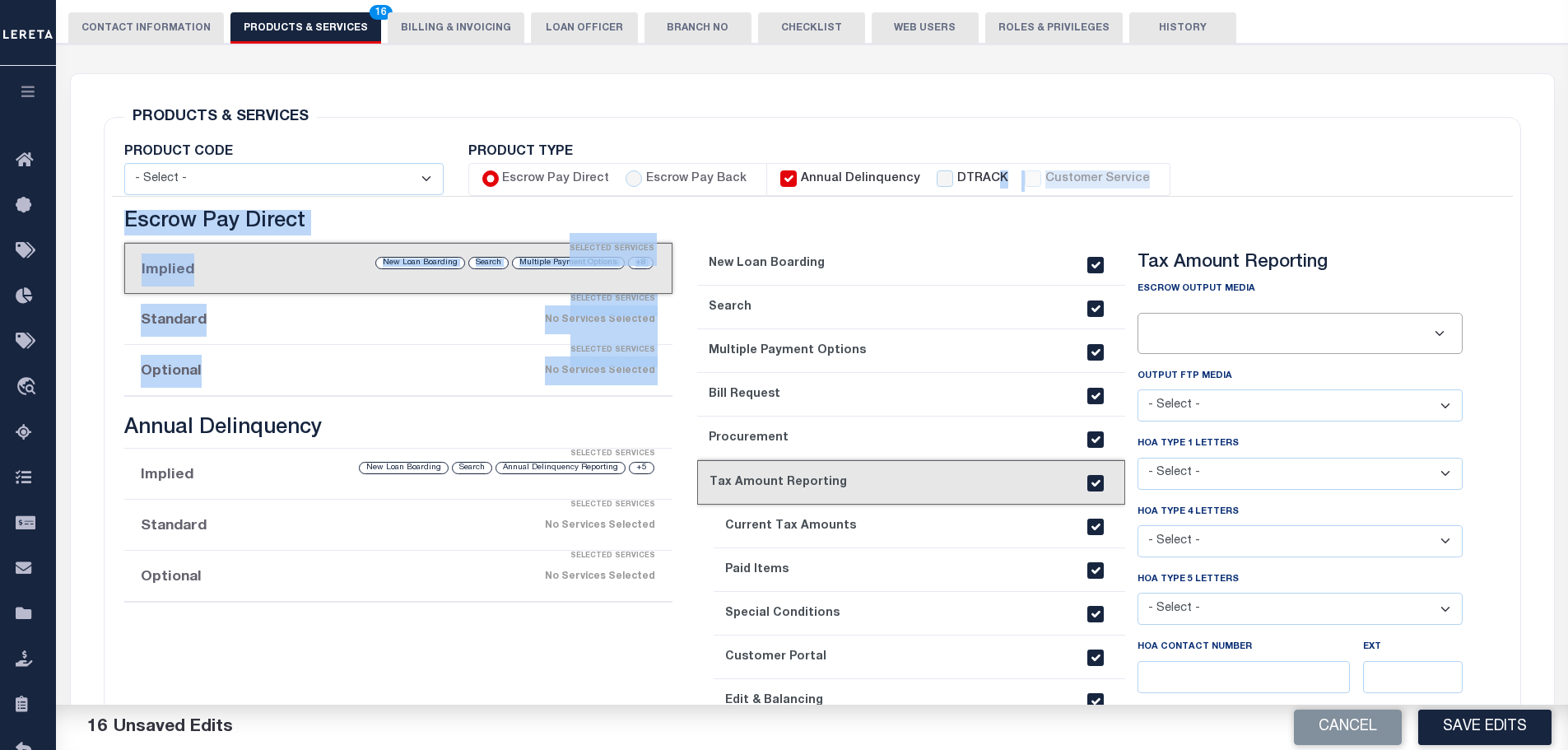
click at [268, 371] on li "Optional Selected Services No Services Selected" at bounding box center [399, 370] width 549 height 51
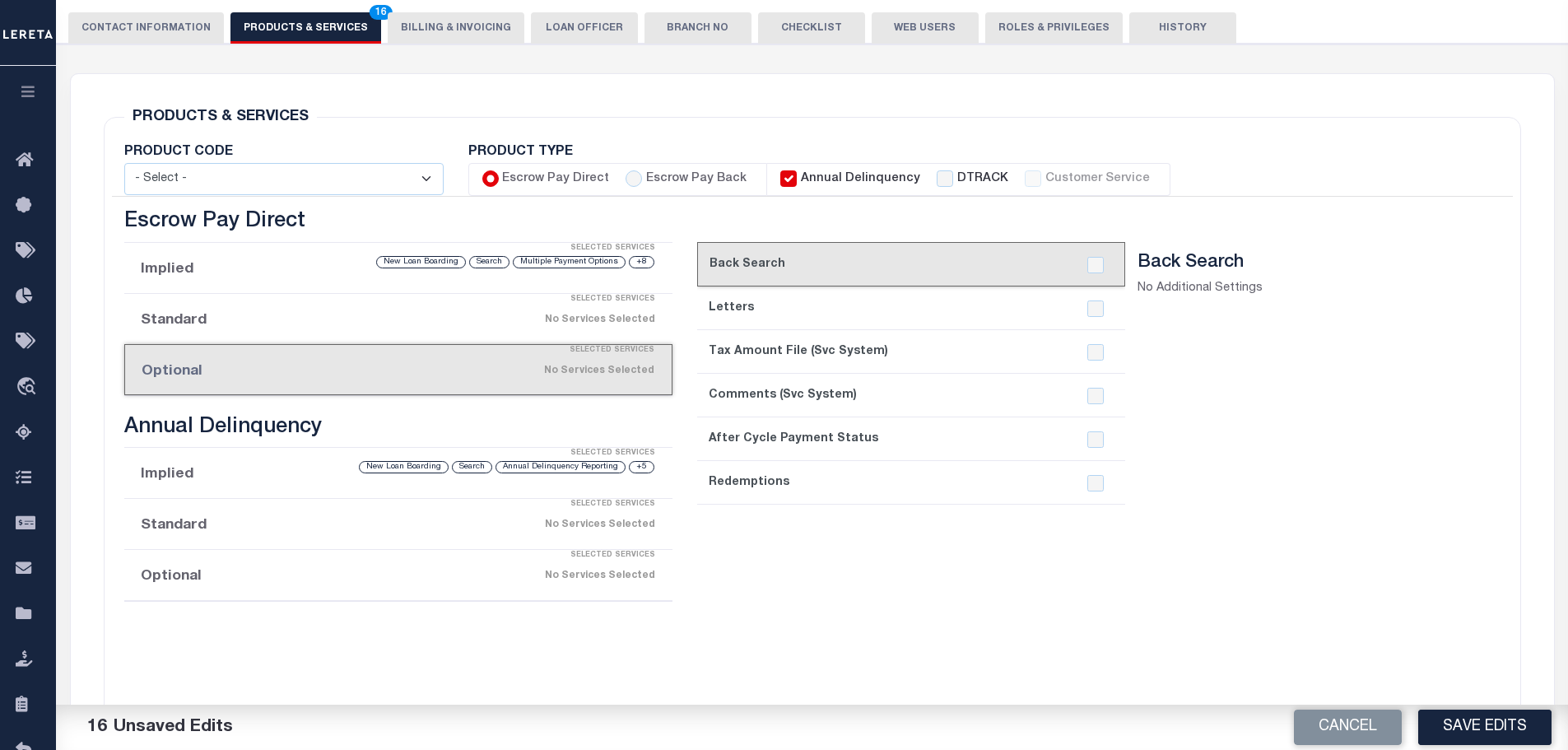
click at [273, 331] on div "No Services Selected" at bounding box center [462, 320] width 386 height 29
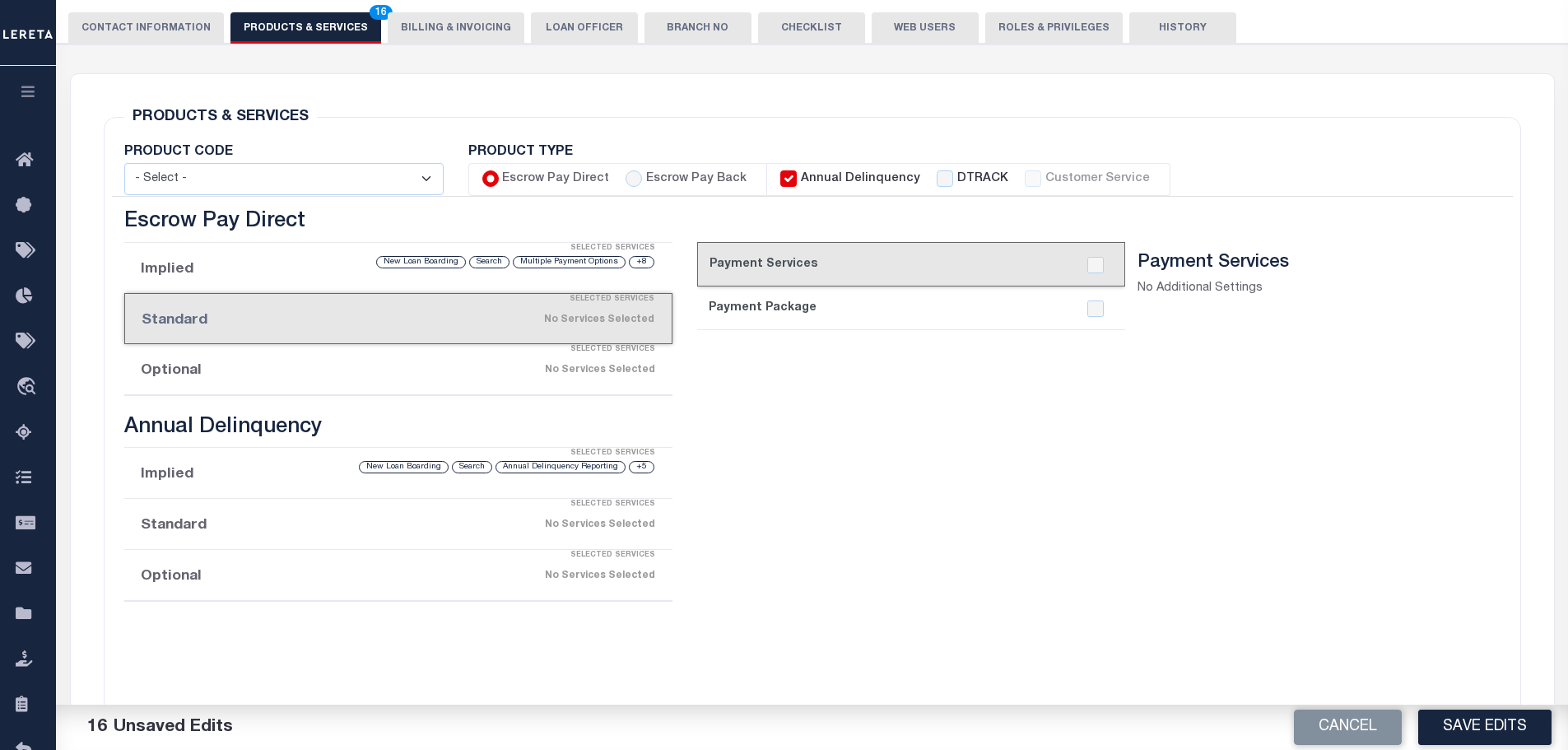
click at [282, 390] on li "Optional Selected Services No Services Selected" at bounding box center [399, 369] width 549 height 51
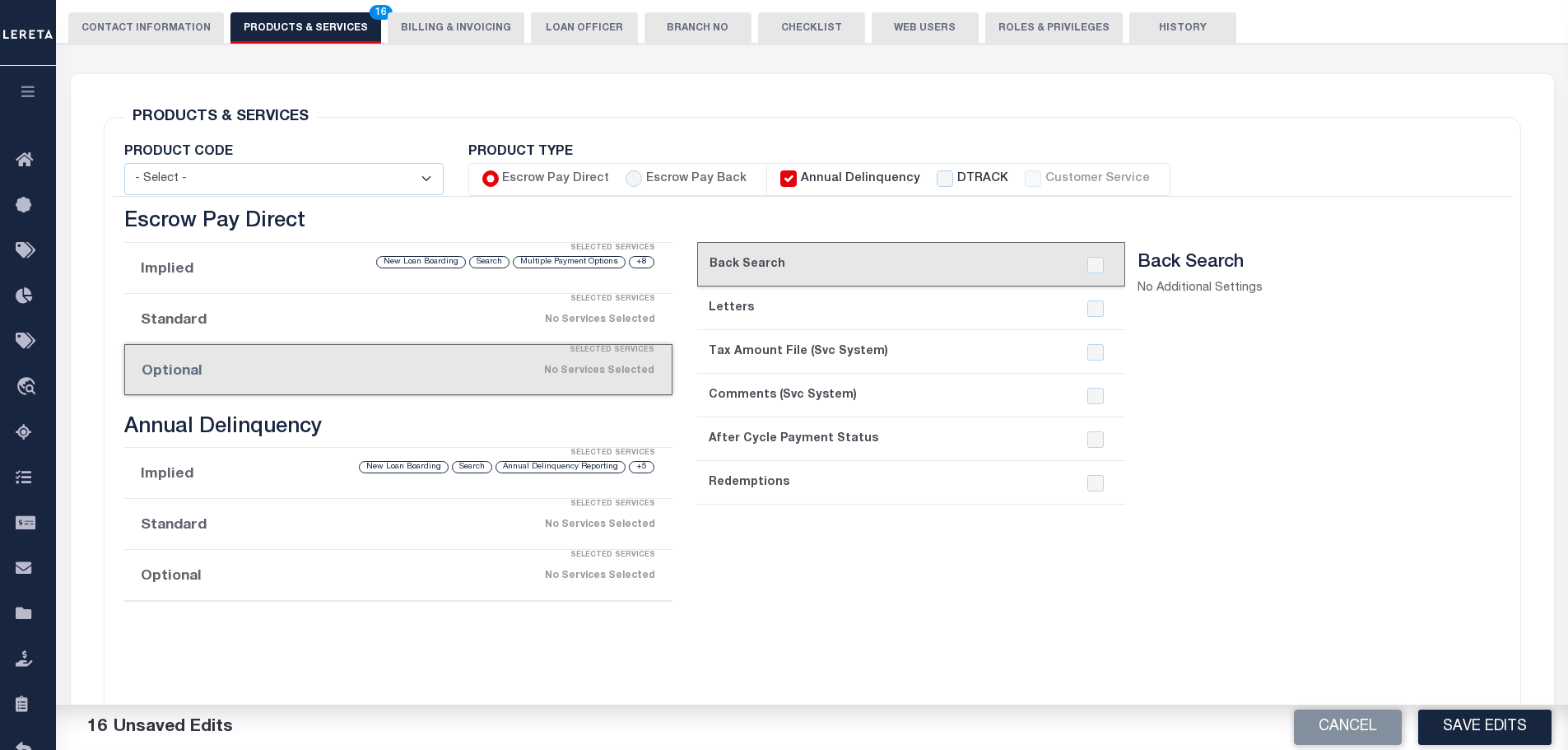
click at [237, 273] on li "Implied Selected Services +8 Multiple Payment Options Search New Loan Boarding" at bounding box center [399, 268] width 549 height 51
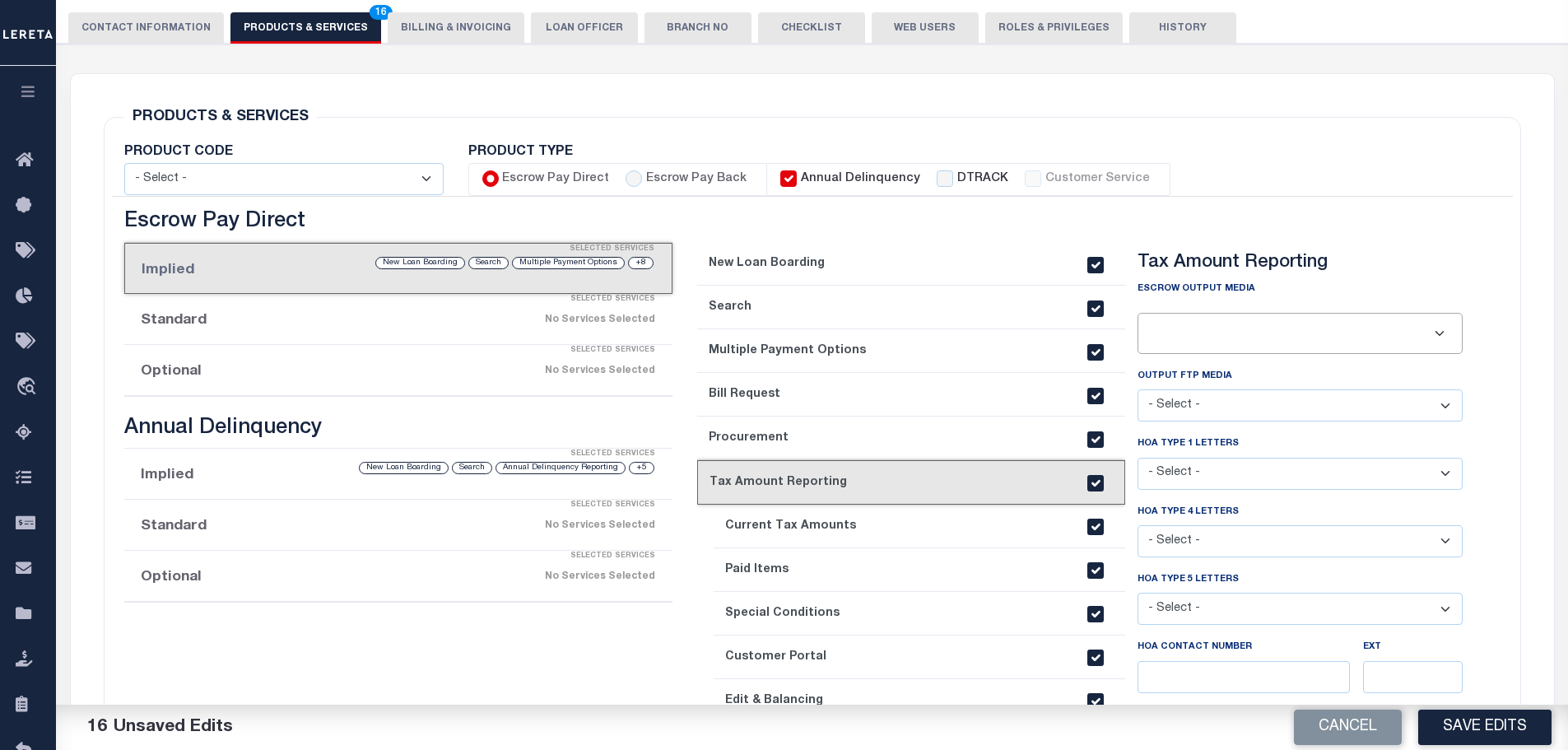
click at [797, 269] on link "1. New Loan Boarding" at bounding box center [911, 263] width 428 height 43
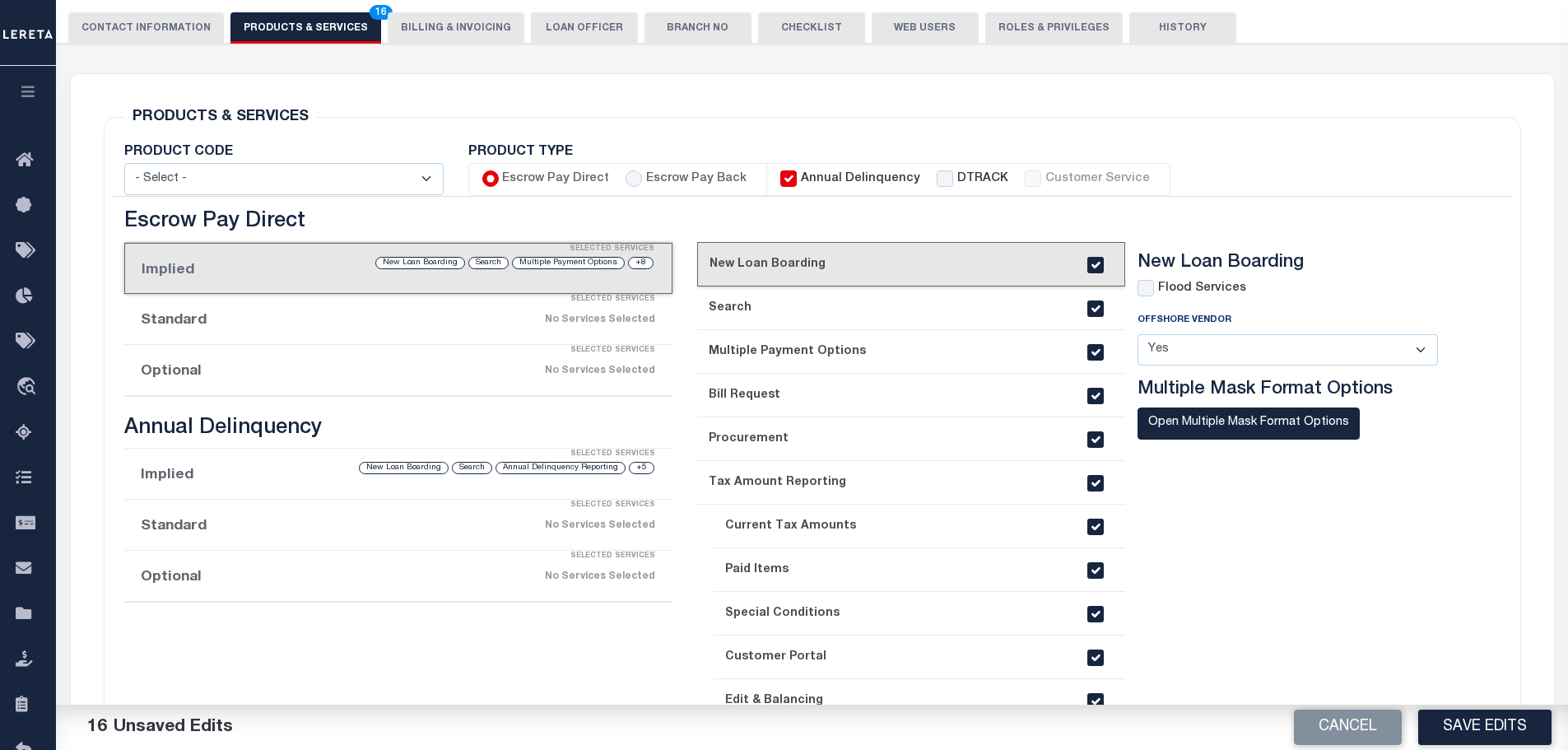
click at [805, 315] on link "2. Search" at bounding box center [911, 308] width 428 height 43
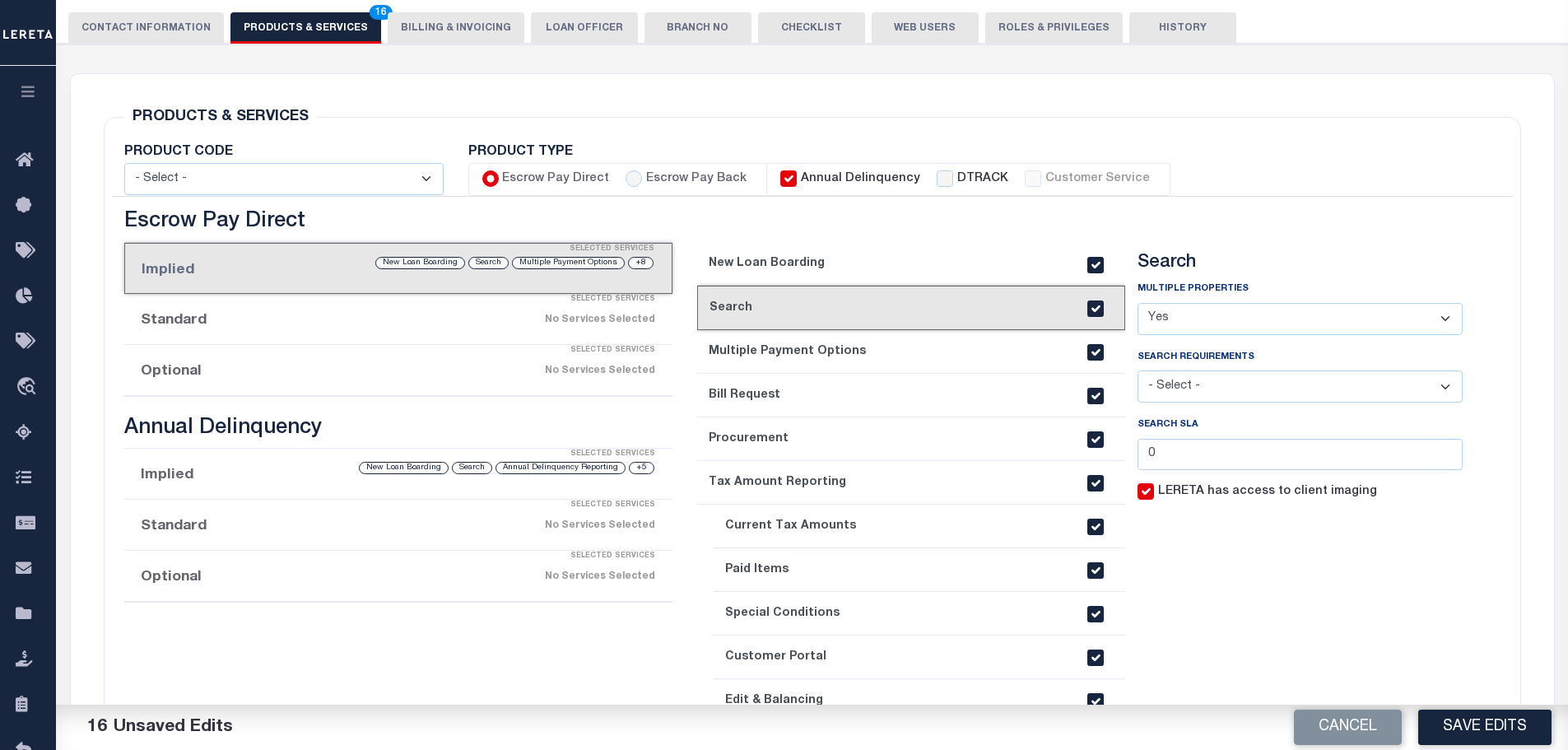
click at [812, 350] on link "3. Multiple Payment Options" at bounding box center [911, 352] width 428 height 43
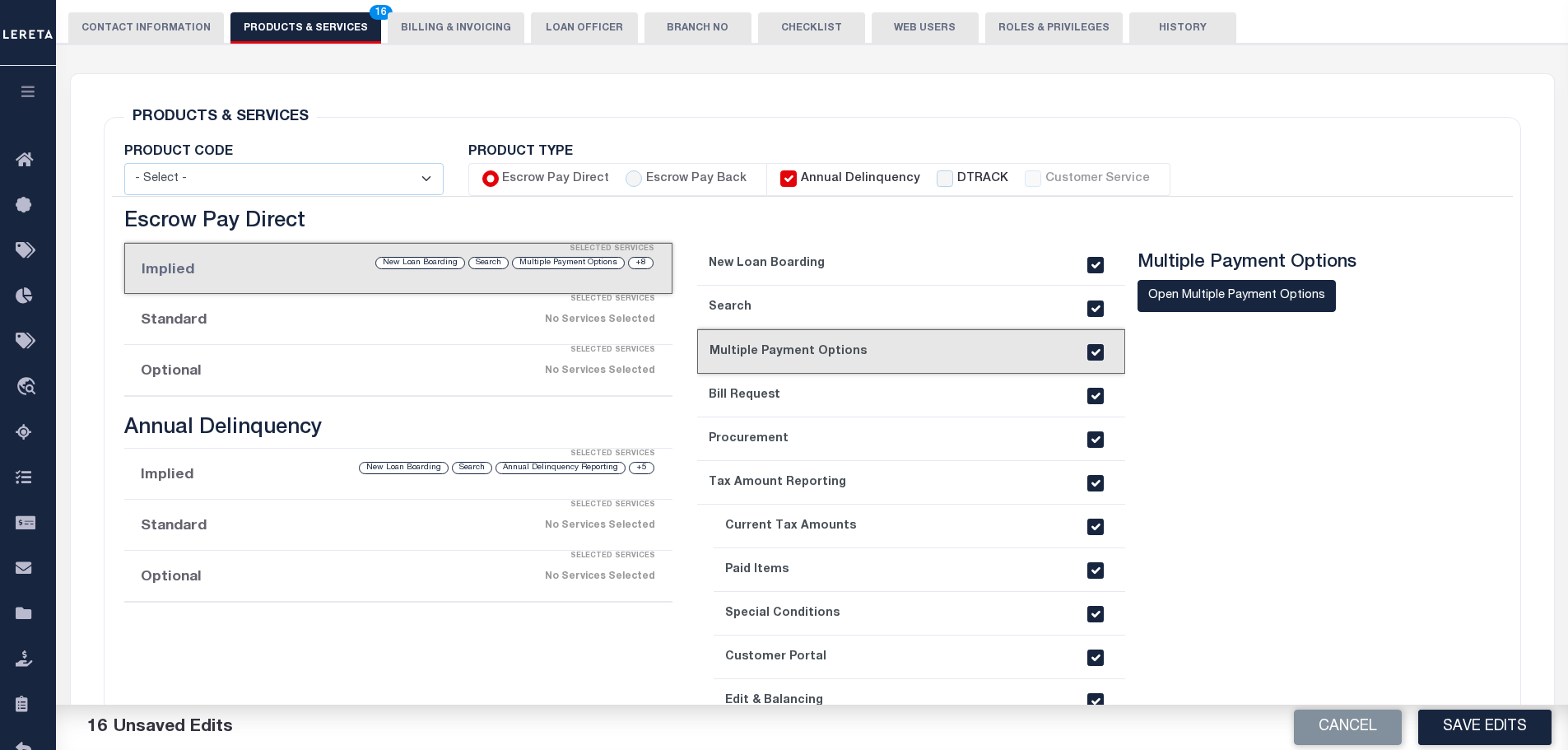
click at [815, 398] on link "4. Bill Request" at bounding box center [911, 396] width 428 height 43
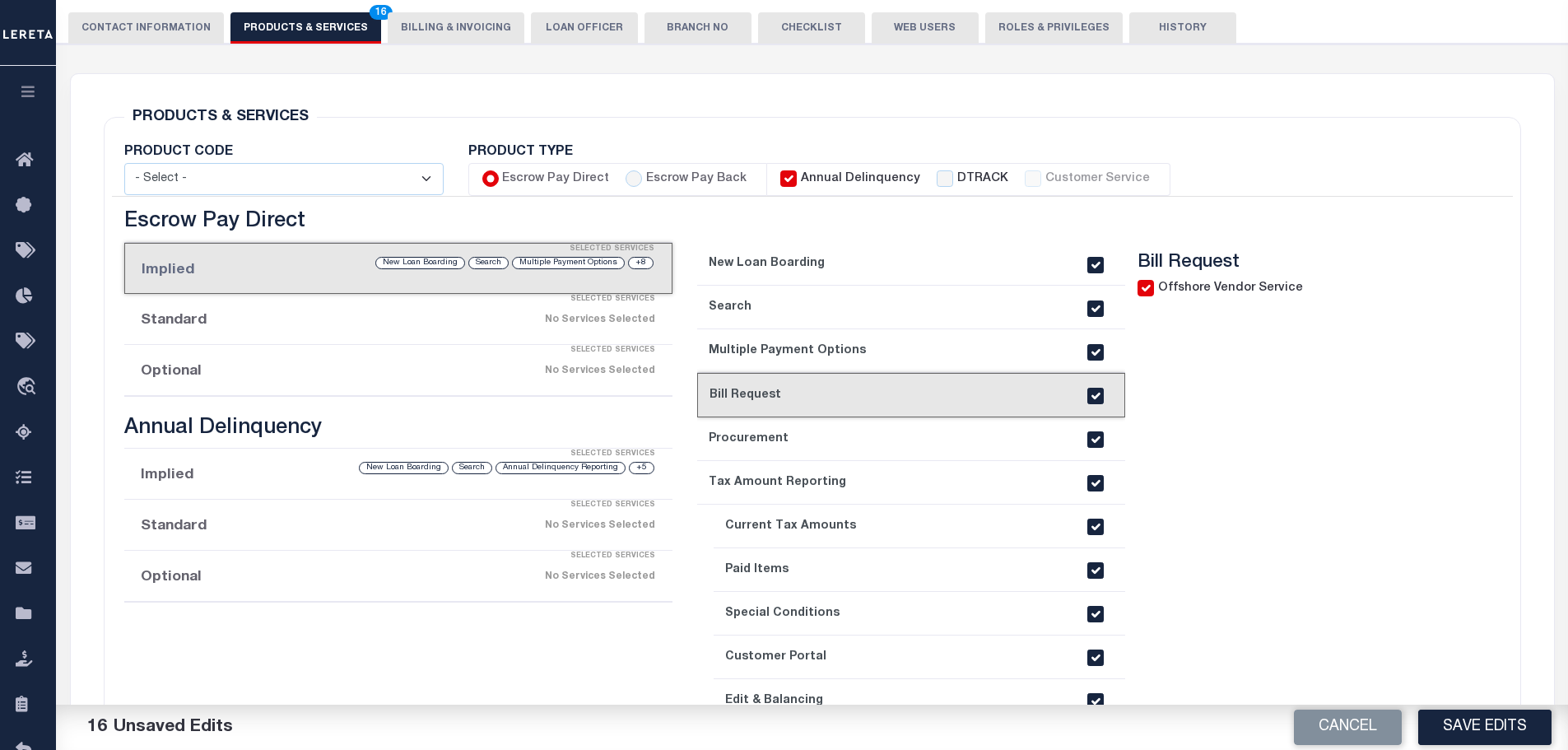
click at [818, 452] on link "5. Procurement" at bounding box center [911, 439] width 428 height 43
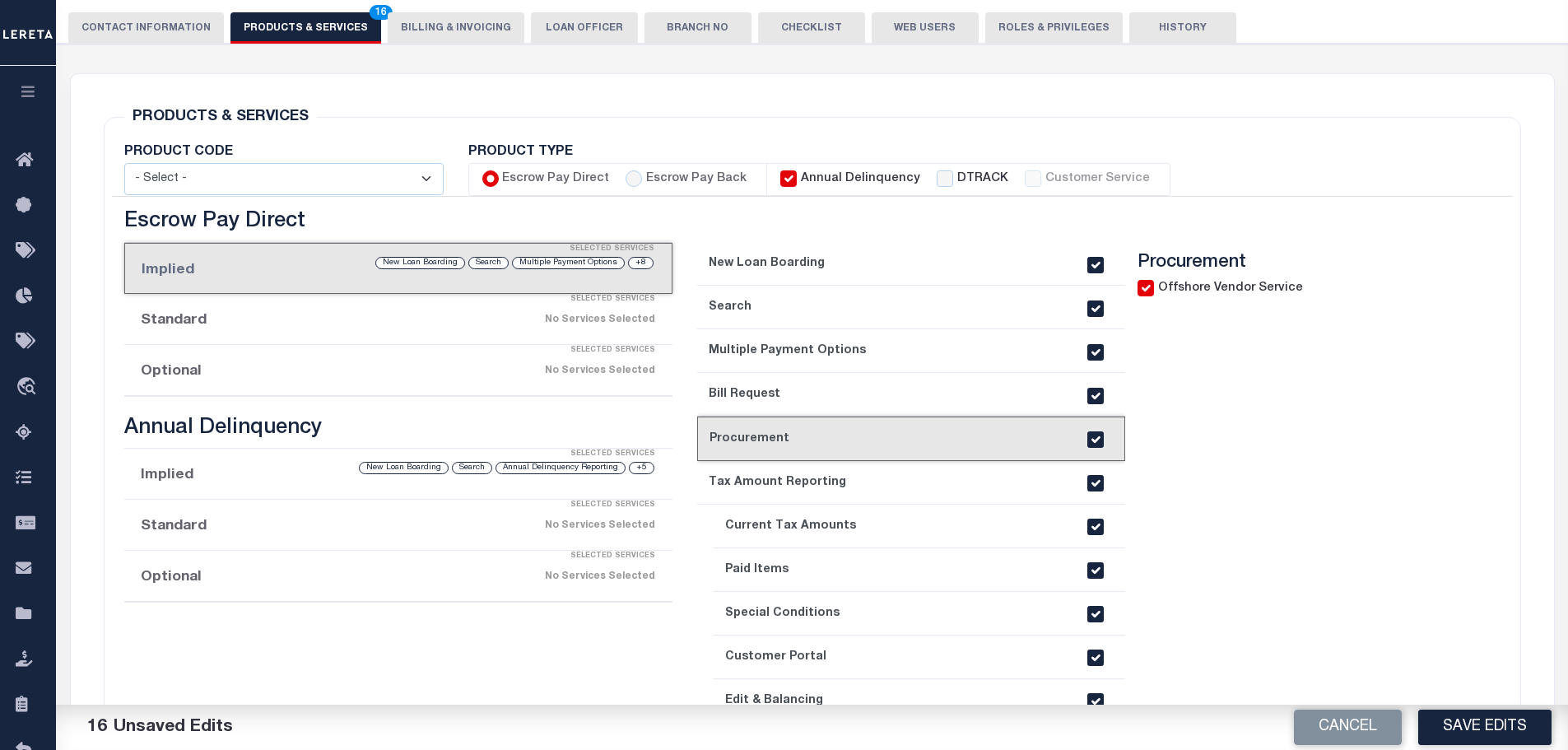
click at [839, 491] on link "6. Tax Amount Reporting" at bounding box center [911, 482] width 428 height 43
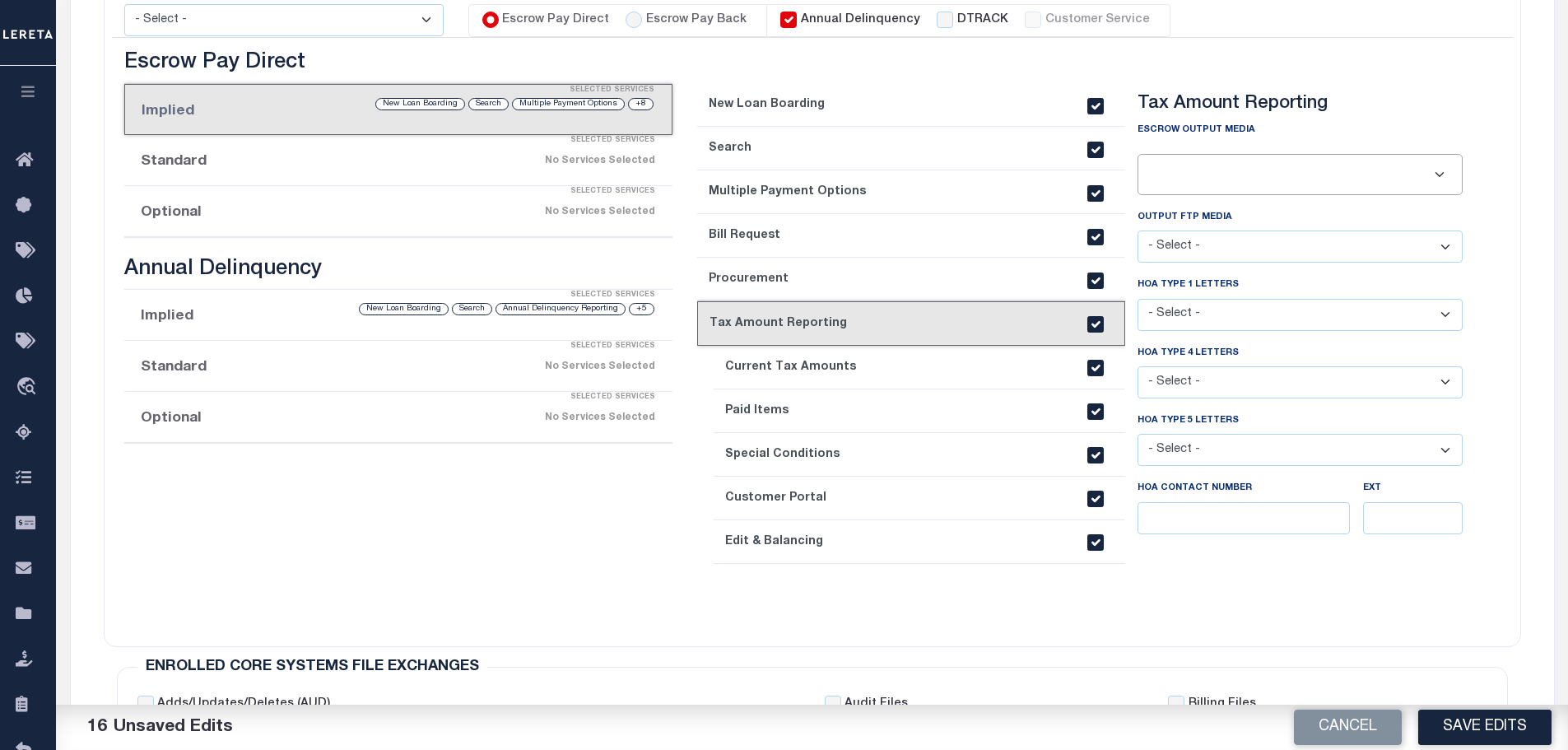
scroll to position [440, 0]
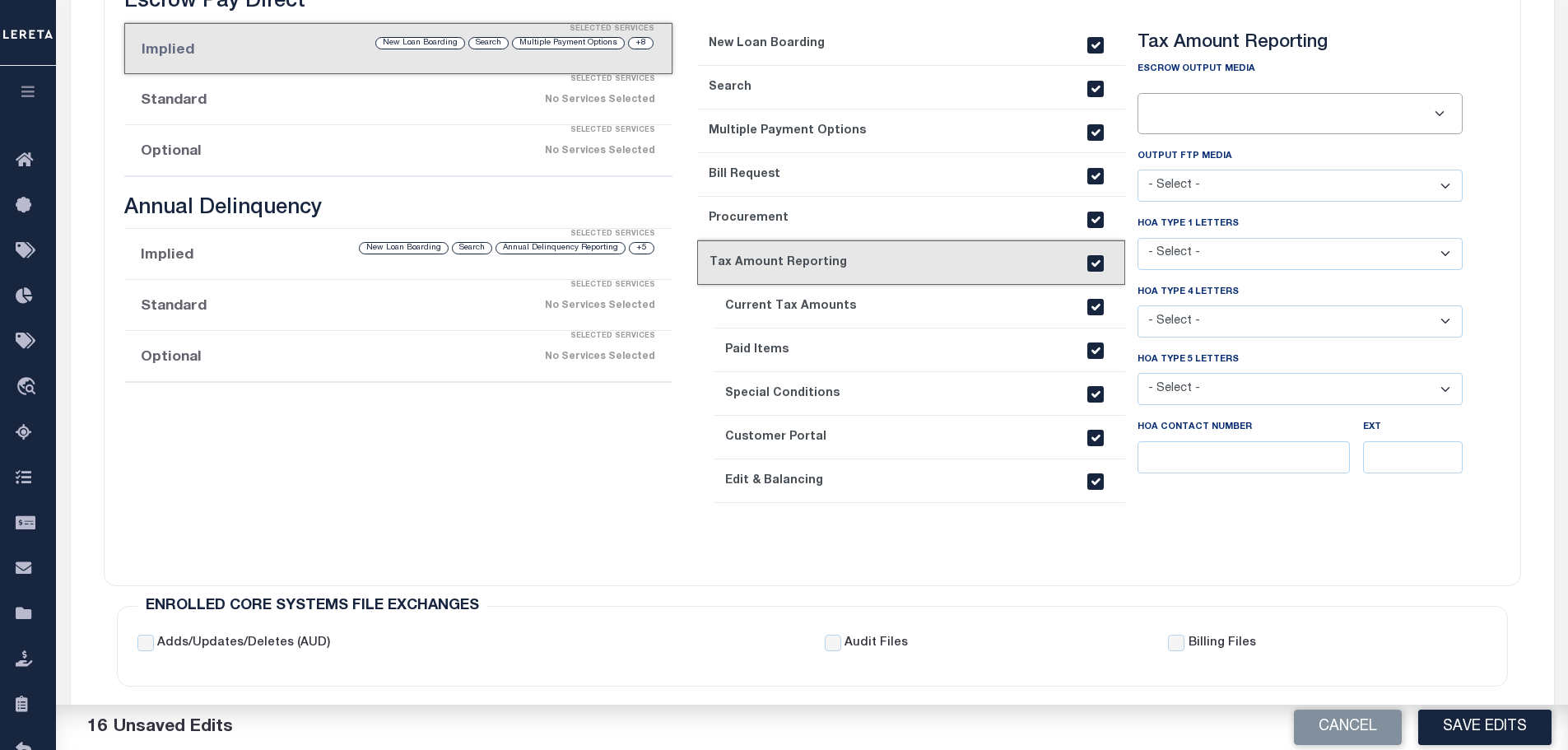
click at [835, 387] on link "9. Special Conditions" at bounding box center [919, 394] width 412 height 43
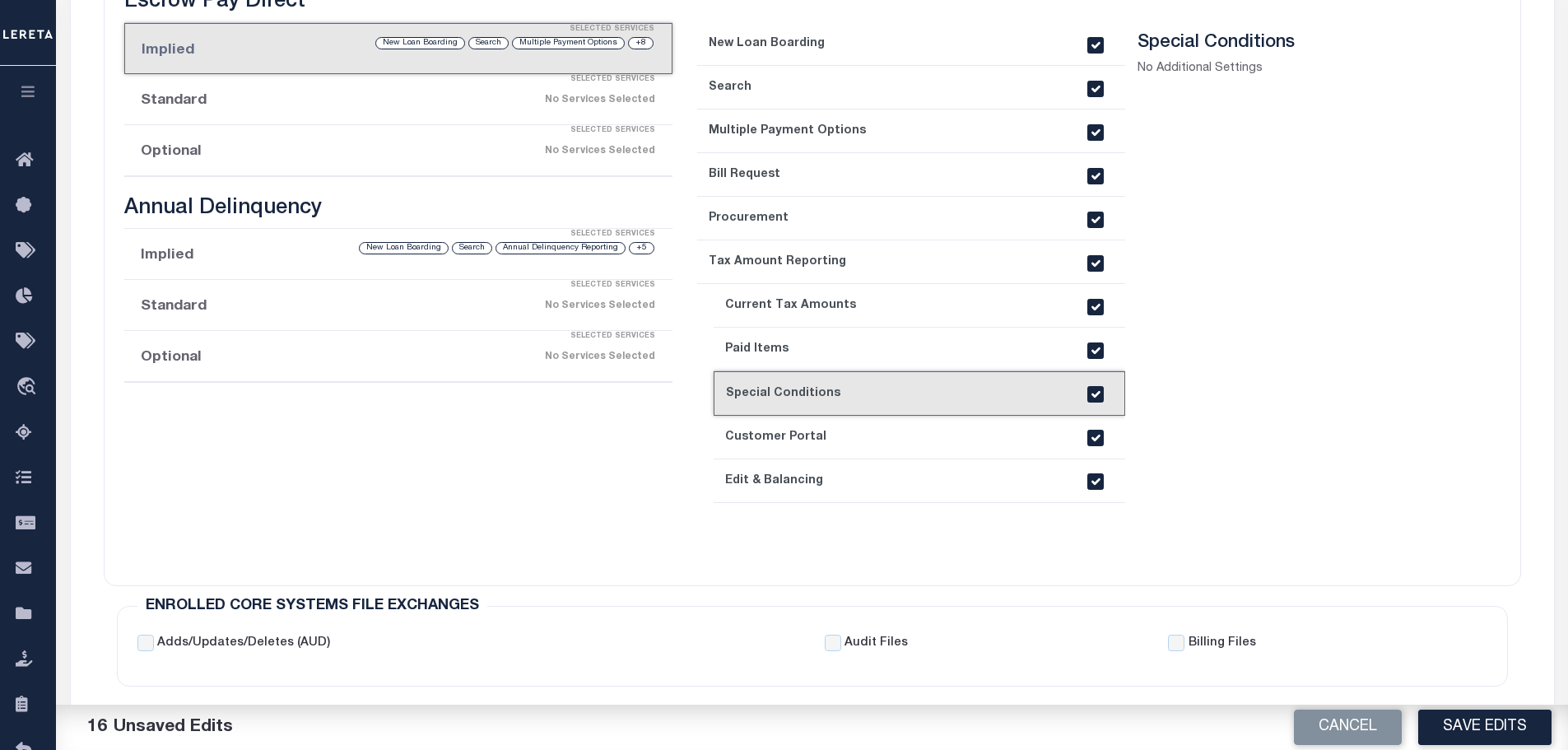
click at [339, 102] on div "No Services Selected" at bounding box center [462, 100] width 386 height 29
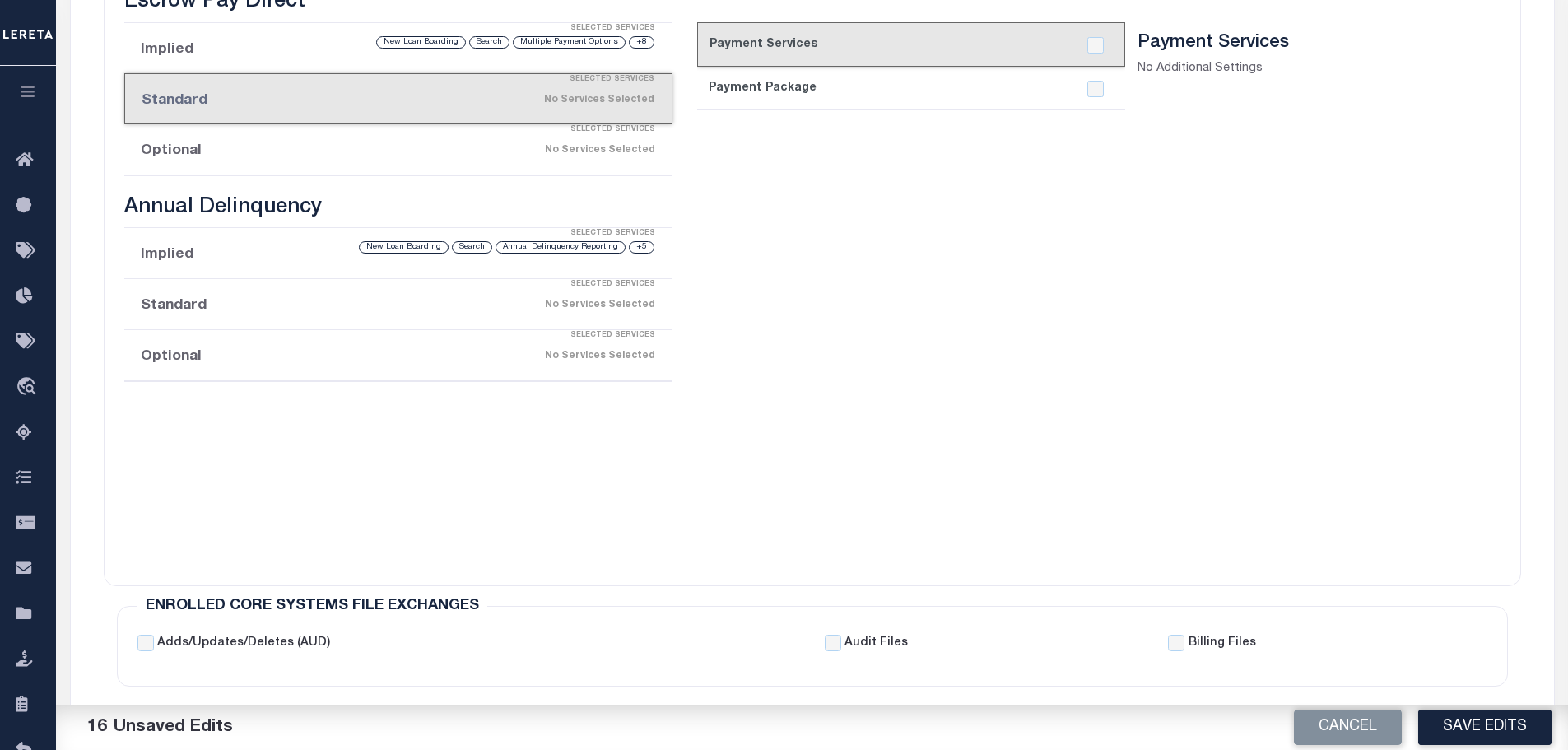
click at [331, 157] on div "No Services Selected" at bounding box center [462, 149] width 386 height 29
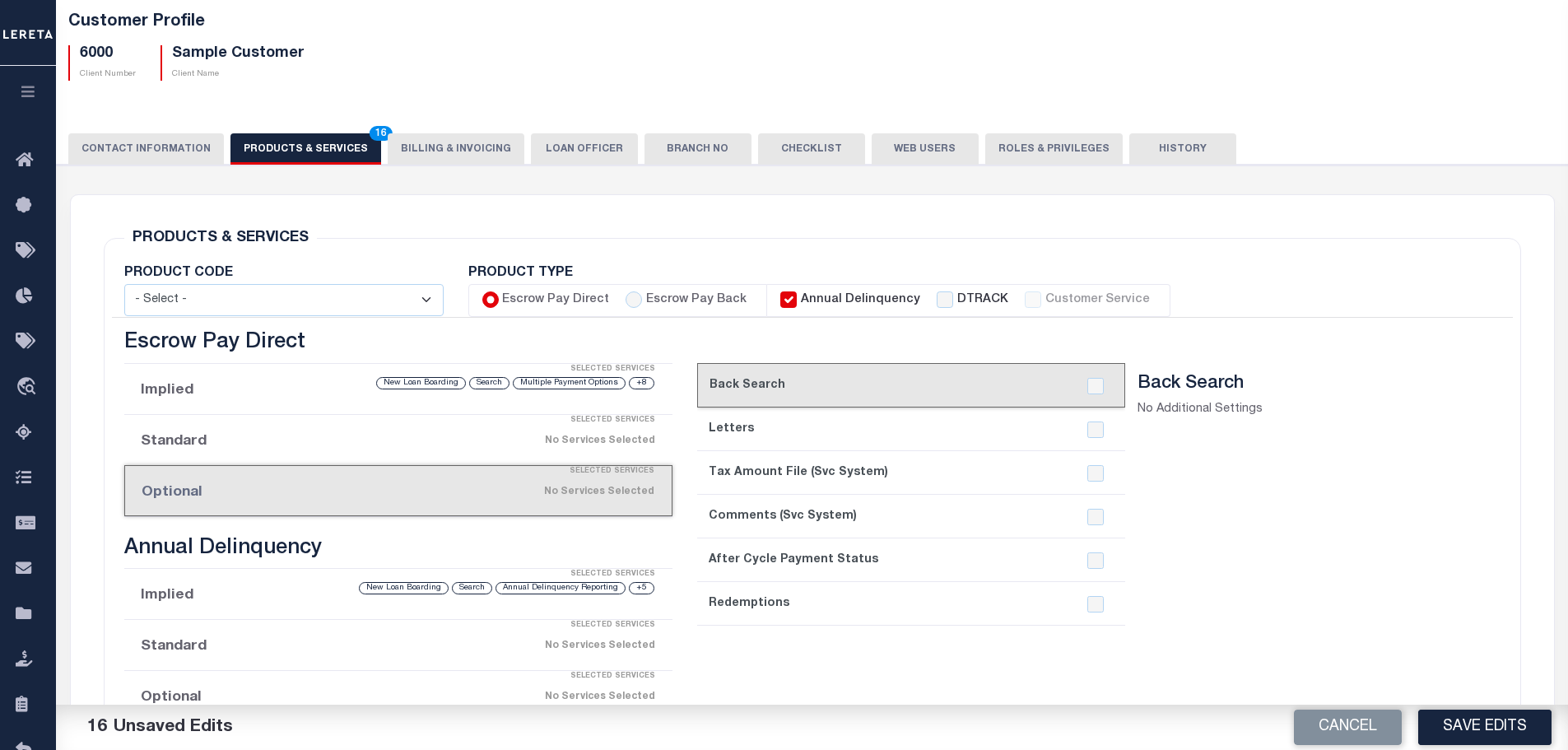
scroll to position [87, 0]
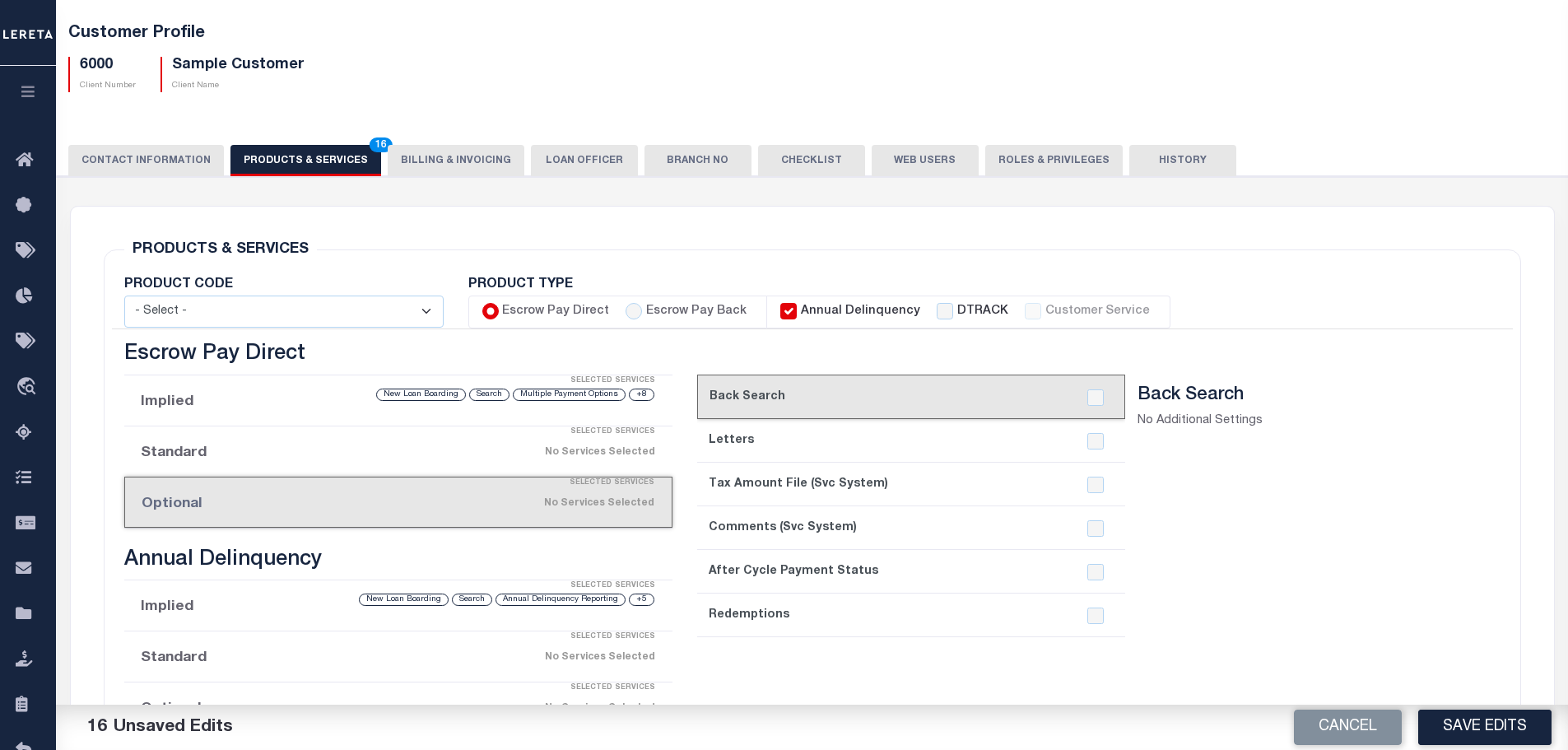
drag, startPoint x: 1547, startPoint y: 148, endPoint x: 1348, endPoint y: 214, distance: 209.7
click at [304, 670] on div "No Services Selected" at bounding box center [462, 657] width 386 height 29
